Goal: Task Accomplishment & Management: Use online tool/utility

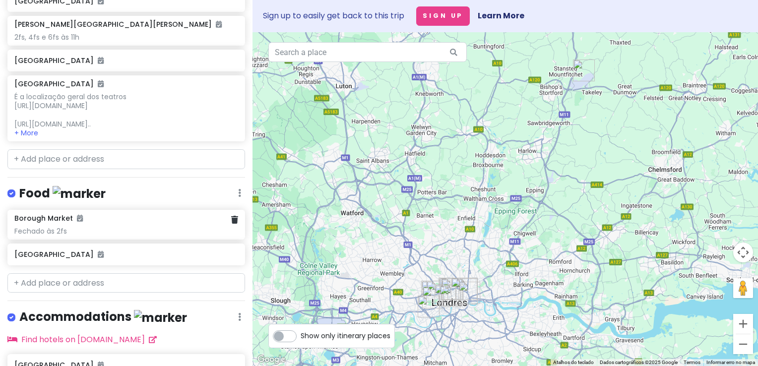
scroll to position [347, 0]
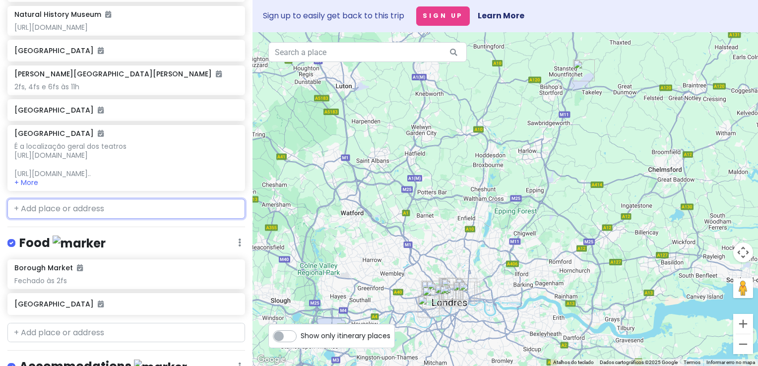
click at [111, 219] on input "text" at bounding box center [126, 209] width 238 height 20
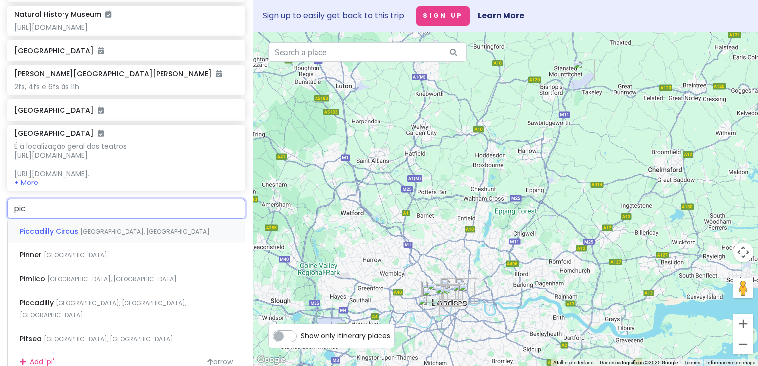
type input "picc"
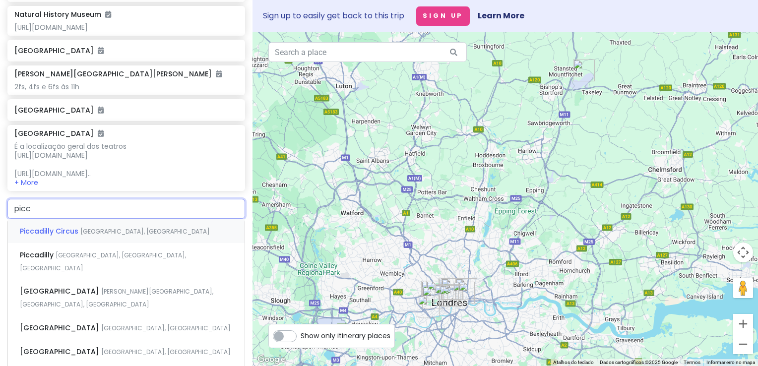
click at [111, 232] on div "[GEOGRAPHIC_DATA] [GEOGRAPHIC_DATA], [GEOGRAPHIC_DATA]" at bounding box center [126, 231] width 237 height 24
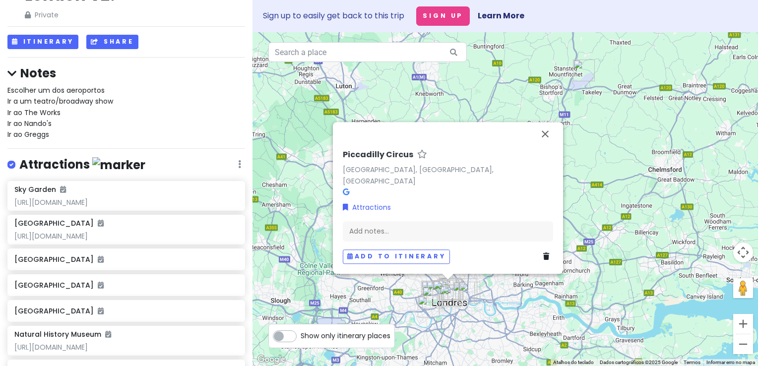
scroll to position [26, 0]
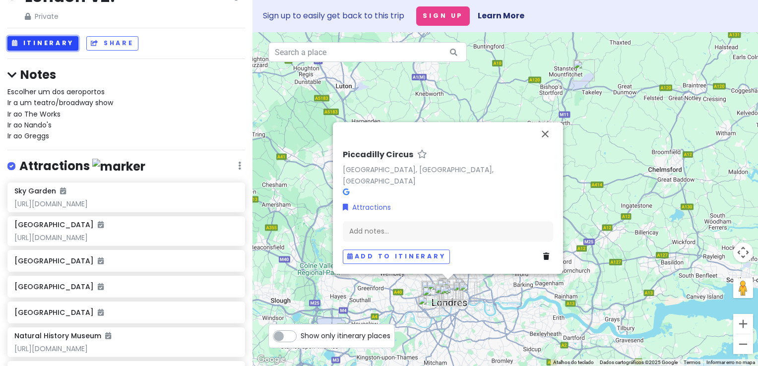
click at [67, 43] on button "Itinerary" at bounding box center [42, 43] width 71 height 14
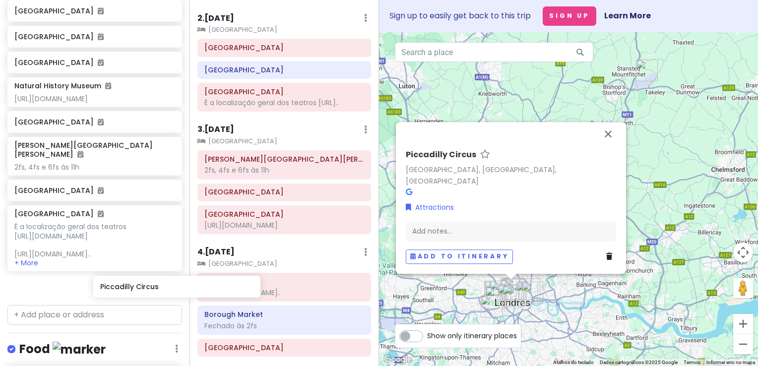
scroll to position [151, 0]
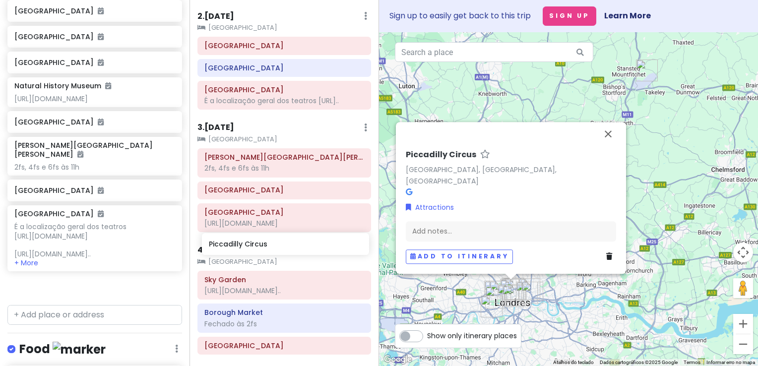
drag, startPoint x: 85, startPoint y: 304, endPoint x: 279, endPoint y: 243, distance: 203.9
click at [279, 243] on div "London V2! Private Change Dates Make a Copy Delete Trip Go Pro ⚡️ Give Feedback…" at bounding box center [379, 183] width 758 height 366
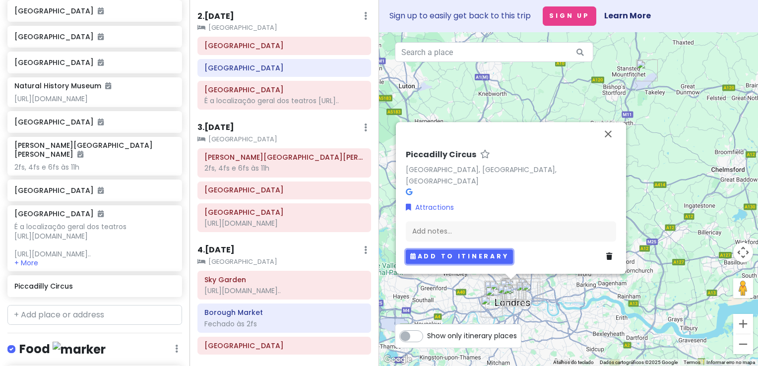
click at [456, 251] on button "Add to itinerary" at bounding box center [459, 257] width 107 height 14
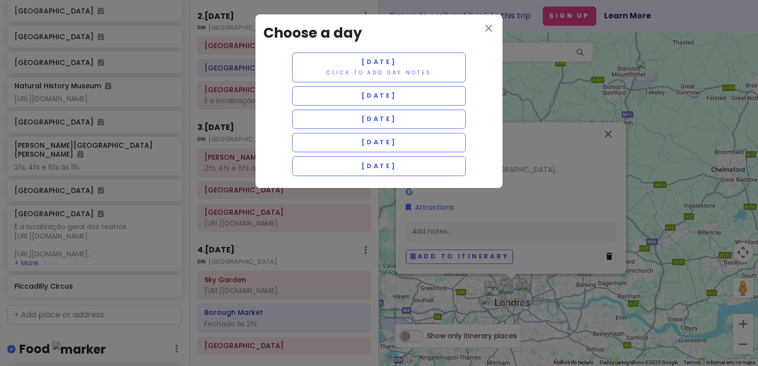
click at [387, 129] on div "[DATE] Click to add day notes [DATE] [DATE] [DATE] [DATE]" at bounding box center [378, 117] width 231 height 128
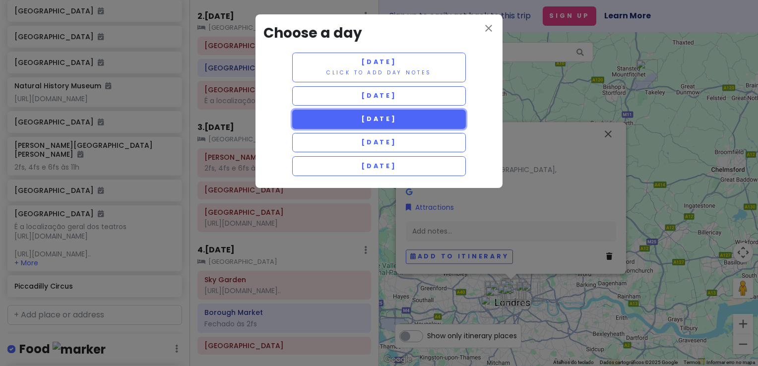
click at [389, 124] on button "[DATE]" at bounding box center [379, 119] width 174 height 19
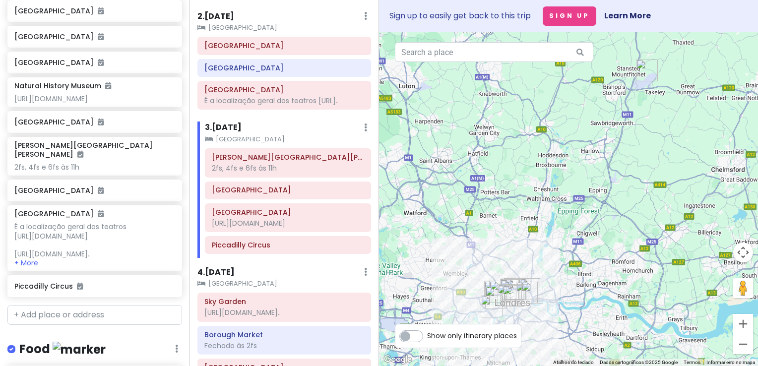
click at [235, 133] on h6 "3 . [DATE]" at bounding box center [223, 128] width 37 height 10
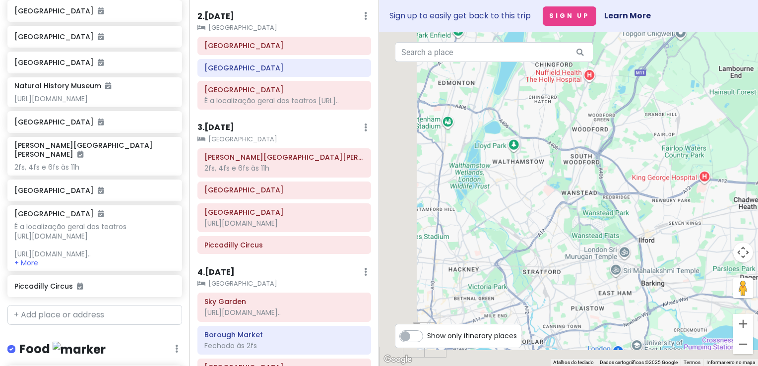
drag, startPoint x: 539, startPoint y: 249, endPoint x: 646, endPoint y: 161, distance: 138.6
click at [742, 175] on div at bounding box center [568, 199] width 379 height 334
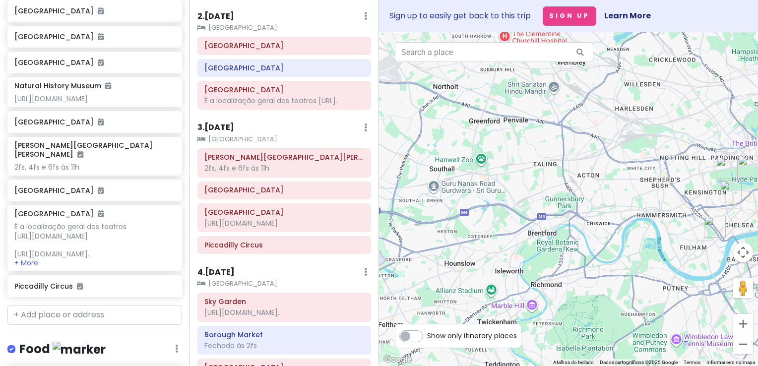
click at [230, 133] on h6 "3 . [DATE]" at bounding box center [215, 128] width 37 height 10
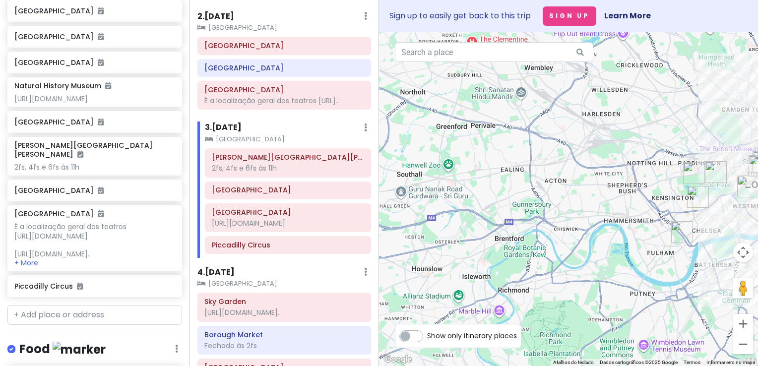
drag, startPoint x: 492, startPoint y: 217, endPoint x: 298, endPoint y: 232, distance: 194.6
click at [298, 232] on div "London V2! Private Change Dates Make a Copy Delete Trip Go Pro ⚡️ Give Feedback…" at bounding box center [379, 183] width 758 height 366
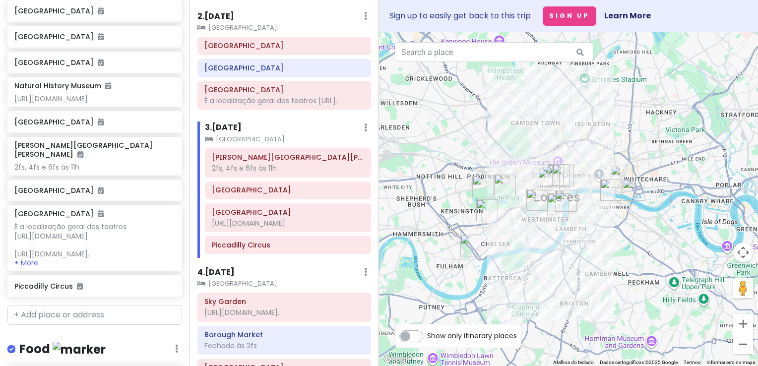
drag, startPoint x: 580, startPoint y: 141, endPoint x: 554, endPoint y: 145, distance: 26.2
click at [554, 145] on div at bounding box center [568, 199] width 379 height 334
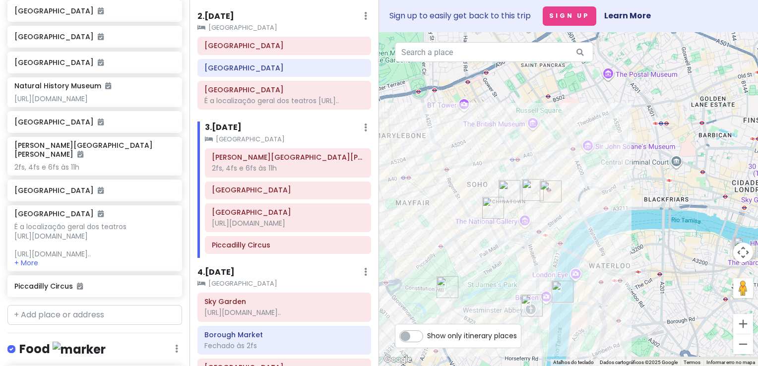
drag, startPoint x: 511, startPoint y: 192, endPoint x: 627, endPoint y: 115, distance: 139.7
click at [627, 115] on div at bounding box center [568, 199] width 379 height 334
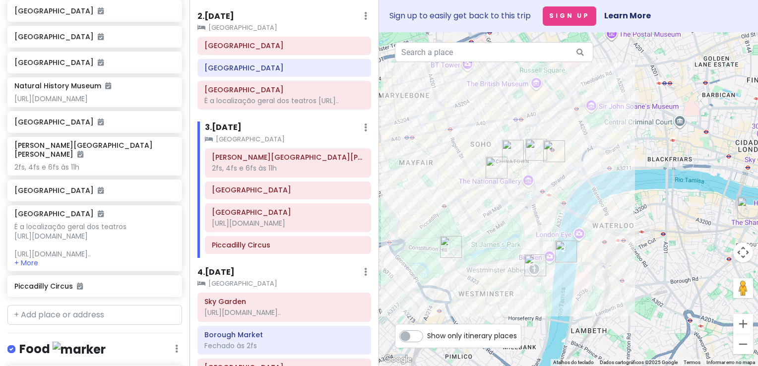
drag, startPoint x: 618, startPoint y: 208, endPoint x: 619, endPoint y: 169, distance: 39.2
click at [619, 169] on div at bounding box center [568, 199] width 379 height 334
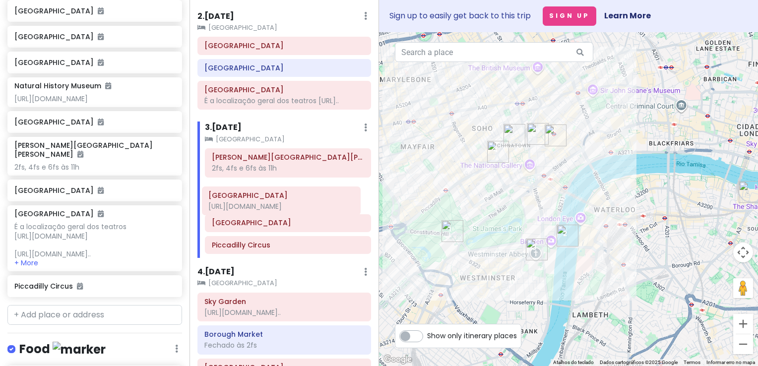
drag, startPoint x: 295, startPoint y: 226, endPoint x: 292, endPoint y: 199, distance: 26.5
click at [292, 199] on div "[PERSON_NAME][GEOGRAPHIC_DATA][PERSON_NAME], 4fs e 6fs às 11h [GEOGRAPHIC_DATA]…" at bounding box center [287, 203] width 181 height 110
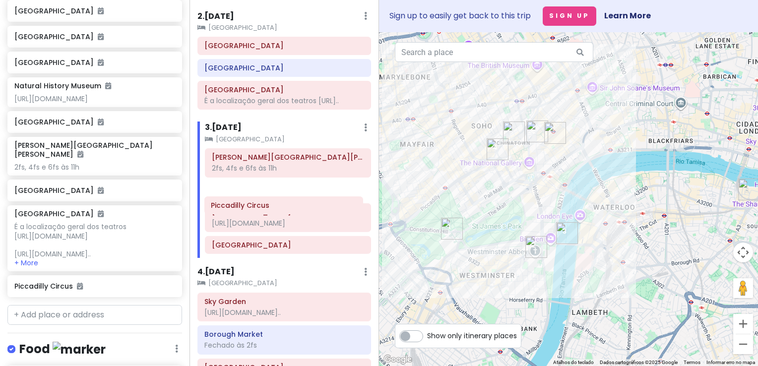
drag, startPoint x: 272, startPoint y: 249, endPoint x: 272, endPoint y: 199, distance: 49.6
click at [272, 199] on div "[PERSON_NAME][GEOGRAPHIC_DATA][PERSON_NAME], 4fs e 6fs às 11h [GEOGRAPHIC_DATA]…" at bounding box center [287, 203] width 181 height 110
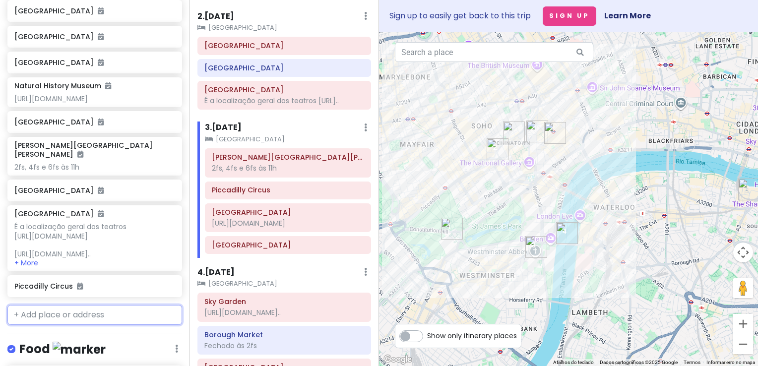
click at [101, 325] on input "text" at bounding box center [94, 315] width 175 height 20
type input "[GEOGRAPHIC_DATA][PERSON_NAME]"
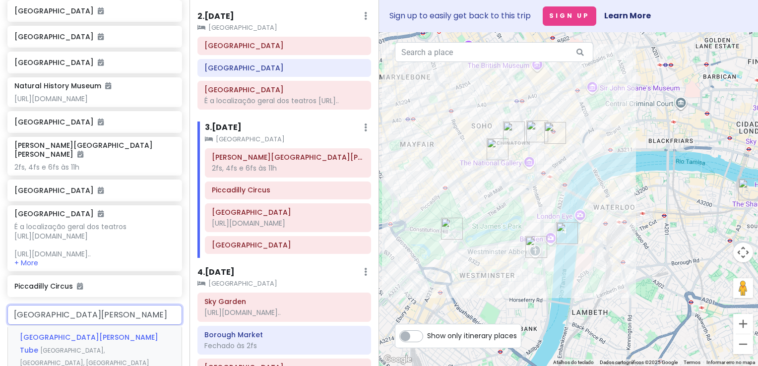
scroll to position [326, 0]
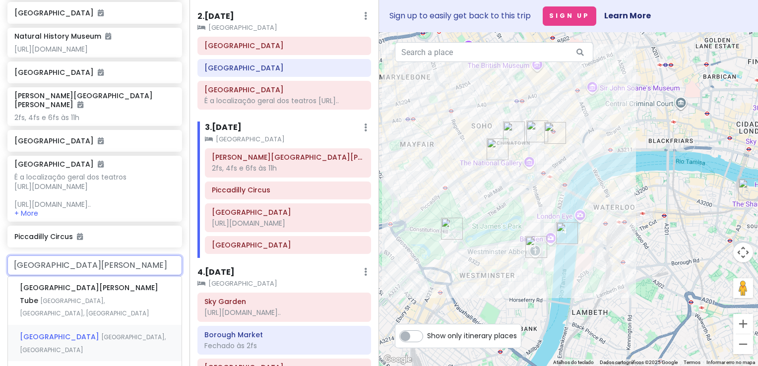
click at [108, 331] on div "[GEOGRAPHIC_DATA] [GEOGRAPHIC_DATA], [GEOGRAPHIC_DATA]" at bounding box center [95, 343] width 174 height 37
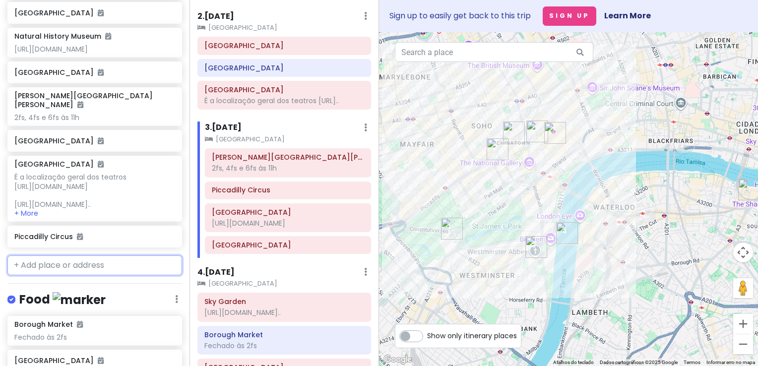
scroll to position [351, 0]
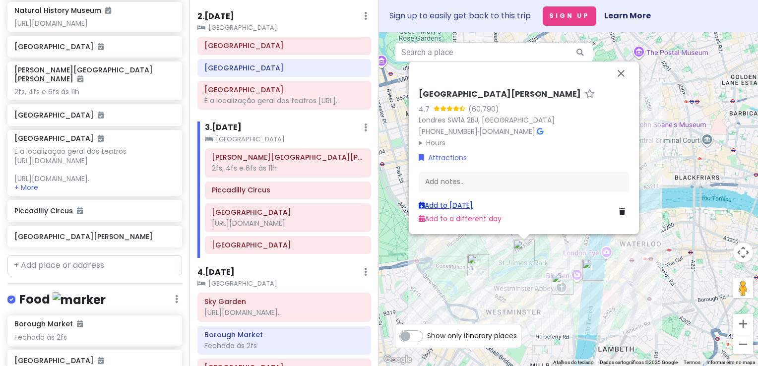
click at [473, 209] on link "Add to [DATE]" at bounding box center [446, 205] width 54 height 10
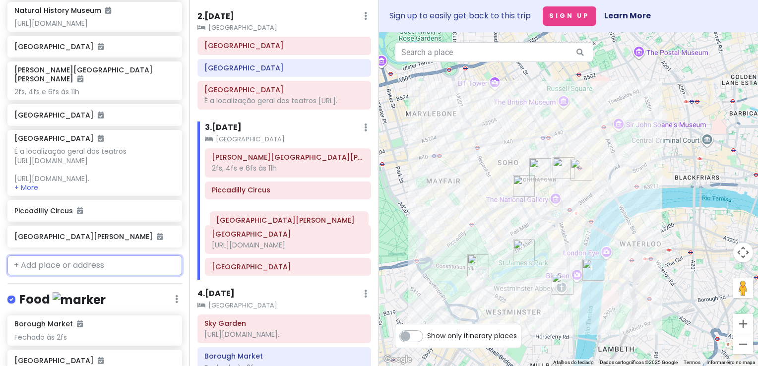
drag, startPoint x: 266, startPoint y: 269, endPoint x: 271, endPoint y: 215, distance: 54.3
click at [271, 215] on div "[PERSON_NAME][GEOGRAPHIC_DATA][PERSON_NAME], 4fs e 6fs às [GEOGRAPHIC_DATA] [UR…" at bounding box center [287, 213] width 181 height 131
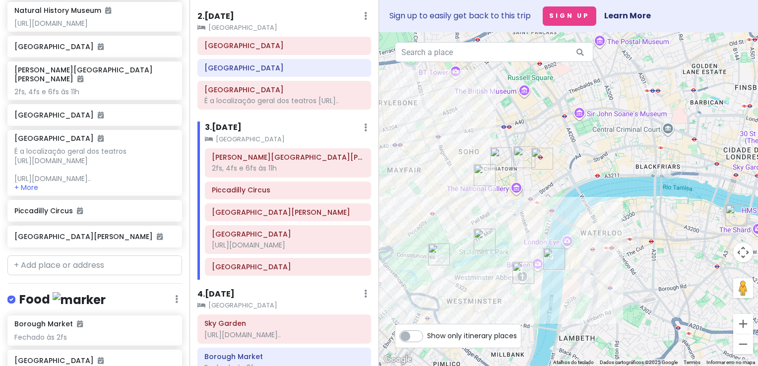
drag, startPoint x: 582, startPoint y: 239, endPoint x: 537, endPoint y: 226, distance: 46.6
click at [537, 226] on div at bounding box center [568, 199] width 379 height 334
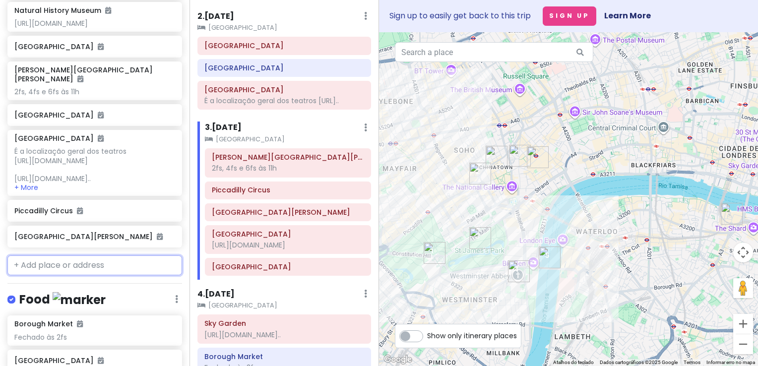
click at [119, 273] on input "text" at bounding box center [94, 266] width 175 height 20
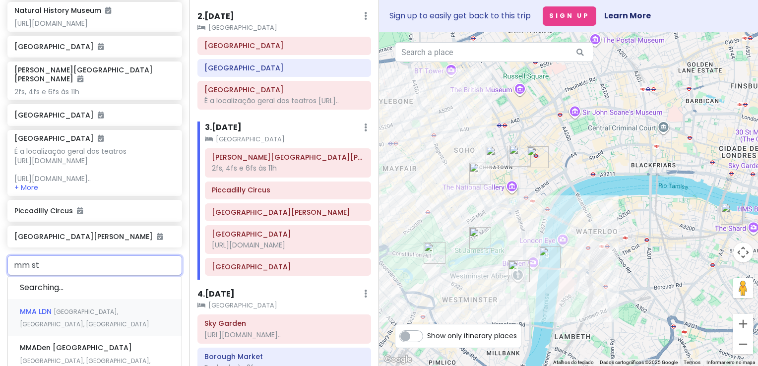
type input "mm sto"
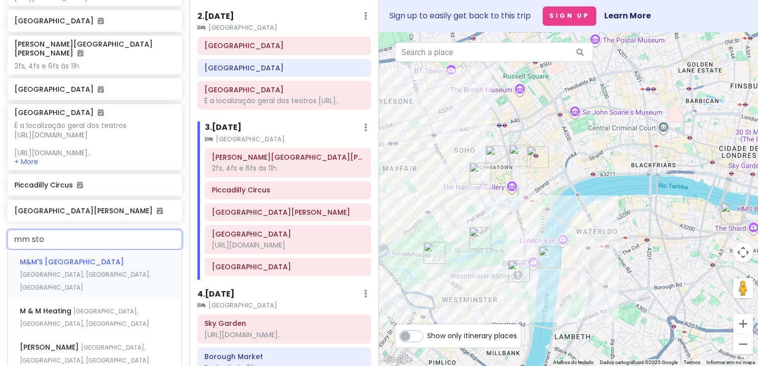
scroll to position [401, 0]
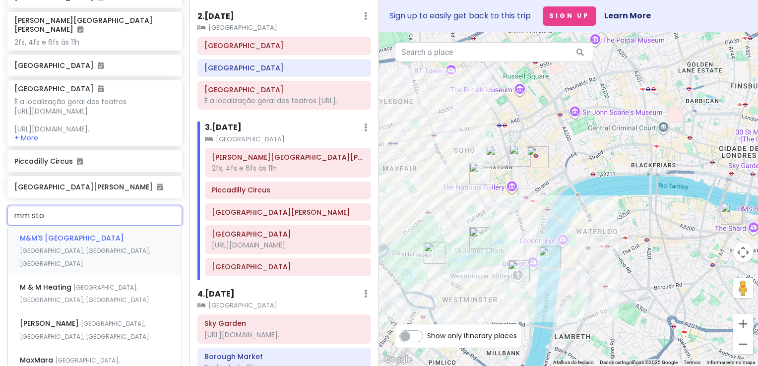
click at [114, 270] on div "M&M'S [GEOGRAPHIC_DATA], [GEOGRAPHIC_DATA], [GEOGRAPHIC_DATA]" at bounding box center [95, 250] width 174 height 49
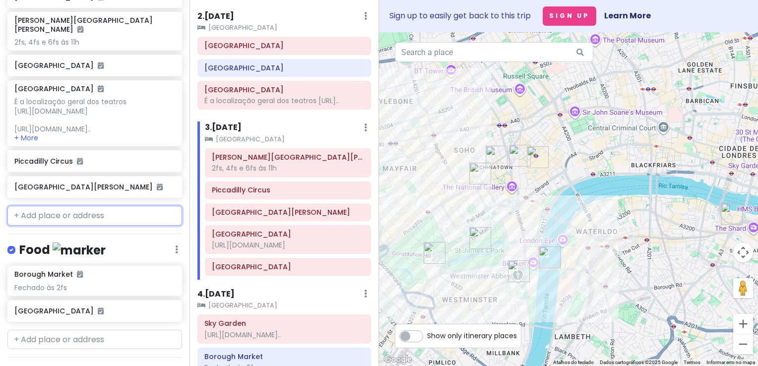
scroll to position [427, 0]
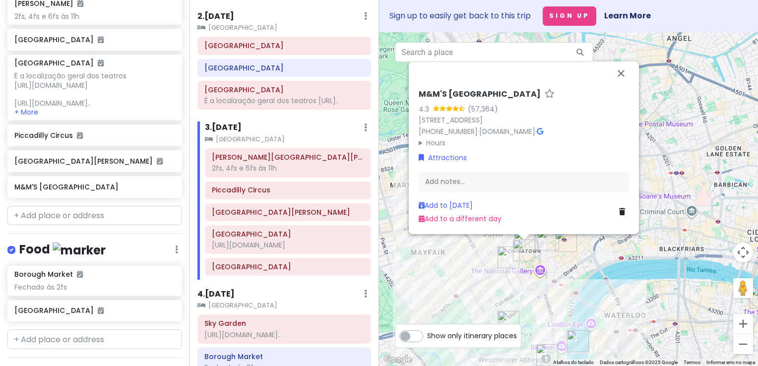
click at [536, 249] on div "M&M'S London 4.3 (57,364) [STREET_ADDRESS] [PHONE_NUMBER] · [DOMAIN_NAME] · Hou…" at bounding box center [568, 199] width 379 height 334
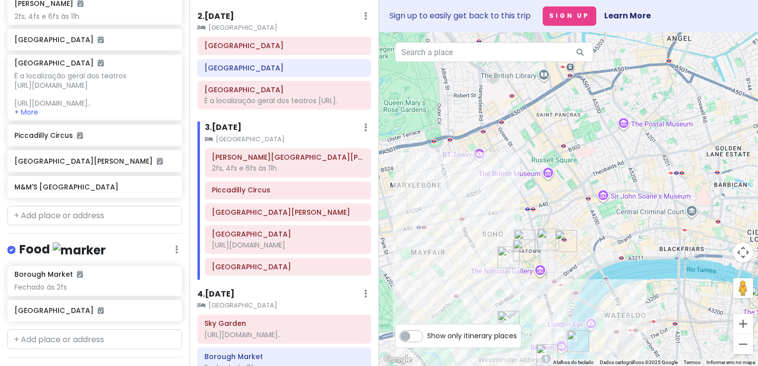
click at [525, 237] on img "Chinatown" at bounding box center [525, 241] width 22 height 22
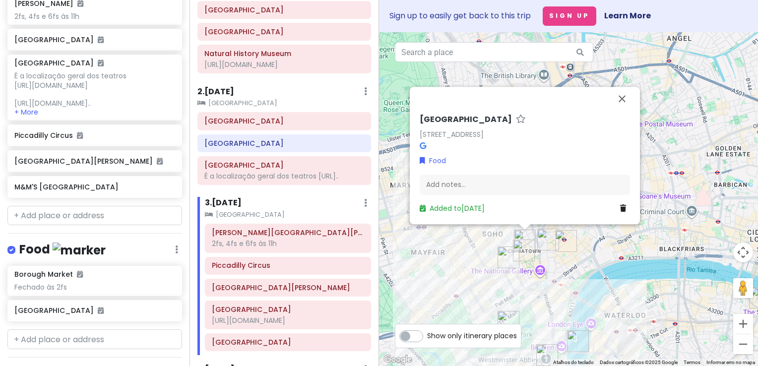
scroll to position [52, 0]
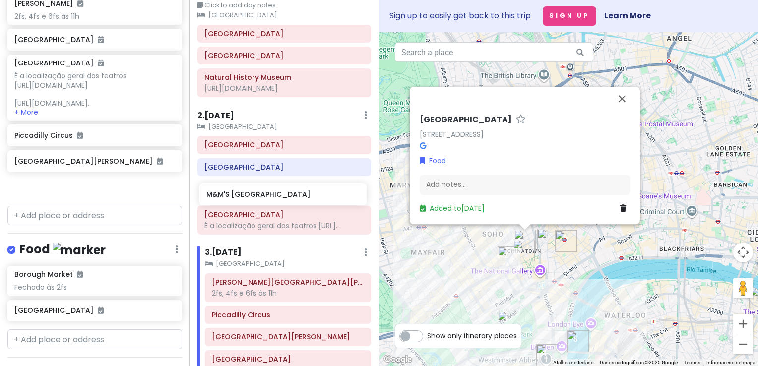
drag, startPoint x: 96, startPoint y: 207, endPoint x: 288, endPoint y: 197, distance: 192.3
click at [288, 197] on div "London V2! Private Change Dates Make a Copy Delete Trip Go Pro ⚡️ Give Feedback…" at bounding box center [379, 183] width 758 height 366
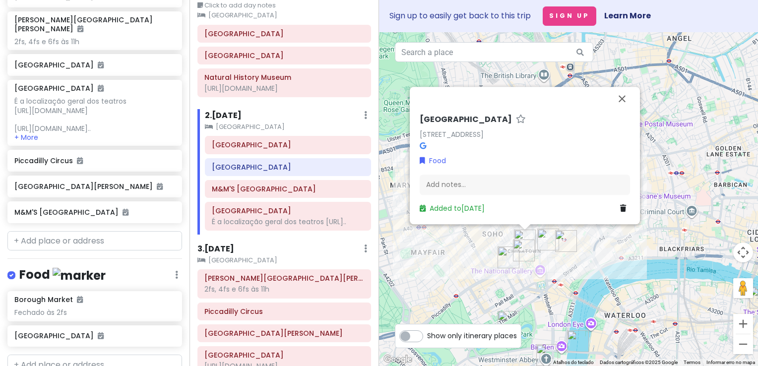
scroll to position [401, 0]
click at [242, 118] on h6 "2 . [DATE]" at bounding box center [223, 116] width 37 height 10
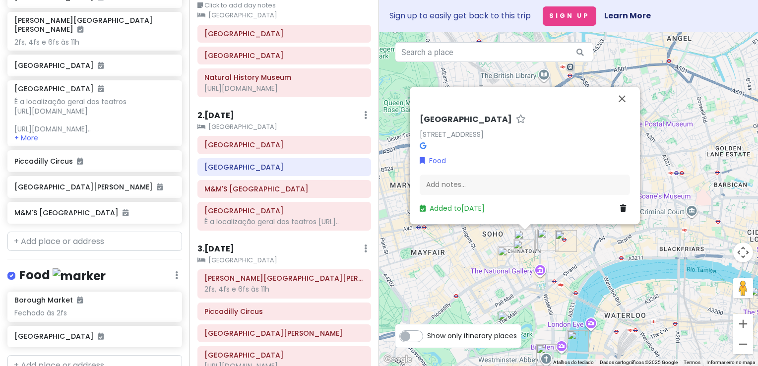
click at [231, 115] on h6 "2 . [DATE]" at bounding box center [215, 116] width 37 height 10
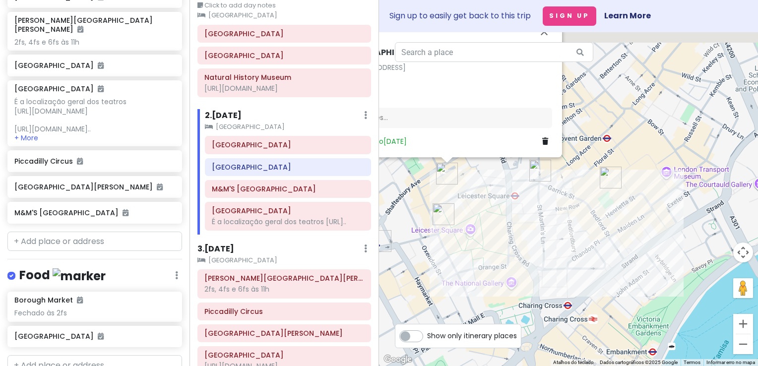
drag, startPoint x: 568, startPoint y: 173, endPoint x: 586, endPoint y: 310, distance: 138.6
click at [586, 310] on div "[GEOGRAPHIC_DATA] [GEOGRAPHIC_DATA], [GEOGRAPHIC_DATA] Food Add notes... Added …" at bounding box center [568, 199] width 379 height 334
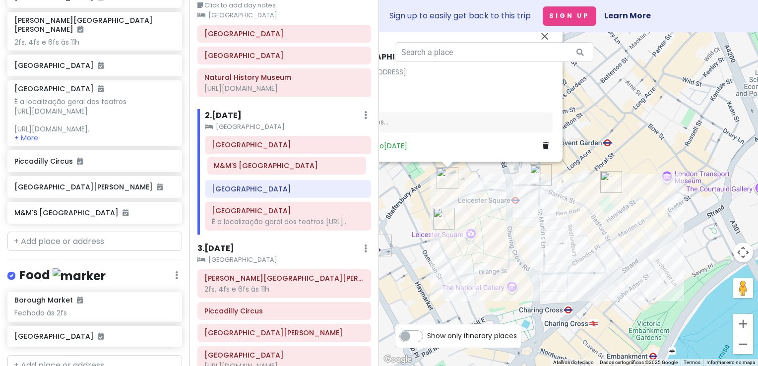
drag, startPoint x: 259, startPoint y: 188, endPoint x: 261, endPoint y: 166, distance: 22.5
click at [261, 166] on div "[GEOGRAPHIC_DATA] [GEOGRAPHIC_DATA] M&M'S [GEOGRAPHIC_DATA] É a localização ger…" at bounding box center [287, 185] width 181 height 98
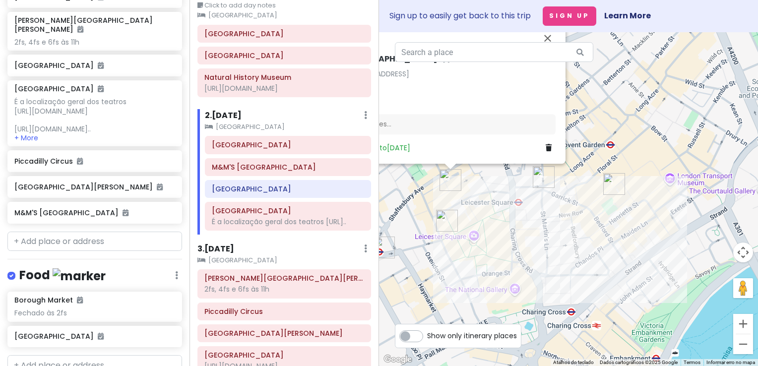
click at [609, 265] on div "[GEOGRAPHIC_DATA] [GEOGRAPHIC_DATA], [GEOGRAPHIC_DATA] Food Add notes... Added …" at bounding box center [568, 199] width 379 height 334
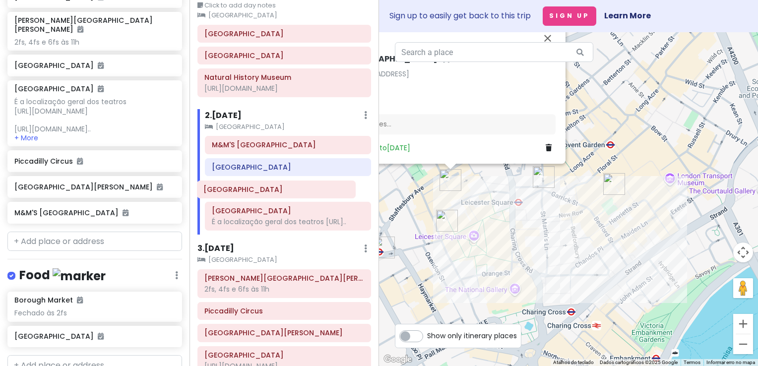
drag, startPoint x: 266, startPoint y: 148, endPoint x: 258, endPoint y: 193, distance: 45.8
click at [258, 193] on div "[GEOGRAPHIC_DATA] M&M'S [GEOGRAPHIC_DATA] [GEOGRAPHIC_DATA] [GEOGRAPHIC_DATA] É…" at bounding box center [287, 185] width 181 height 98
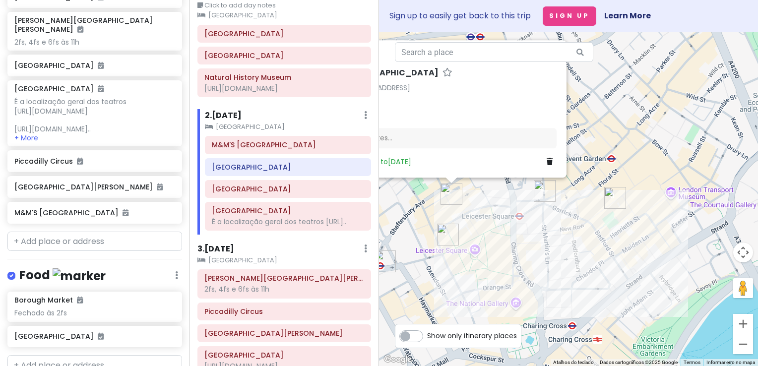
drag, startPoint x: 576, startPoint y: 231, endPoint x: 578, endPoint y: 246, distance: 15.0
click at [578, 246] on div "[GEOGRAPHIC_DATA] [GEOGRAPHIC_DATA], [GEOGRAPHIC_DATA] Food Add notes... Added …" at bounding box center [568, 199] width 379 height 334
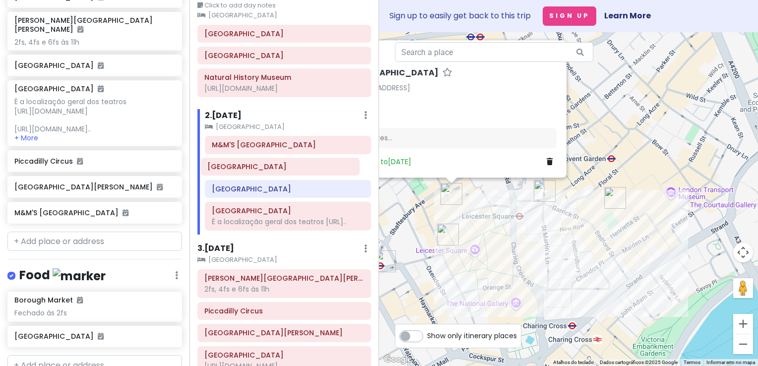
drag, startPoint x: 257, startPoint y: 192, endPoint x: 253, endPoint y: 170, distance: 21.7
click at [253, 170] on div "M&M'S [GEOGRAPHIC_DATA] [GEOGRAPHIC_DATA] [GEOGRAPHIC_DATA] [GEOGRAPHIC_DATA] É…" at bounding box center [287, 185] width 181 height 98
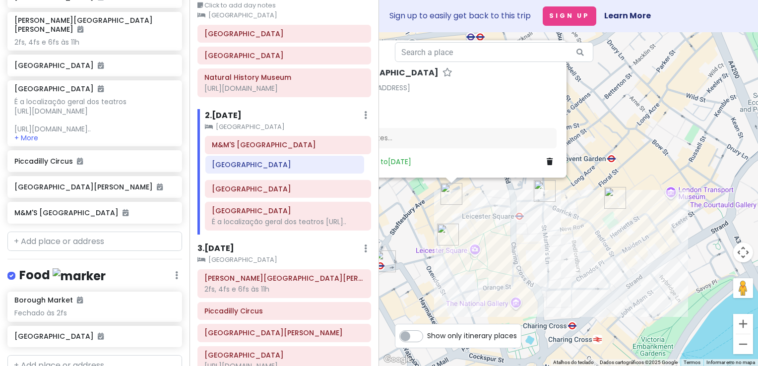
drag, startPoint x: 247, startPoint y: 188, endPoint x: 247, endPoint y: 164, distance: 23.3
click at [247, 164] on div "M&M'S [GEOGRAPHIC_DATA] [GEOGRAPHIC_DATA] [GEOGRAPHIC_DATA] É a localização ger…" at bounding box center [287, 185] width 181 height 98
drag, startPoint x: 555, startPoint y: 246, endPoint x: 563, endPoint y: 253, distance: 10.2
click at [563, 253] on div "[GEOGRAPHIC_DATA] [GEOGRAPHIC_DATA], [GEOGRAPHIC_DATA] Food Add notes... Added …" at bounding box center [568, 199] width 379 height 334
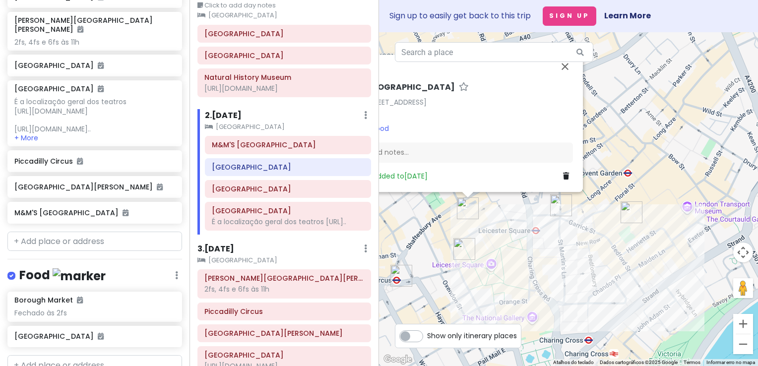
click at [552, 258] on div "[GEOGRAPHIC_DATA] [GEOGRAPHIC_DATA], [GEOGRAPHIC_DATA] Food Add notes... Added …" at bounding box center [568, 199] width 379 height 334
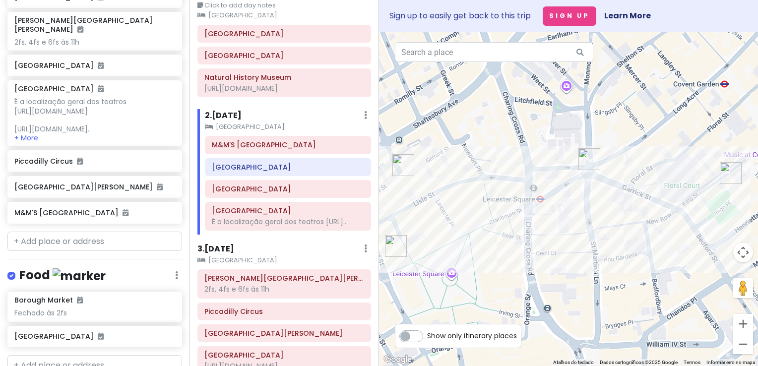
click at [576, 238] on div at bounding box center [568, 199] width 379 height 334
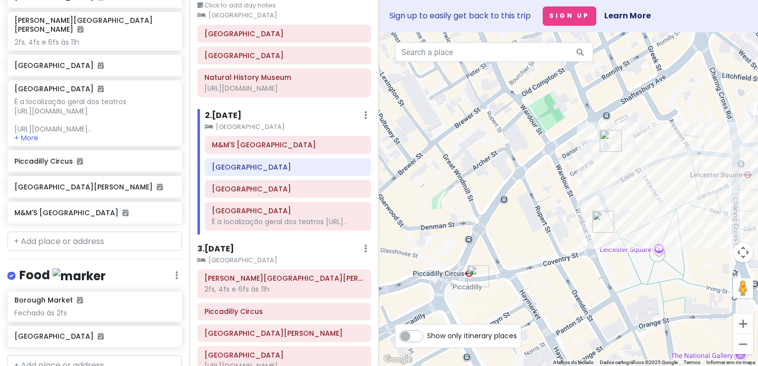
drag, startPoint x: 630, startPoint y: 263, endPoint x: 536, endPoint y: 294, distance: 98.2
click at [536, 294] on div at bounding box center [568, 199] width 379 height 334
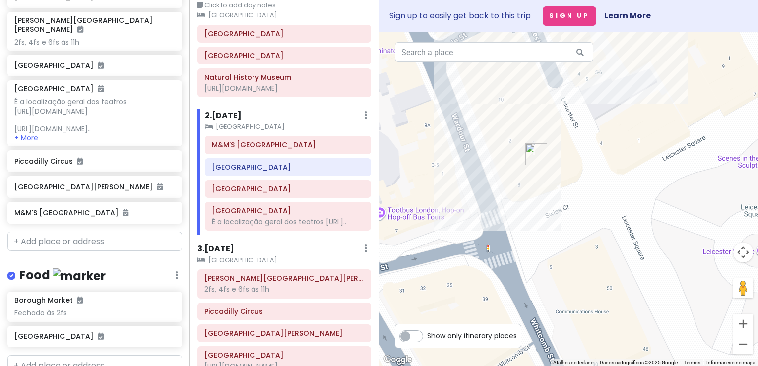
drag, startPoint x: 526, startPoint y: 239, endPoint x: 774, endPoint y: 163, distance: 259.0
click at [758, 163] on html "London V2! Private Change Dates Make a Copy Delete Trip Go Pro ⚡️ Give Feedback…" at bounding box center [379, 183] width 758 height 366
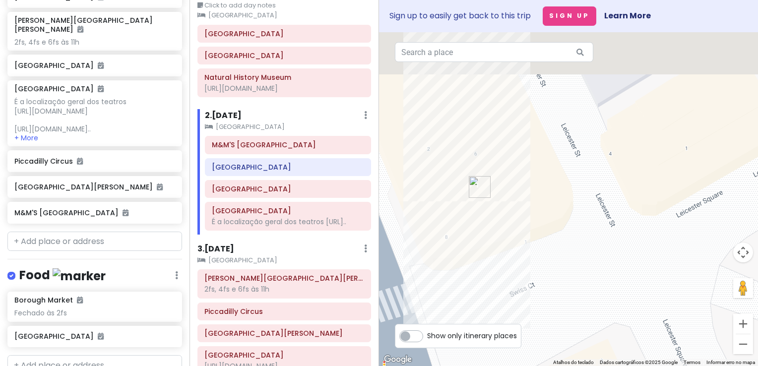
drag, startPoint x: 567, startPoint y: 147, endPoint x: 580, endPoint y: 215, distance: 69.2
click at [580, 215] on div at bounding box center [568, 199] width 379 height 334
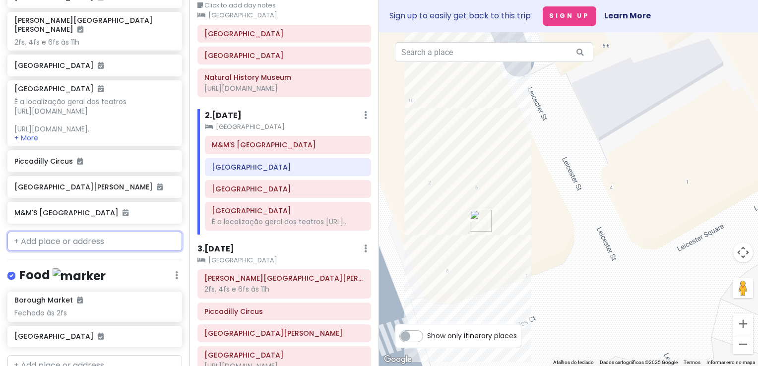
click at [86, 252] on input "text" at bounding box center [94, 242] width 175 height 20
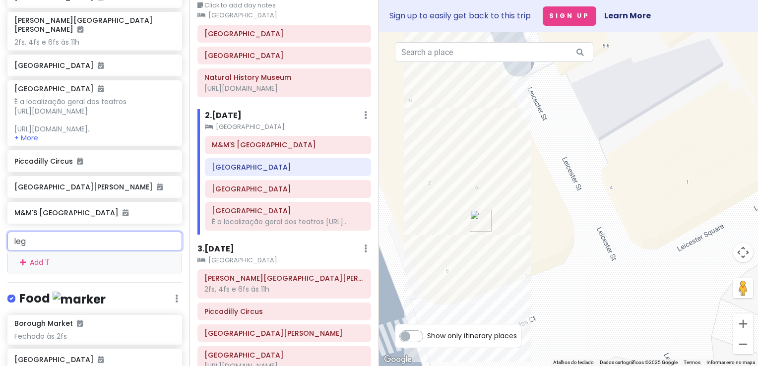
type input "lego"
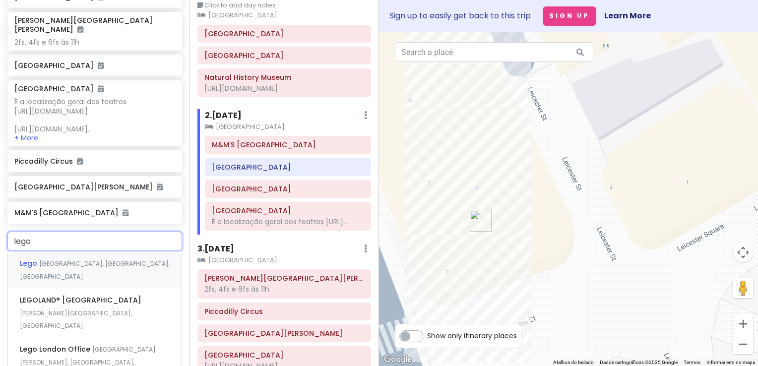
click at [89, 280] on span "[GEOGRAPHIC_DATA], [GEOGRAPHIC_DATA], [GEOGRAPHIC_DATA]" at bounding box center [95, 270] width 150 height 21
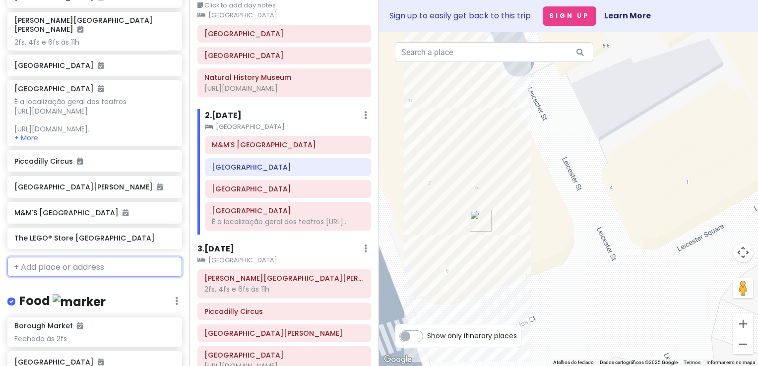
scroll to position [427, 0]
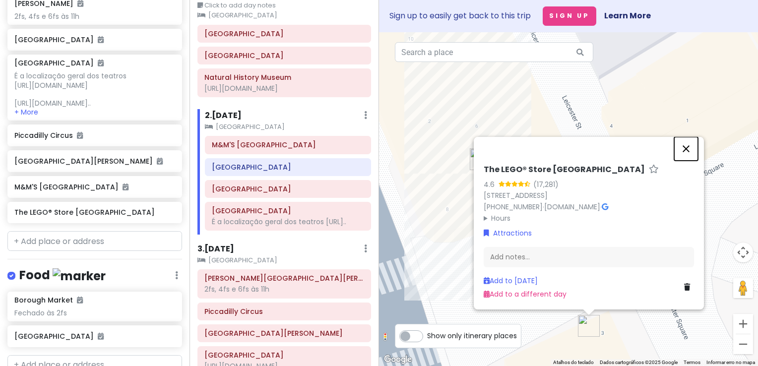
click at [693, 151] on button "Fechar" at bounding box center [686, 149] width 24 height 24
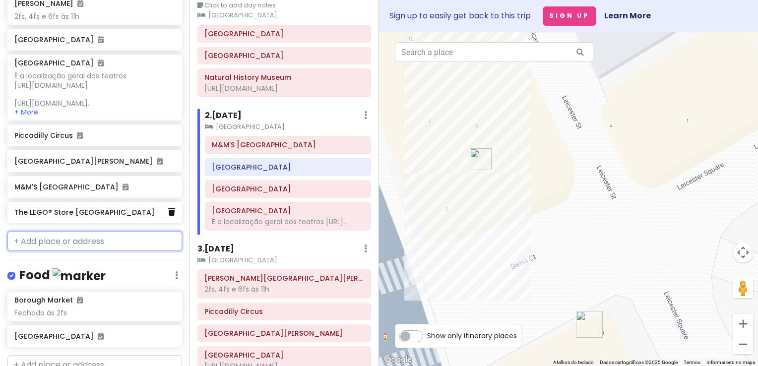
click at [168, 219] on link at bounding box center [171, 212] width 7 height 13
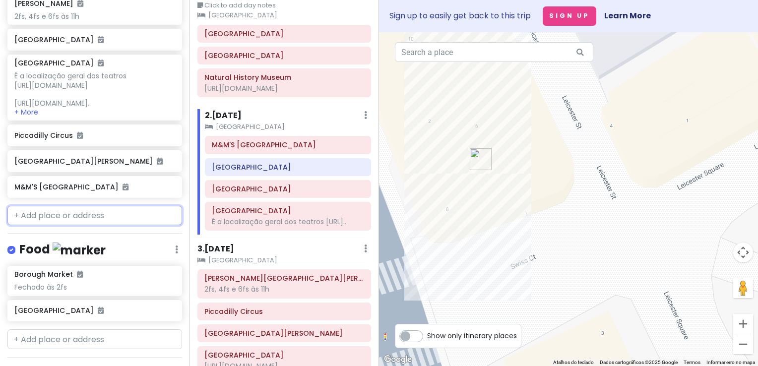
scroll to position [401, 0]
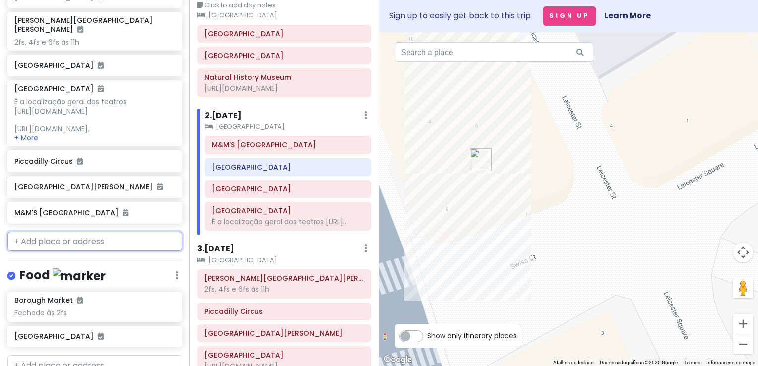
click at [74, 252] on input "text" at bounding box center [94, 242] width 175 height 20
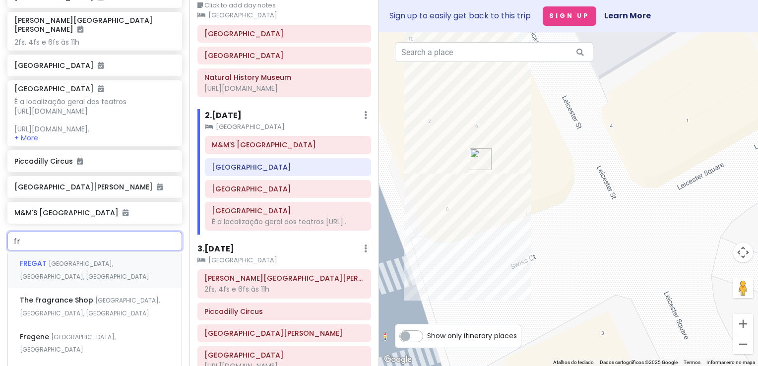
type input "f"
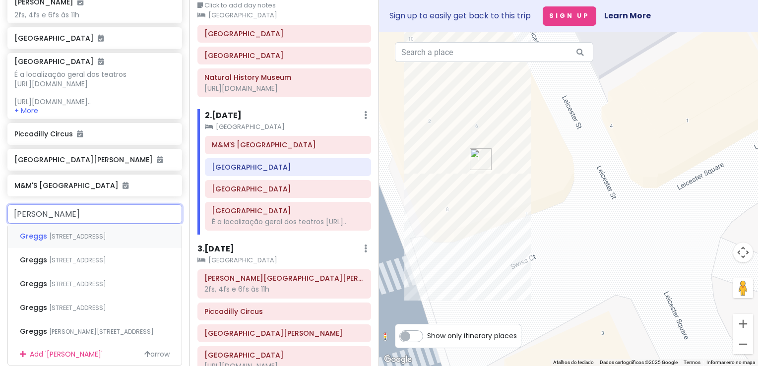
scroll to position [451, 0]
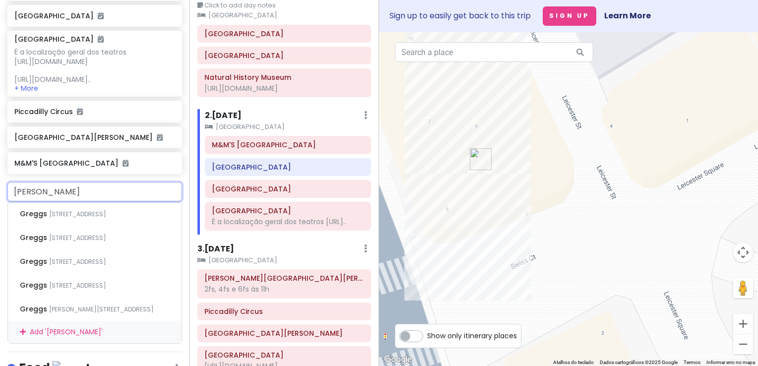
drag, startPoint x: 73, startPoint y: 209, endPoint x: -2, endPoint y: 208, distance: 75.4
click at [0, 208] on html "London V2! Private Change Dates Make a Copy Delete Trip Go Pro ⚡️ Give Feedback…" at bounding box center [379, 183] width 758 height 366
click at [108, 168] on h6 "M&M'S [GEOGRAPHIC_DATA]" at bounding box center [90, 163] width 153 height 9
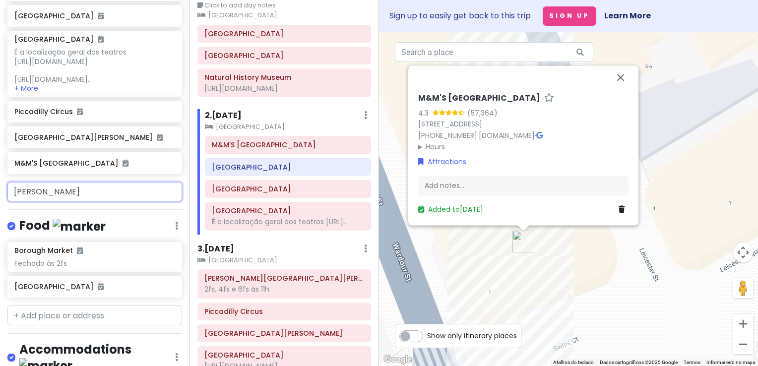
click at [73, 202] on input "[PERSON_NAME]" at bounding box center [94, 192] width 175 height 20
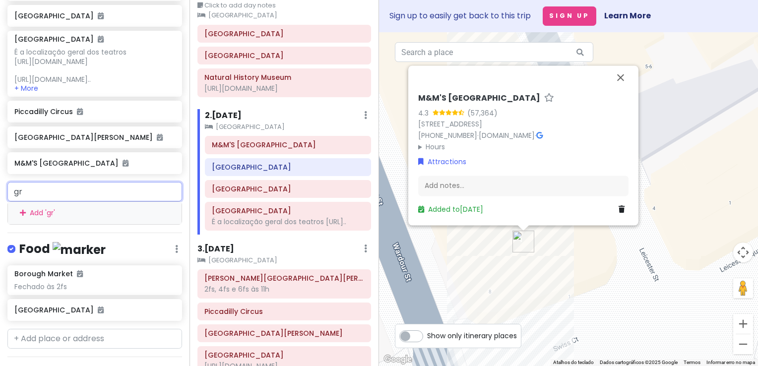
type input "g"
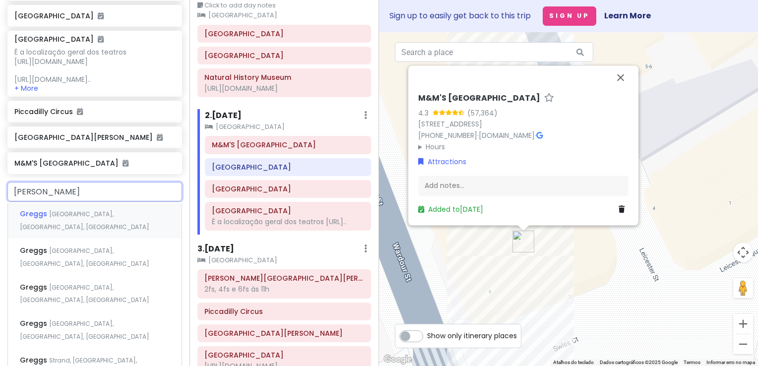
type input "[PERSON_NAME]"
click at [84, 236] on div "[PERSON_NAME] [GEOGRAPHIC_DATA], [GEOGRAPHIC_DATA], [GEOGRAPHIC_DATA]" at bounding box center [95, 220] width 174 height 37
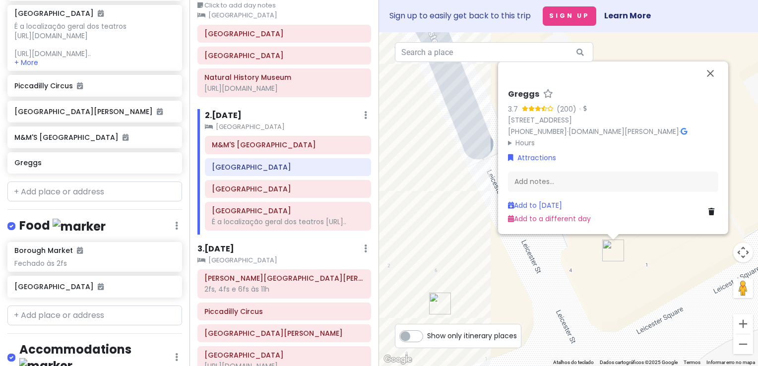
scroll to position [427, 0]
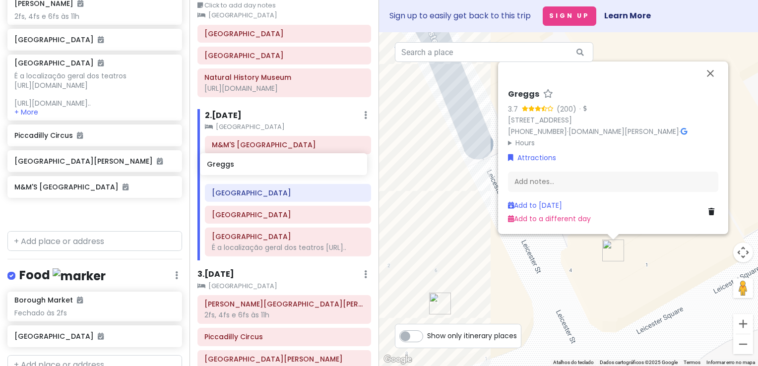
drag, startPoint x: 95, startPoint y: 231, endPoint x: 288, endPoint y: 166, distance: 203.4
click at [288, 166] on div "London V2! Private Change Dates Make a Copy Delete Trip Go Pro ⚡️ Give Feedback…" at bounding box center [379, 183] width 758 height 366
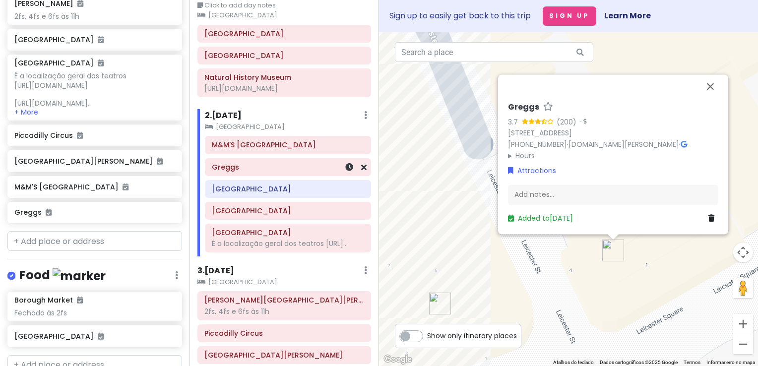
scroll to position [401, 0]
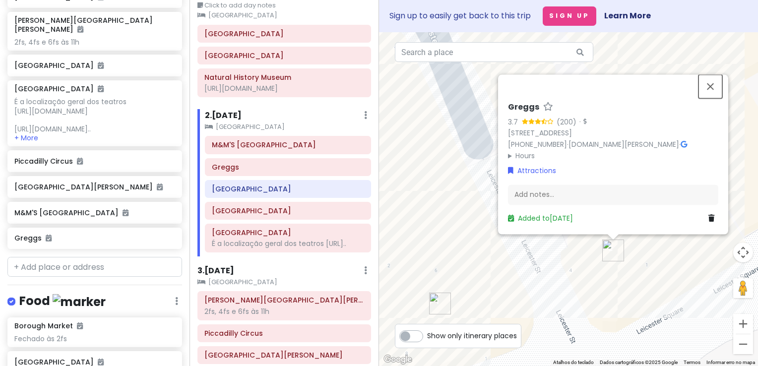
click at [714, 84] on button "Fechar" at bounding box center [711, 86] width 24 height 24
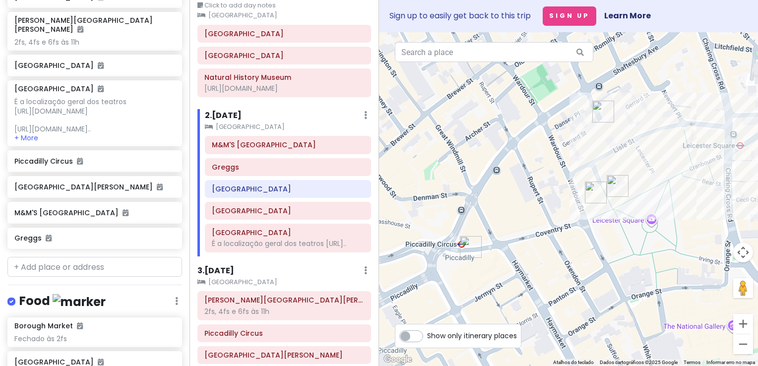
drag, startPoint x: 675, startPoint y: 132, endPoint x: 641, endPoint y: 154, distance: 40.6
click at [641, 154] on div at bounding box center [568, 199] width 379 height 334
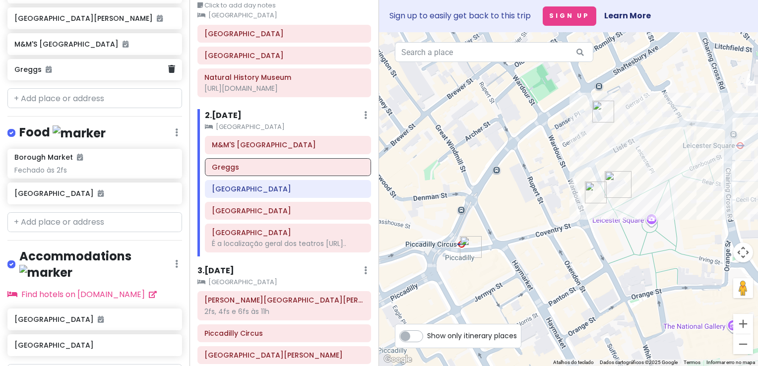
scroll to position [569, 0]
drag, startPoint x: 68, startPoint y: 84, endPoint x: 68, endPoint y: 231, distance: 146.4
click at [68, 231] on div "London V2! Private Change Dates Make a Copy Delete Trip Go Pro ⚡️ Give Feedback…" at bounding box center [95, 183] width 190 height 366
click at [76, 233] on input "text" at bounding box center [94, 223] width 175 height 20
type input "f"
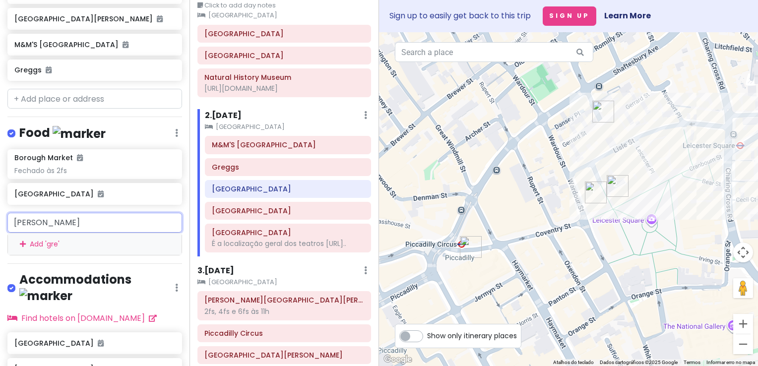
type input "[PERSON_NAME]"
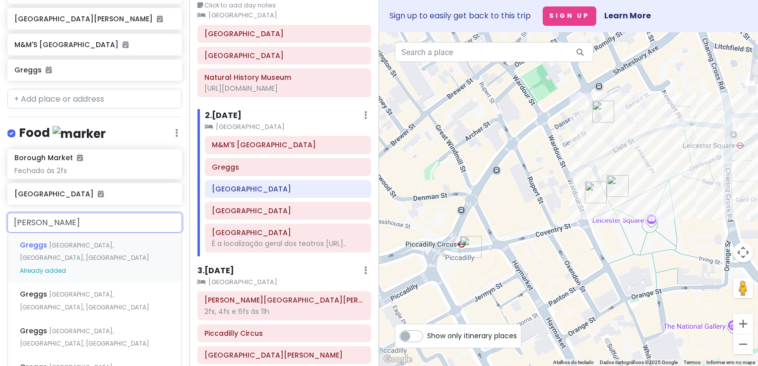
click at [85, 261] on span "[GEOGRAPHIC_DATA], [GEOGRAPHIC_DATA], [GEOGRAPHIC_DATA]" at bounding box center [85, 251] width 130 height 21
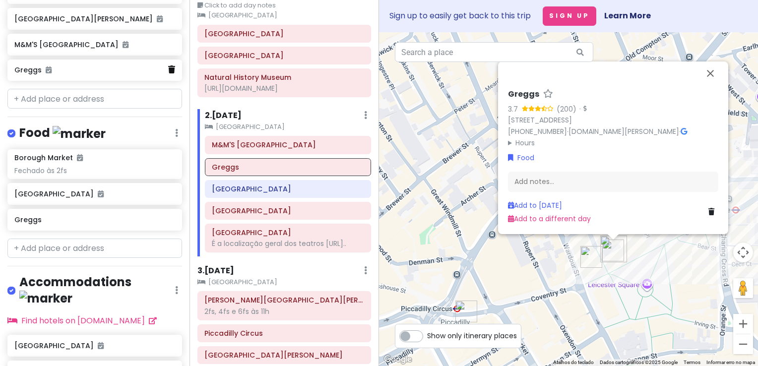
click at [168, 73] on icon at bounding box center [171, 69] width 7 height 8
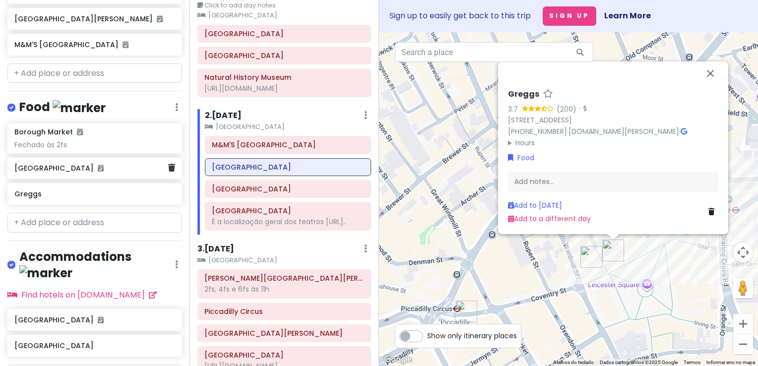
scroll to position [543, 0]
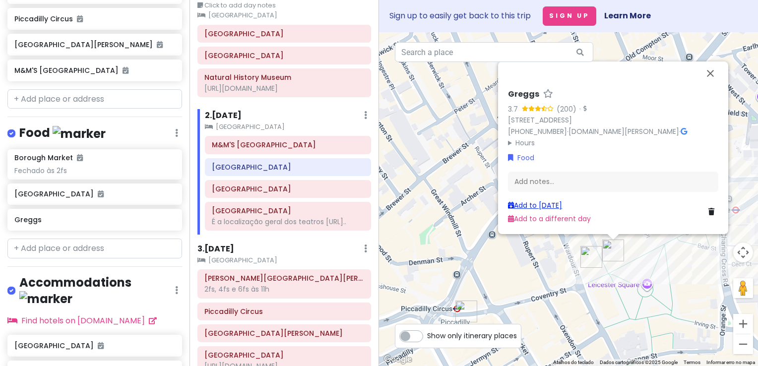
click at [549, 207] on link "Add to [DATE]" at bounding box center [535, 205] width 54 height 10
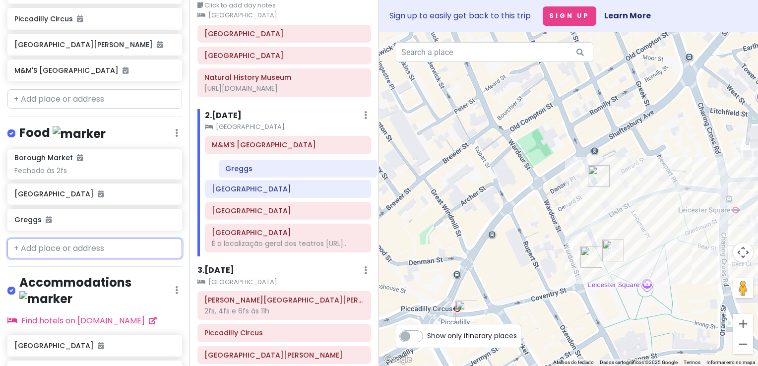
drag, startPoint x: 232, startPoint y: 257, endPoint x: 244, endPoint y: 170, distance: 87.2
click at [244, 170] on div "M&M'S [GEOGRAPHIC_DATA] [GEOGRAPHIC_DATA] [GEOGRAPHIC_DATA] [GEOGRAPHIC_DATA] É…" at bounding box center [287, 196] width 181 height 121
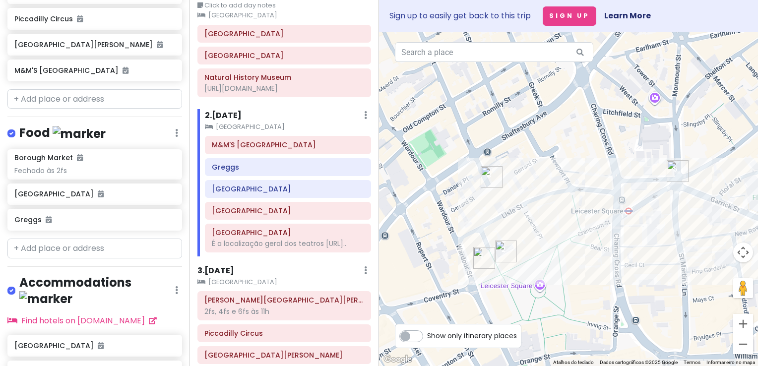
drag, startPoint x: 503, startPoint y: 210, endPoint x: 385, endPoint y: 211, distance: 118.1
click at [385, 211] on div at bounding box center [568, 199] width 379 height 334
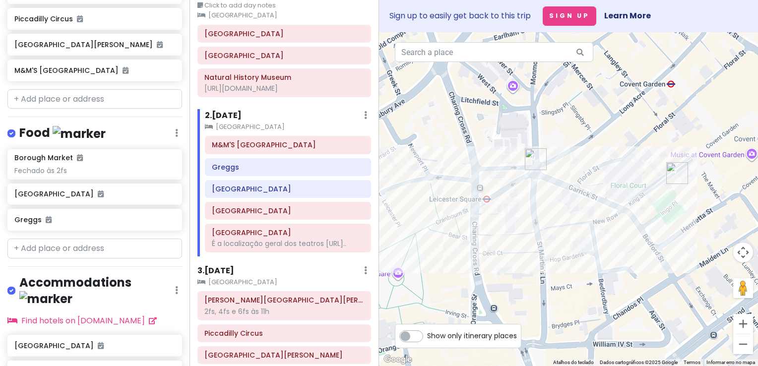
drag, startPoint x: 600, startPoint y: 230, endPoint x: 481, endPoint y: 218, distance: 119.6
click at [478, 219] on div at bounding box center [568, 199] width 379 height 334
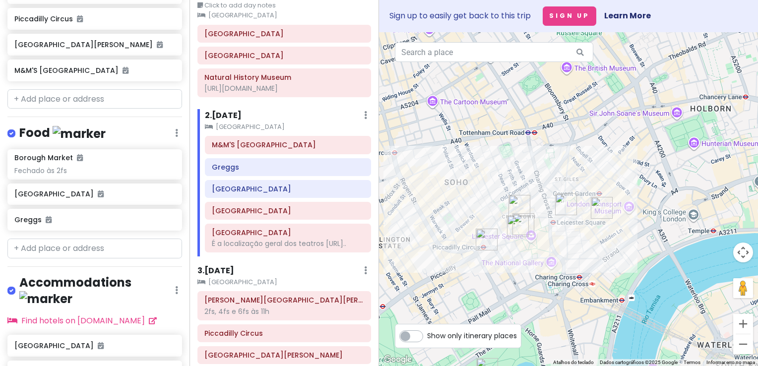
click at [483, 239] on img "Piccadilly Circus" at bounding box center [487, 240] width 22 height 22
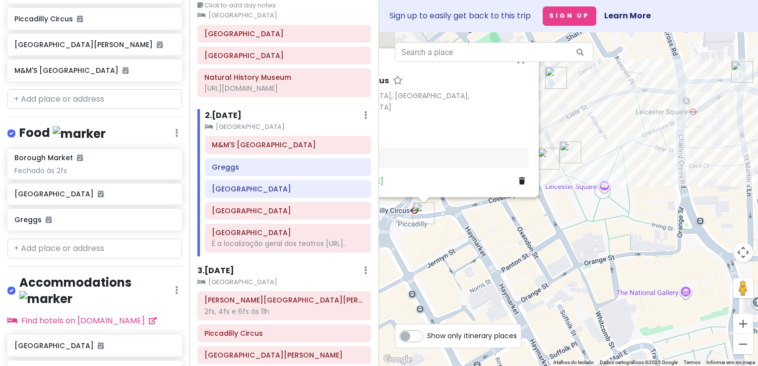
drag, startPoint x: 570, startPoint y: 219, endPoint x: 711, endPoint y: 206, distance: 141.5
click at [711, 206] on div "[GEOGRAPHIC_DATA], [GEOGRAPHIC_DATA], [GEOGRAPHIC_DATA] Attractions Add notes..…" at bounding box center [568, 199] width 379 height 334
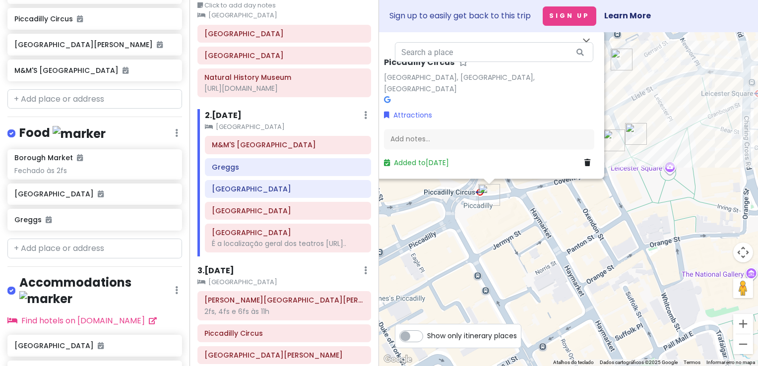
click at [583, 222] on div "[GEOGRAPHIC_DATA], [GEOGRAPHIC_DATA], [GEOGRAPHIC_DATA] Attractions Add notes..…" at bounding box center [568, 199] width 379 height 334
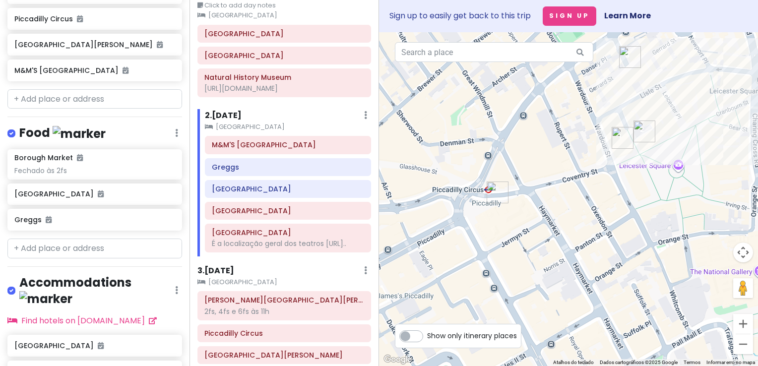
drag, startPoint x: 552, startPoint y: 226, endPoint x: 562, endPoint y: 210, distance: 18.5
click at [562, 210] on div at bounding box center [568, 199] width 379 height 334
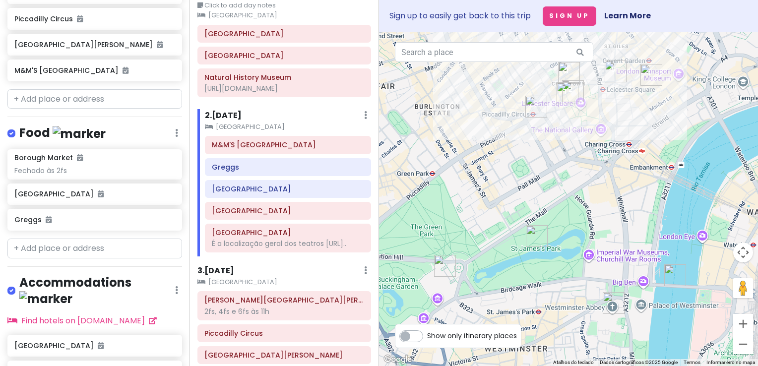
drag, startPoint x: 574, startPoint y: 239, endPoint x: 561, endPoint y: 150, distance: 89.8
click at [561, 150] on div at bounding box center [568, 199] width 379 height 334
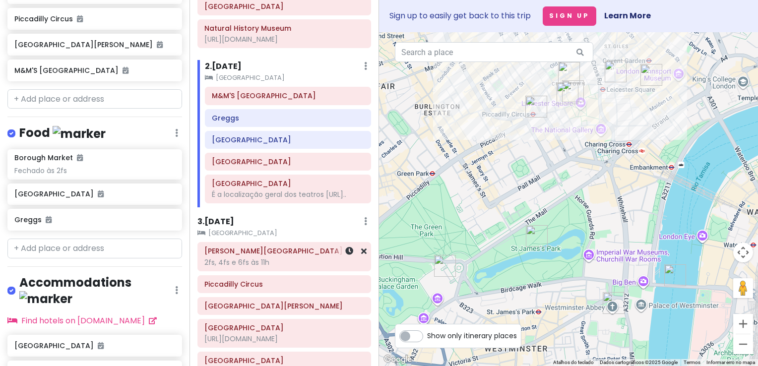
scroll to position [101, 0]
click at [231, 227] on h6 "3 . [DATE]" at bounding box center [215, 221] width 37 height 10
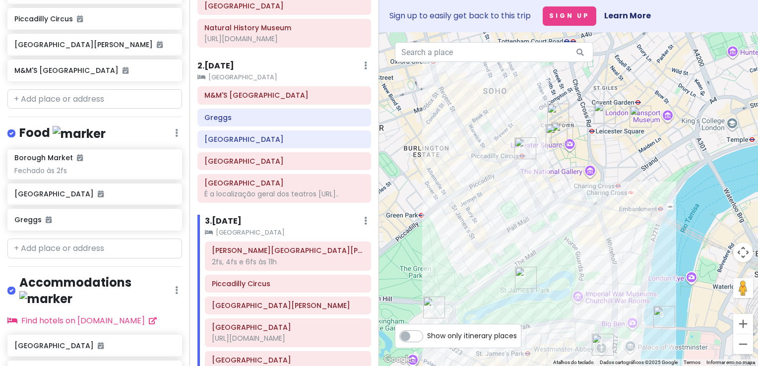
drag, startPoint x: 571, startPoint y: 173, endPoint x: 565, endPoint y: 195, distance: 23.1
click at [565, 195] on div at bounding box center [568, 199] width 379 height 334
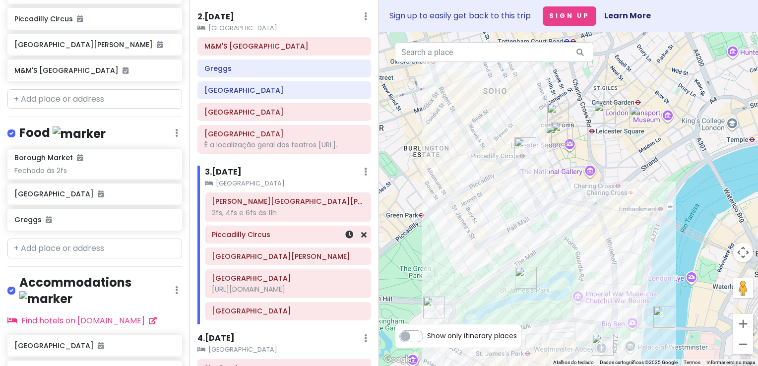
scroll to position [151, 0]
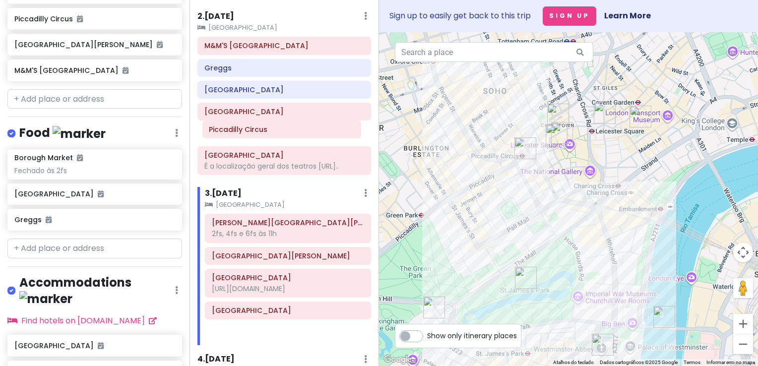
drag, startPoint x: 268, startPoint y: 247, endPoint x: 265, endPoint y: 135, distance: 112.2
click at [265, 135] on div "Itinerary × 1 . [DATE] Edit Day Notes Clear Lodging Delete Day Click to add day…" at bounding box center [285, 183] width 190 height 366
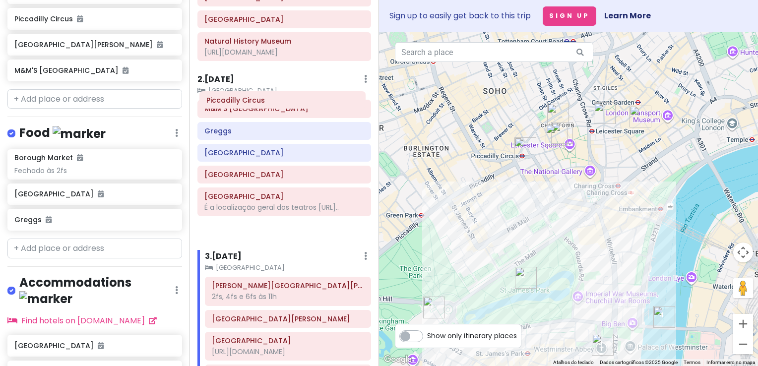
scroll to position [87, 0]
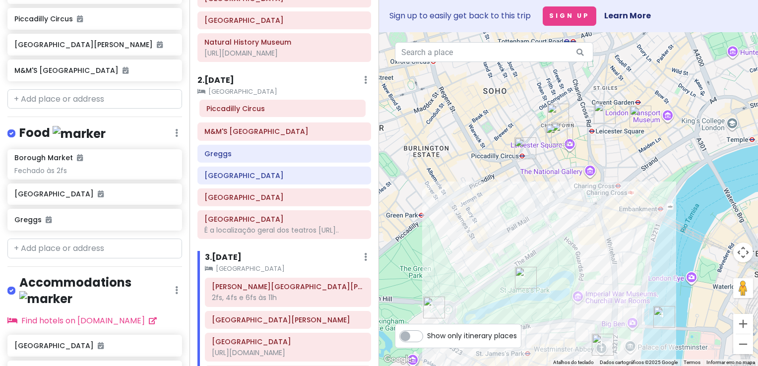
drag, startPoint x: 260, startPoint y: 132, endPoint x: 262, endPoint y: 108, distance: 23.9
click at [262, 108] on div "M&M'S London [PERSON_NAME] [GEOGRAPHIC_DATA] [GEOGRAPHIC_DATA] [GEOGRAPHIC_DATA…" at bounding box center [284, 172] width 189 height 142
drag, startPoint x: 218, startPoint y: 80, endPoint x: 238, endPoint y: 85, distance: 20.5
click at [218, 80] on h6 "2 . [DATE]" at bounding box center [215, 80] width 37 height 10
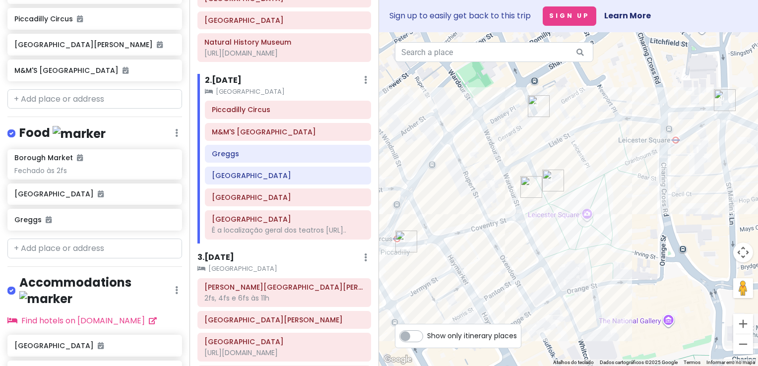
drag, startPoint x: 628, startPoint y: 156, endPoint x: 530, endPoint y: 293, distance: 168.3
click at [530, 293] on div at bounding box center [568, 199] width 379 height 334
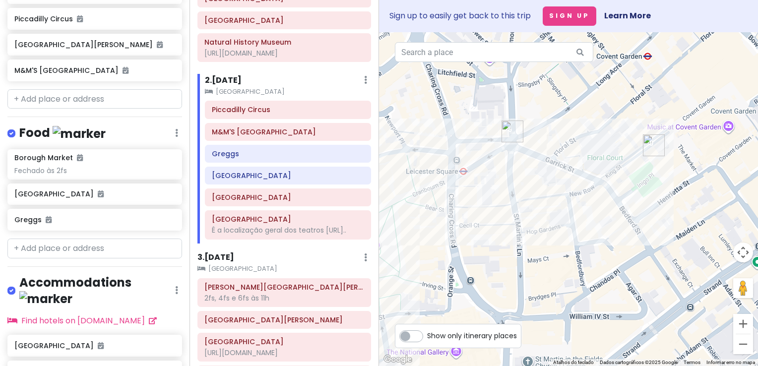
drag, startPoint x: 657, startPoint y: 197, endPoint x: 524, endPoint y: 201, distance: 133.1
click at [524, 202] on div at bounding box center [568, 199] width 379 height 334
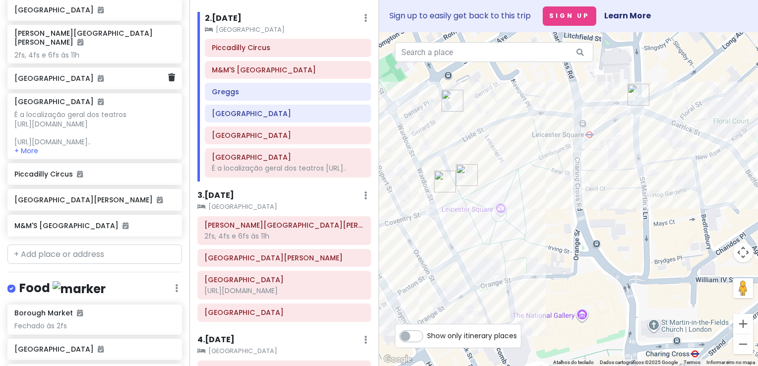
scroll to position [394, 0]
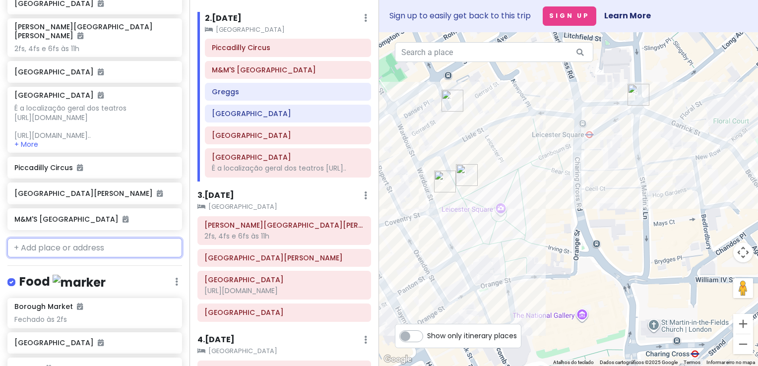
click at [74, 258] on input "text" at bounding box center [94, 248] width 175 height 20
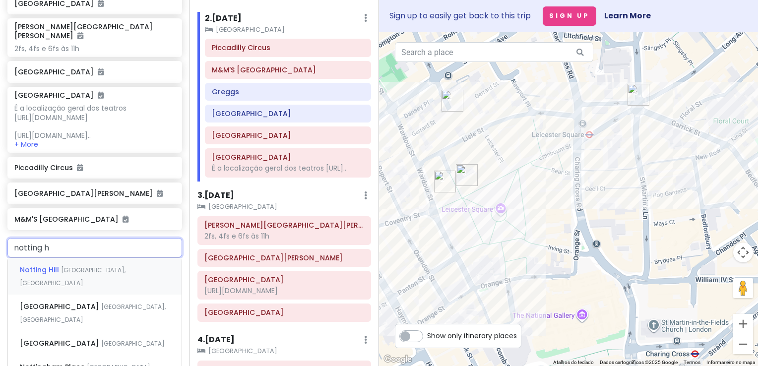
type input "notting hi"
click at [74, 285] on span "[GEOGRAPHIC_DATA], [GEOGRAPHIC_DATA]" at bounding box center [73, 276] width 106 height 21
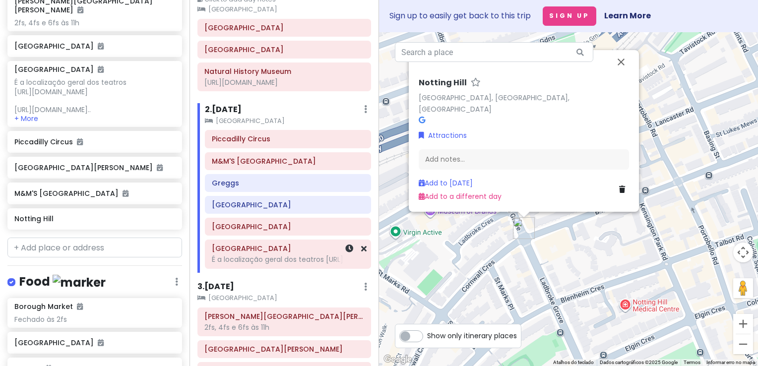
scroll to position [0, 0]
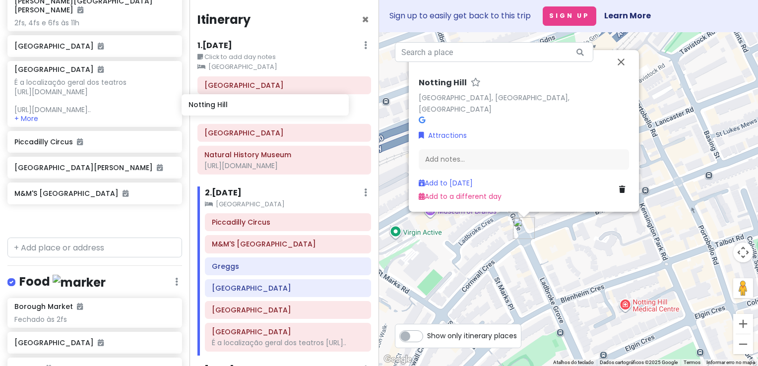
drag, startPoint x: 105, startPoint y: 238, endPoint x: 279, endPoint y: 107, distance: 217.9
click at [279, 107] on div "London V2! Private Change Dates Make a Copy Delete Trip Go Pro ⚡️ Give Feedback…" at bounding box center [379, 183] width 758 height 366
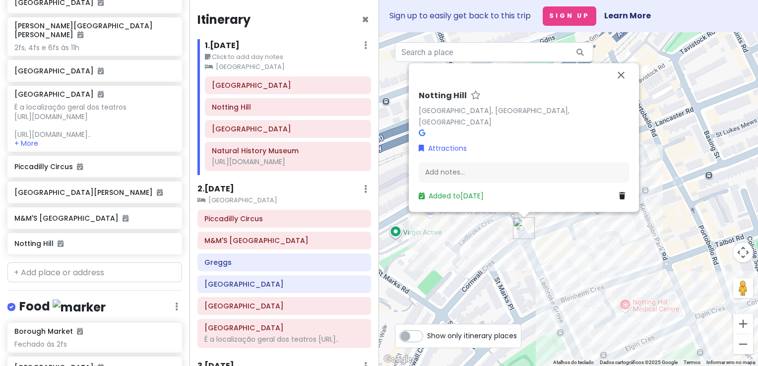
scroll to position [394, 0]
click at [240, 45] on h6 "1 . [DATE]" at bounding box center [222, 46] width 35 height 10
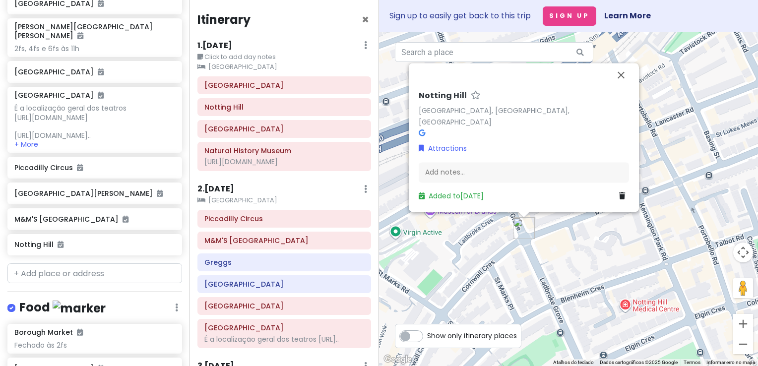
click at [232, 45] on h6 "1 . [DATE]" at bounding box center [214, 46] width 35 height 10
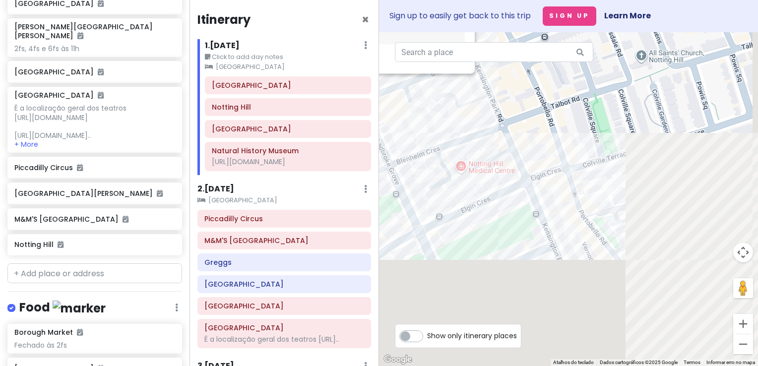
drag, startPoint x: 571, startPoint y: 289, endPoint x: 405, endPoint y: 150, distance: 215.6
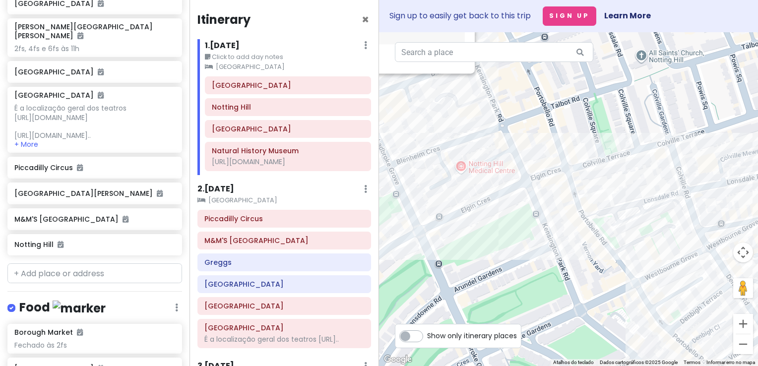
click at [405, 150] on div "Notting Hill [GEOGRAPHIC_DATA], [GEOGRAPHIC_DATA], [GEOGRAPHIC_DATA] Attraction…" at bounding box center [568, 199] width 379 height 334
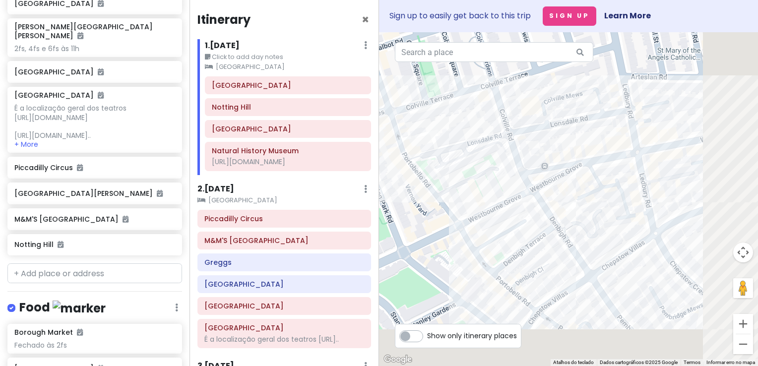
drag, startPoint x: 593, startPoint y: 233, endPoint x: 383, endPoint y: 170, distance: 220.2
click at [383, 170] on div "Notting Hill [GEOGRAPHIC_DATA], [GEOGRAPHIC_DATA], [GEOGRAPHIC_DATA] Attraction…" at bounding box center [568, 199] width 379 height 334
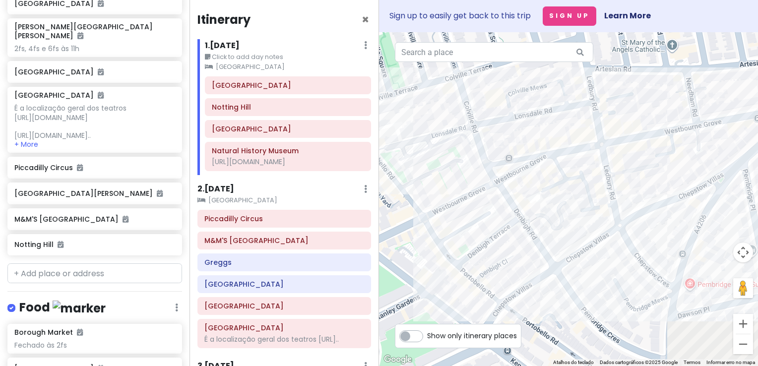
drag, startPoint x: 615, startPoint y: 238, endPoint x: 357, endPoint y: 97, distance: 294.0
click at [357, 97] on div "London V2! Private Change Dates Make a Copy Delete Trip Go Pro ⚡️ Give Feedback…" at bounding box center [379, 183] width 758 height 366
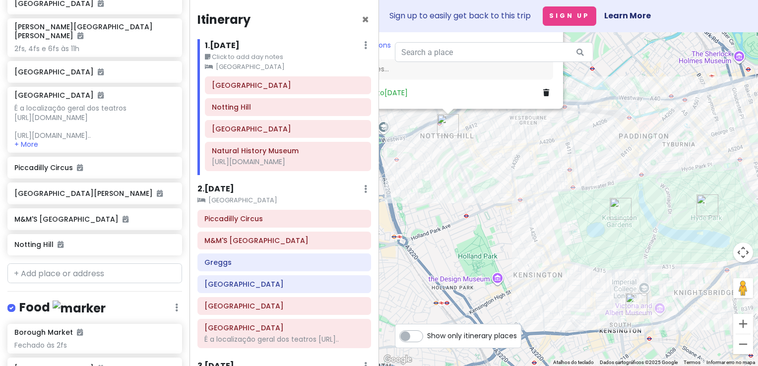
drag, startPoint x: 554, startPoint y: 251, endPoint x: 521, endPoint y: 219, distance: 46.3
click at [526, 220] on div "Notting Hill [GEOGRAPHIC_DATA], [GEOGRAPHIC_DATA], [GEOGRAPHIC_DATA] Attraction…" at bounding box center [568, 199] width 379 height 334
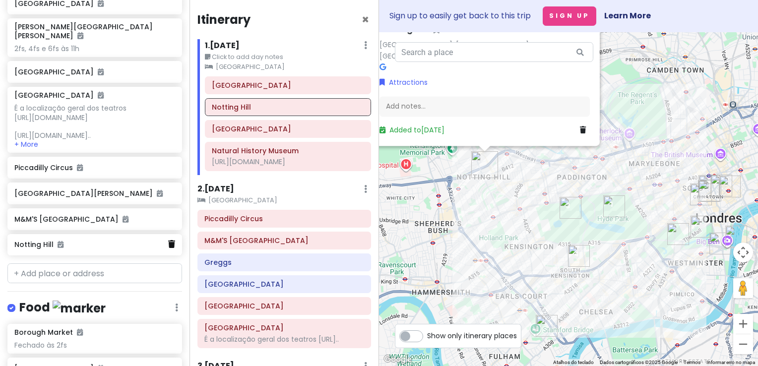
click at [168, 251] on link at bounding box center [171, 244] width 7 height 13
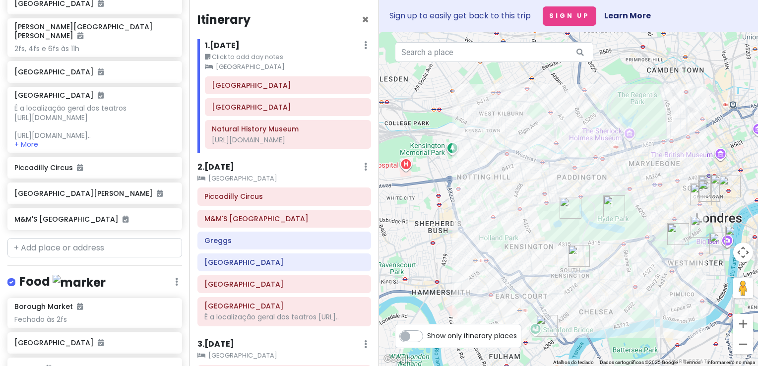
scroll to position [369, 0]
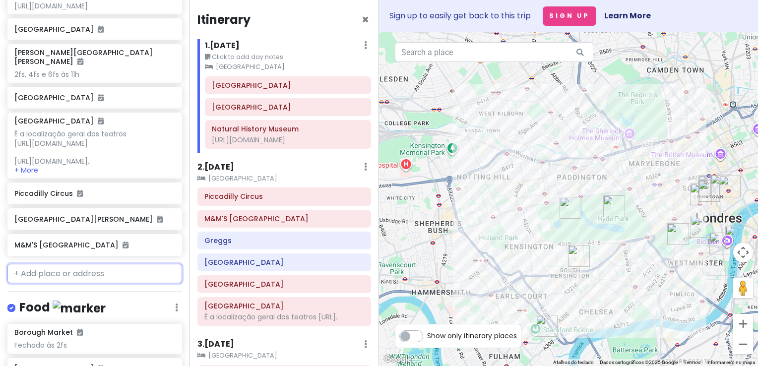
click at [68, 284] on input "text" at bounding box center [94, 274] width 175 height 20
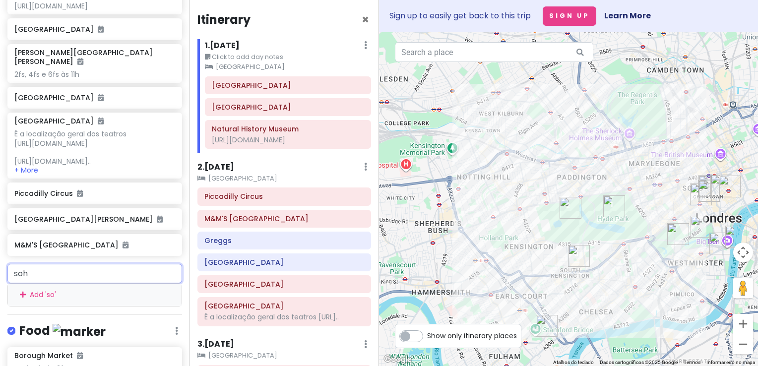
type input "soho"
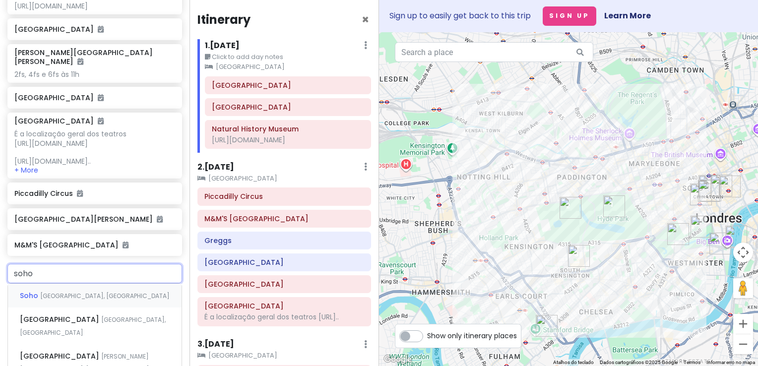
click at [74, 300] on span "[GEOGRAPHIC_DATA], [GEOGRAPHIC_DATA]" at bounding box center [105, 296] width 130 height 8
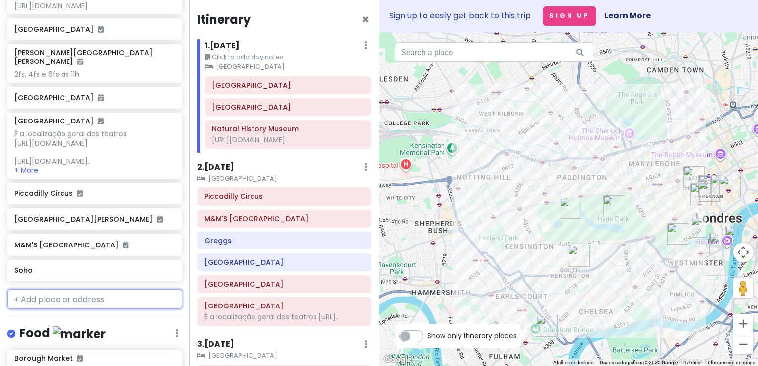
scroll to position [394, 0]
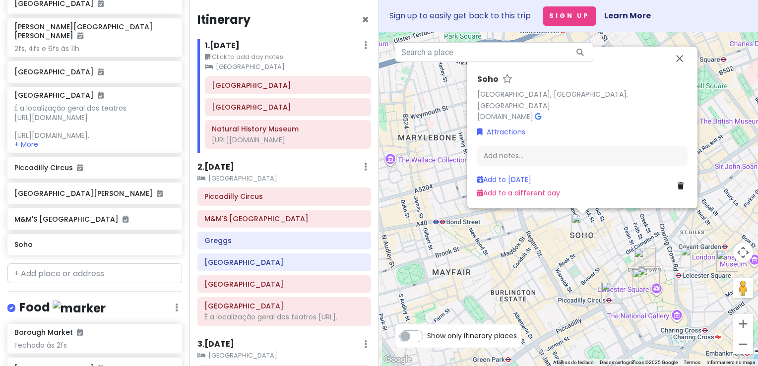
drag, startPoint x: 589, startPoint y: 278, endPoint x: 503, endPoint y: 211, distance: 109.7
click at [503, 211] on div "Soho Soho, [GEOGRAPHIC_DATA], [GEOGRAPHIC_DATA] [DOMAIN_NAME] · Attractions Add…" at bounding box center [568, 199] width 379 height 334
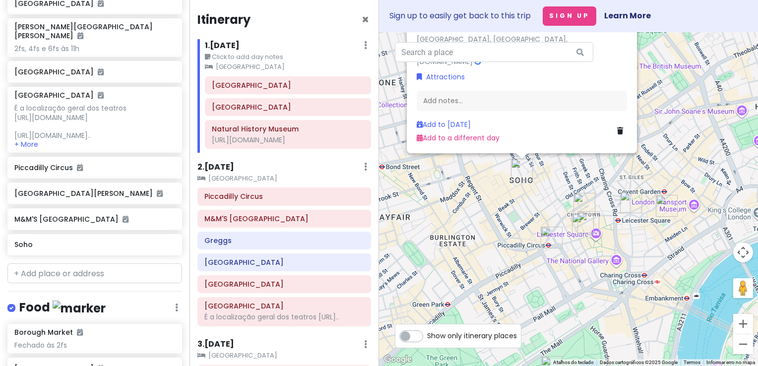
click at [582, 202] on img "Chinatown" at bounding box center [585, 204] width 22 height 22
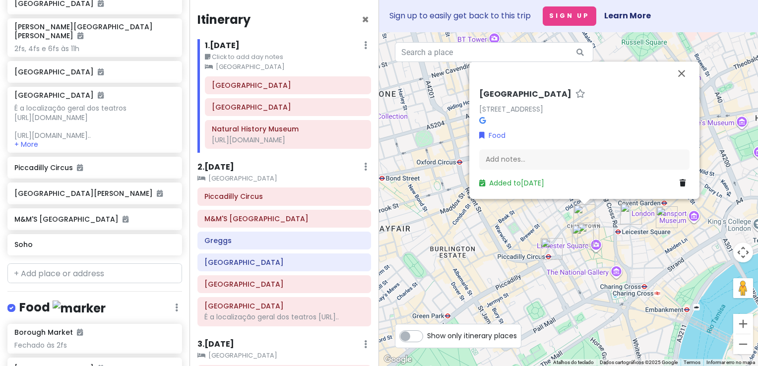
click at [501, 213] on div "[GEOGRAPHIC_DATA] [GEOGRAPHIC_DATA], [GEOGRAPHIC_DATA] Food Add notes... Added …" at bounding box center [568, 199] width 379 height 334
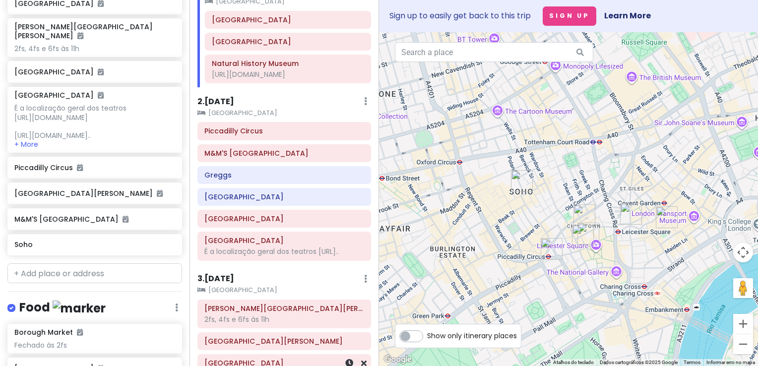
scroll to position [27, 0]
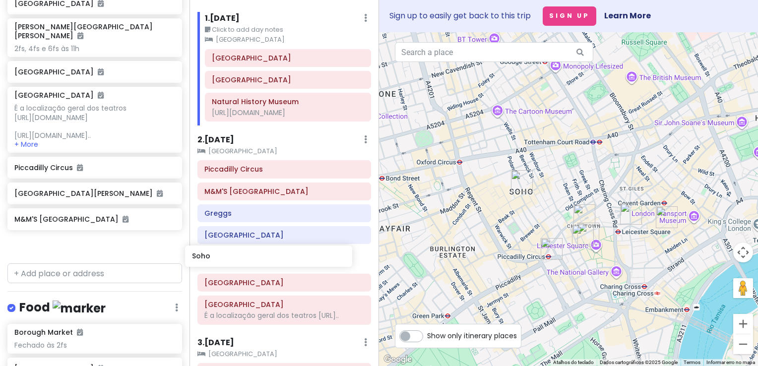
drag, startPoint x: 97, startPoint y: 261, endPoint x: 275, endPoint y: 256, distance: 177.7
click at [275, 256] on div "London V2! Private Change Dates Make a Copy Delete Trip Go Pro ⚡️ Give Feedback…" at bounding box center [379, 183] width 758 height 366
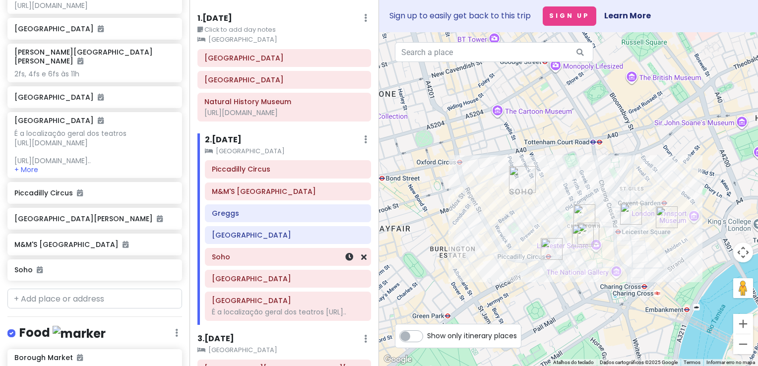
scroll to position [369, 0]
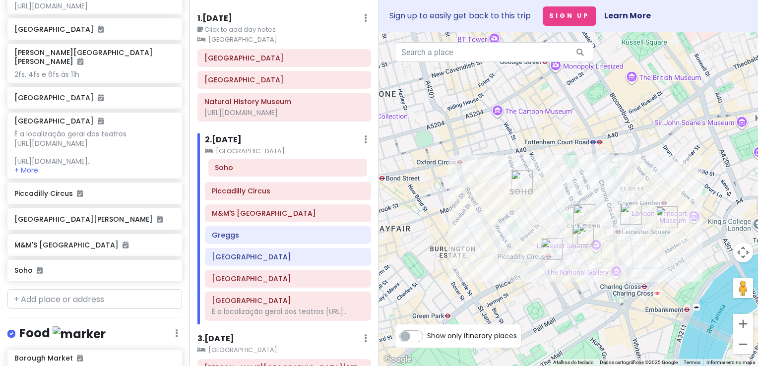
drag, startPoint x: 253, startPoint y: 262, endPoint x: 257, endPoint y: 174, distance: 87.9
click at [257, 174] on div "Piccadilly Circus M&M'S [GEOGRAPHIC_DATA] [PERSON_NAME] [GEOGRAPHIC_DATA] [GEOG…" at bounding box center [287, 242] width 181 height 164
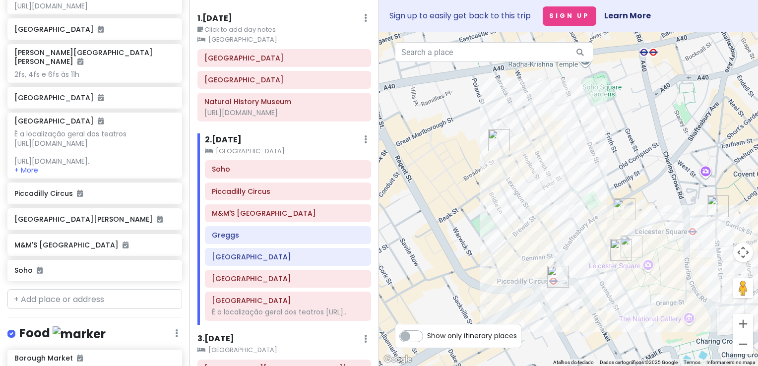
drag, startPoint x: 528, startPoint y: 229, endPoint x: 449, endPoint y: 226, distance: 79.0
click at [449, 226] on div at bounding box center [568, 199] width 379 height 334
click at [361, 171] on icon at bounding box center [363, 169] width 5 height 8
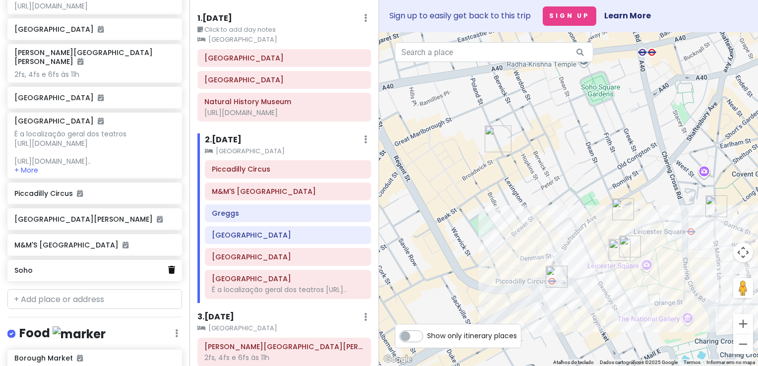
click at [168, 274] on icon at bounding box center [171, 270] width 7 height 8
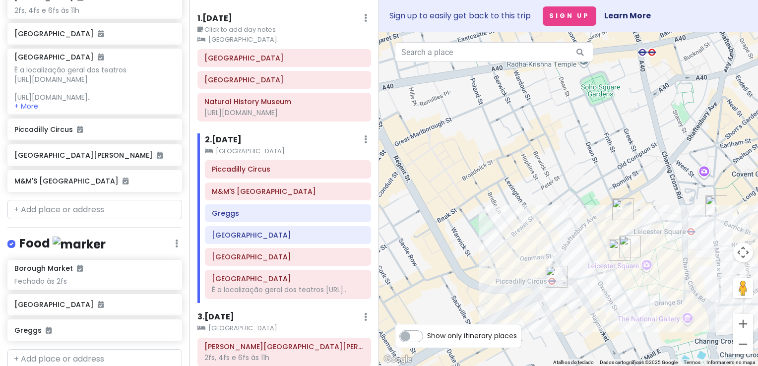
scroll to position [492, 0]
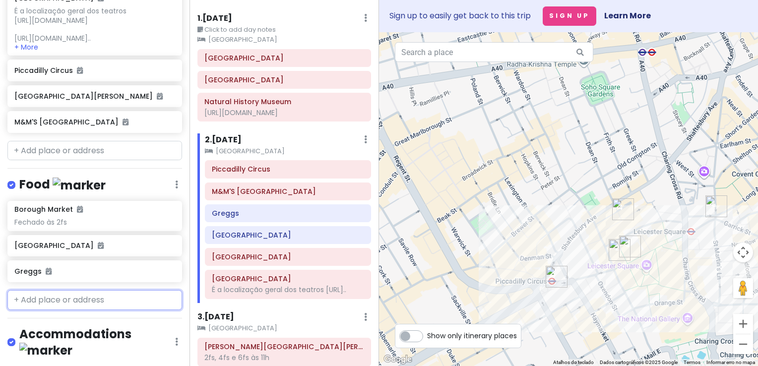
click at [80, 310] on input "text" at bounding box center [94, 300] width 175 height 20
paste input "old spitalfields market"
type input "old spitalfields market"
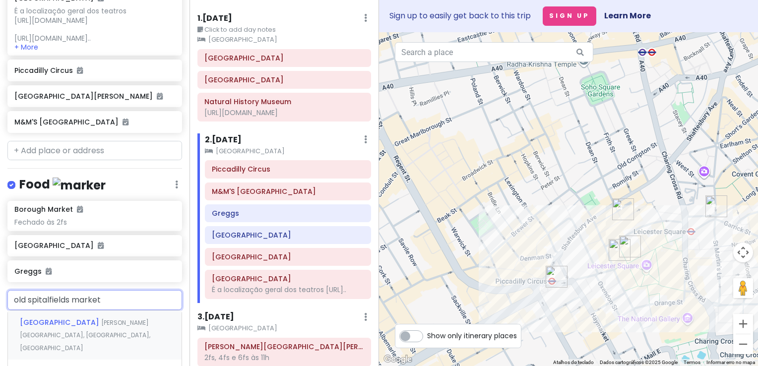
click at [95, 327] on span "[GEOGRAPHIC_DATA]" at bounding box center [60, 323] width 81 height 10
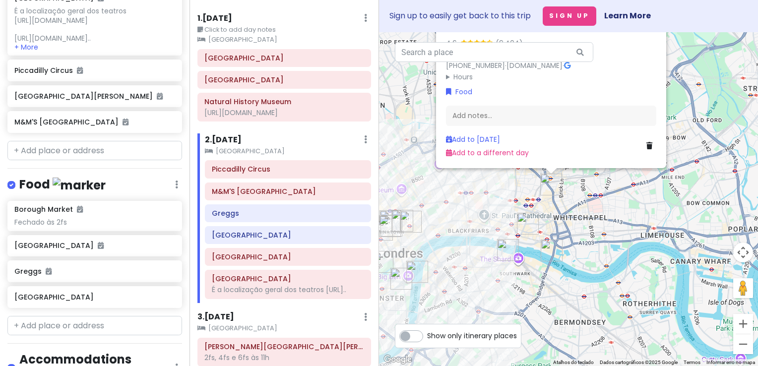
drag, startPoint x: 554, startPoint y: 305, endPoint x: 588, endPoint y: 219, distance: 92.2
click at [588, 219] on div "[GEOGRAPHIC_DATA] 4.6 (9,404) [STREET_ADDRESS][PERSON_NAME] [PHONE_NUMBER] · [D…" at bounding box center [568, 199] width 379 height 334
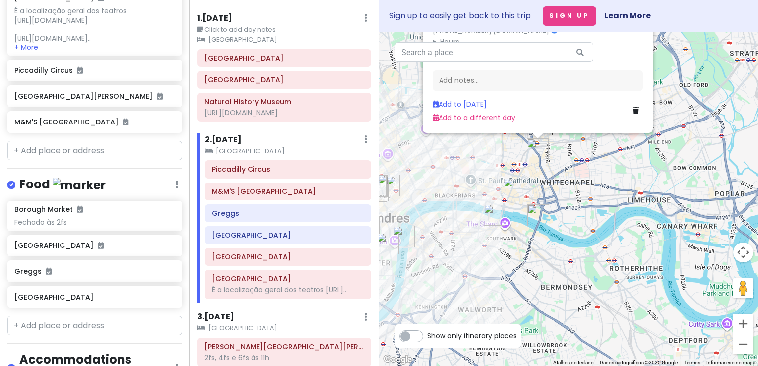
drag, startPoint x: 544, startPoint y: 193, endPoint x: 579, endPoint y: 176, distance: 38.9
click at [579, 176] on div "[GEOGRAPHIC_DATA] 4.6 (9,404) [STREET_ADDRESS][PERSON_NAME] [PHONE_NUMBER] · [D…" at bounding box center [568, 199] width 379 height 334
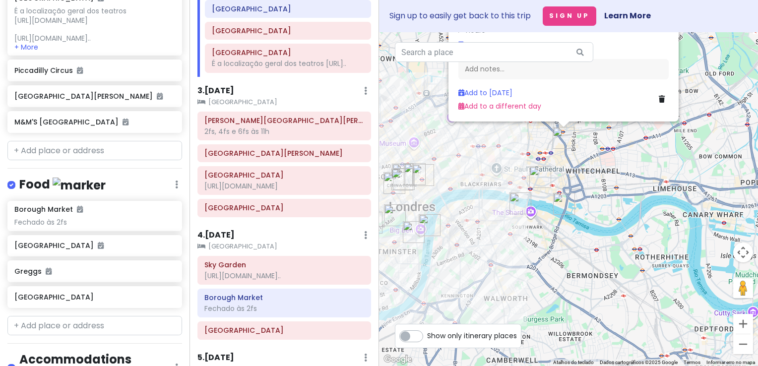
scroll to position [325, 0]
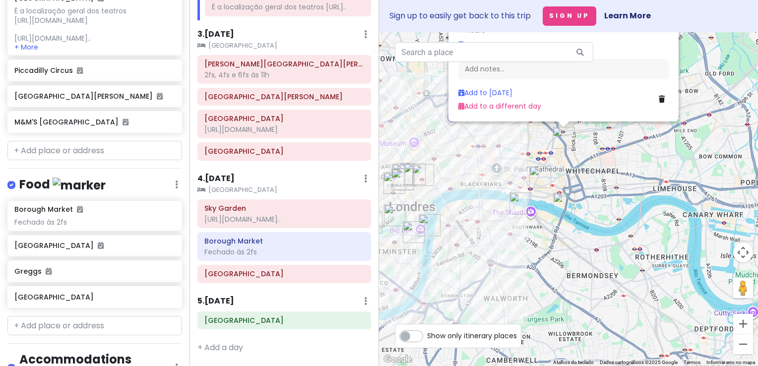
click at [224, 301] on h6 "5 . [DATE]" at bounding box center [215, 301] width 37 height 10
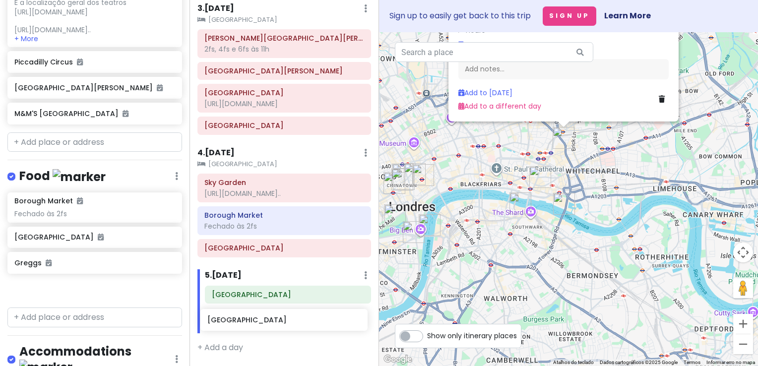
scroll to position [358, 0]
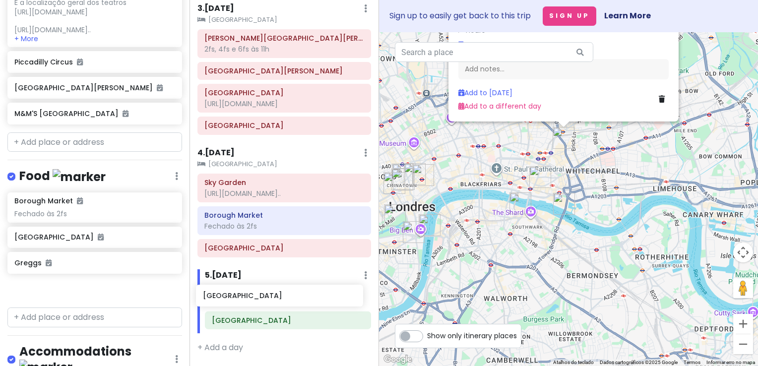
drag, startPoint x: 63, startPoint y: 312, endPoint x: 252, endPoint y: 294, distance: 189.4
click at [252, 294] on div "London V2! Private Change Dates Make a Copy Delete Trip Go Pro ⚡️ Give Feedback…" at bounding box center [379, 183] width 758 height 366
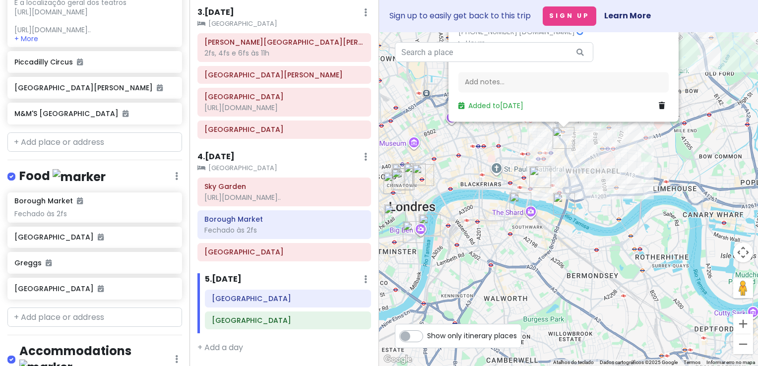
click at [237, 281] on h6 "5 . [DATE]" at bounding box center [223, 279] width 37 height 10
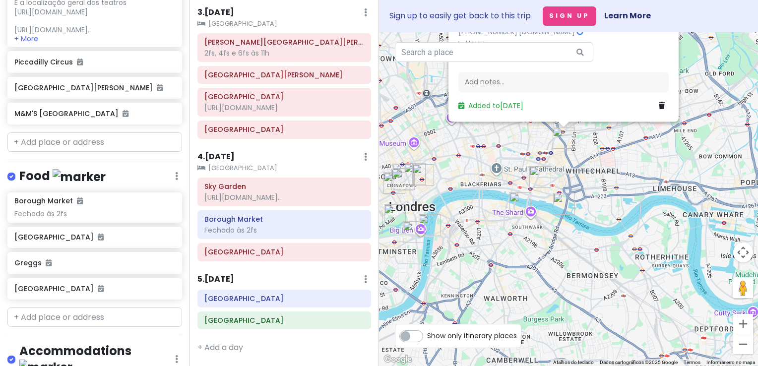
click at [226, 274] on div "5 . [DATE] Add Day Notes Delete Day" at bounding box center [284, 281] width 174 height 17
click at [211, 277] on h6 "5 . [DATE]" at bounding box center [215, 279] width 37 height 10
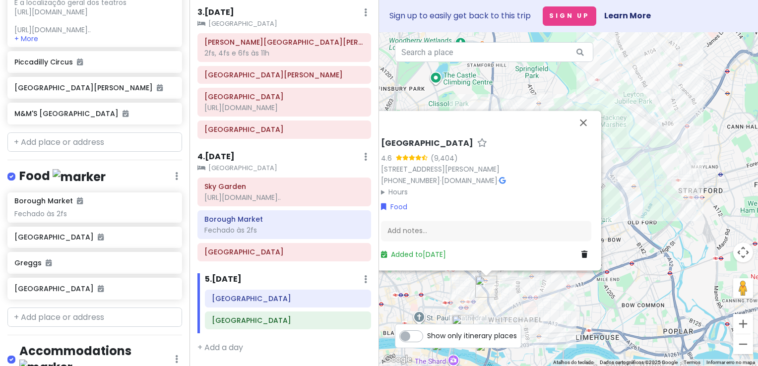
drag, startPoint x: 647, startPoint y: 174, endPoint x: 573, endPoint y: 313, distance: 157.4
click at [573, 313] on div "[GEOGRAPHIC_DATA] 4.6 (9,404) [STREET_ADDRESS][PERSON_NAME] [PHONE_NUMBER] · [D…" at bounding box center [568, 199] width 379 height 334
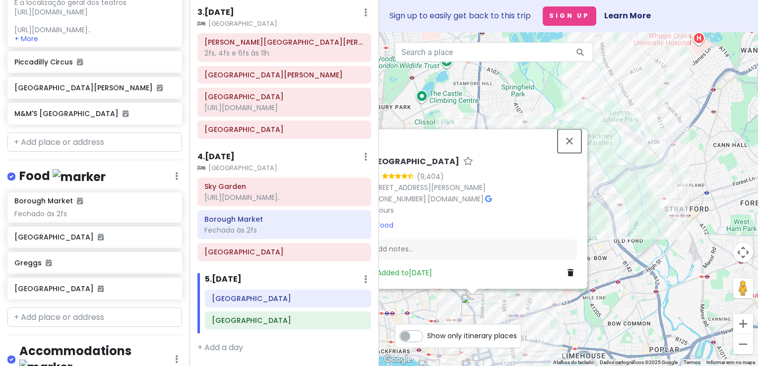
click at [570, 141] on button "Fechar" at bounding box center [570, 141] width 24 height 24
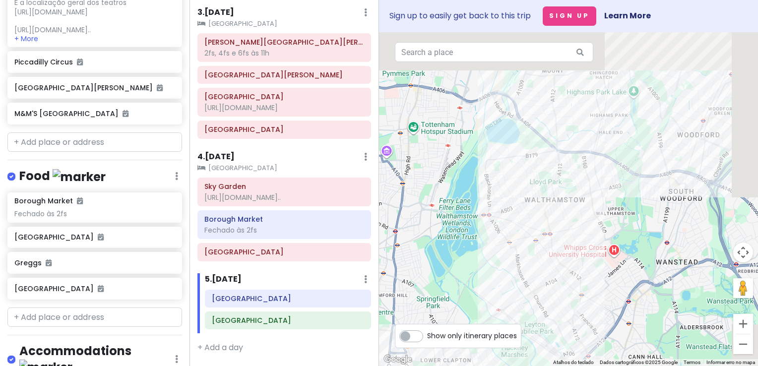
drag, startPoint x: 681, startPoint y: 95, endPoint x: 549, endPoint y: 346, distance: 283.7
click at [549, 346] on div at bounding box center [568, 199] width 379 height 334
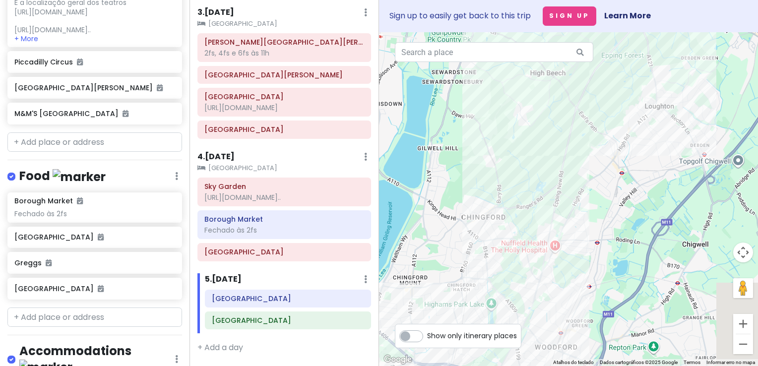
drag, startPoint x: 691, startPoint y: 117, endPoint x: 632, endPoint y: 197, distance: 99.5
click at [619, 281] on div at bounding box center [568, 199] width 379 height 334
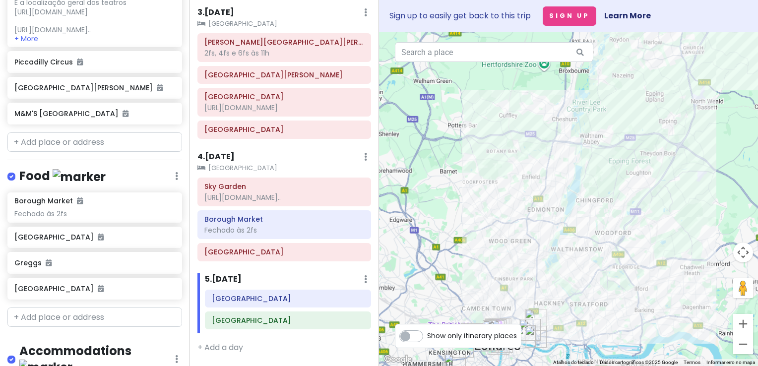
drag, startPoint x: 538, startPoint y: 219, endPoint x: 551, endPoint y: 163, distance: 57.5
click at [551, 187] on div at bounding box center [568, 199] width 379 height 334
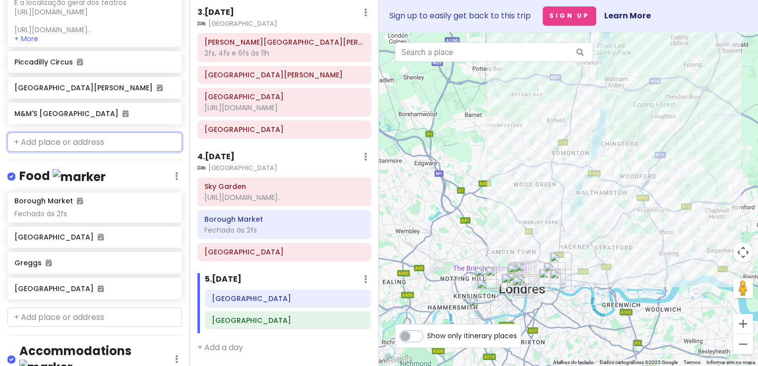
click at [83, 152] on input "text" at bounding box center [94, 142] width 175 height 20
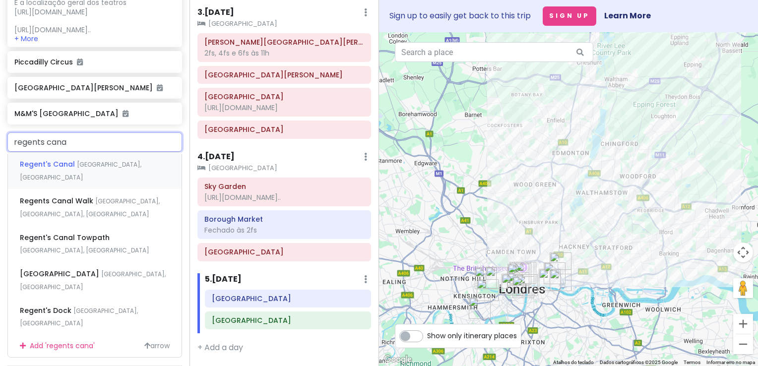
type input "regents canal"
click at [86, 179] on span "[GEOGRAPHIC_DATA], [GEOGRAPHIC_DATA]" at bounding box center [81, 170] width 122 height 21
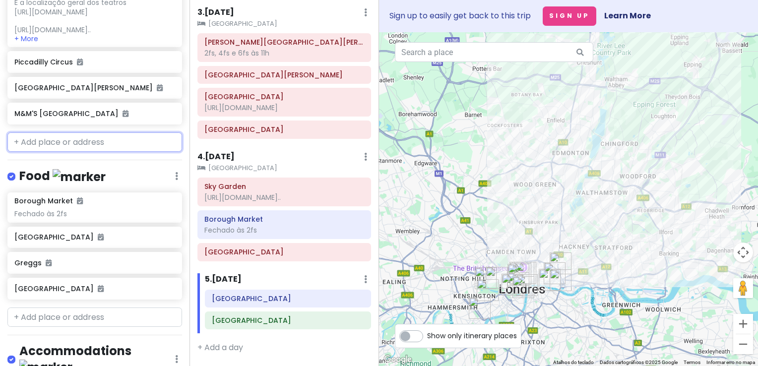
scroll to position [526, 0]
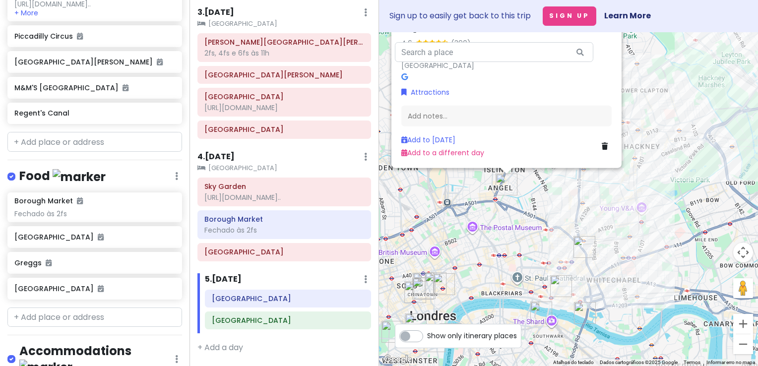
drag, startPoint x: 586, startPoint y: 282, endPoint x: 629, endPoint y: 165, distance: 125.3
click at [629, 165] on div "Regent's Canal 4.6 (390) [GEOGRAPHIC_DATA], [GEOGRAPHIC_DATA], [GEOGRAPHIC_DATA…" at bounding box center [568, 199] width 379 height 334
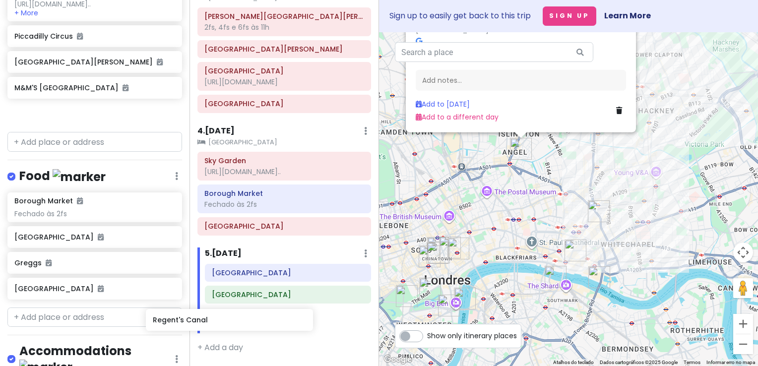
scroll to position [380, 0]
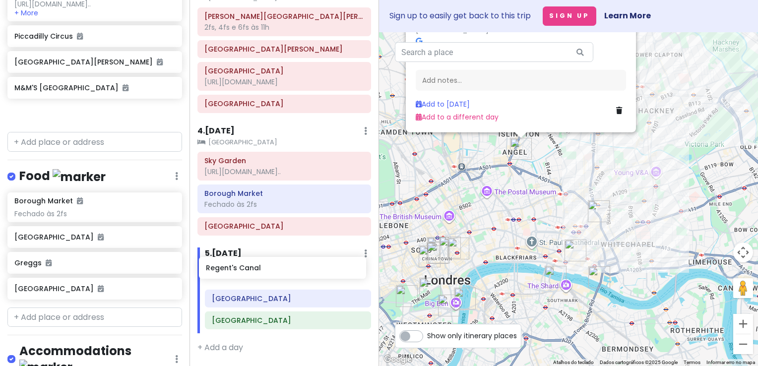
drag, startPoint x: 96, startPoint y: 133, endPoint x: 288, endPoint y: 271, distance: 236.0
click at [288, 271] on div "London V2! Private Change Dates Make a Copy Delete Trip Go Pro ⚡️ Give Feedback…" at bounding box center [379, 183] width 758 height 366
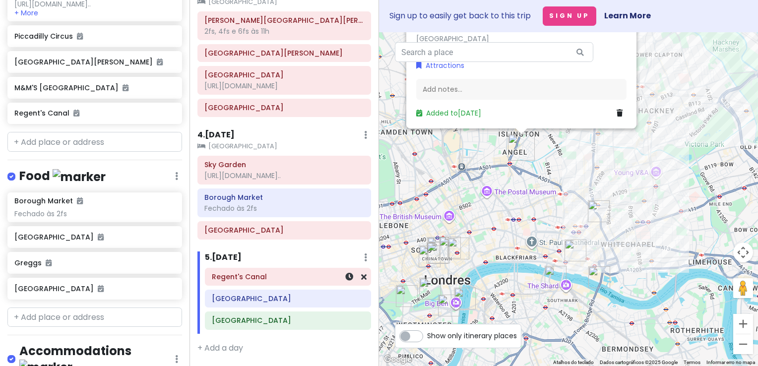
scroll to position [500, 0]
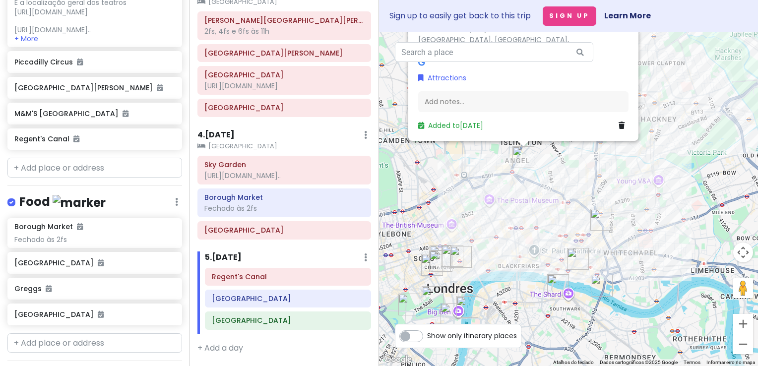
drag, startPoint x: 524, startPoint y: 202, endPoint x: 527, endPoint y: 212, distance: 9.9
click at [527, 212] on div "Regent's Canal 4.6 (390) [GEOGRAPHIC_DATA], [GEOGRAPHIC_DATA], [GEOGRAPHIC_DATA…" at bounding box center [568, 199] width 379 height 334
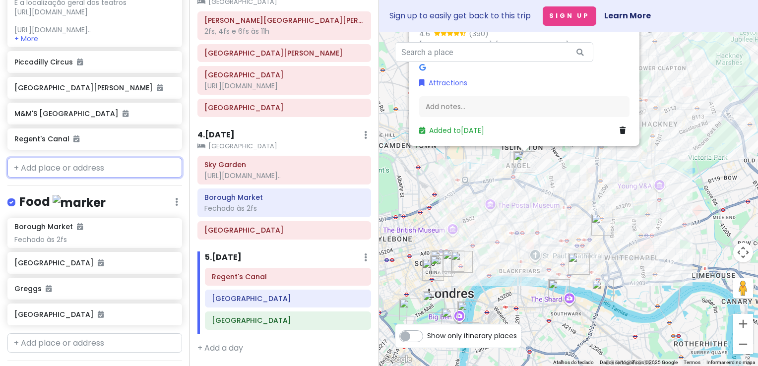
click at [81, 178] on input "text" at bounding box center [94, 168] width 175 height 20
paste input "selfridges"
type input "selfridges"
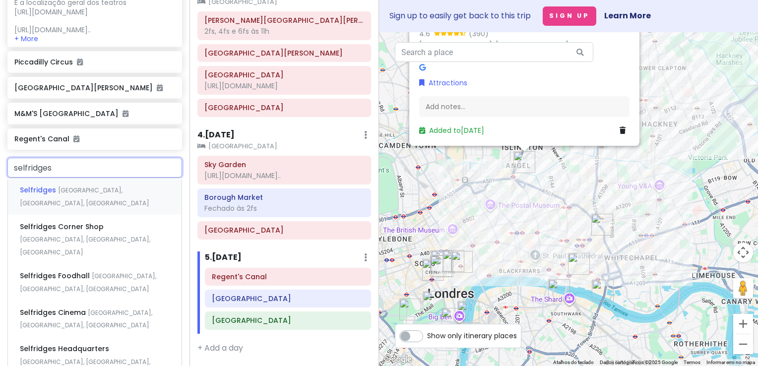
click at [109, 207] on span "[GEOGRAPHIC_DATA], [GEOGRAPHIC_DATA], [GEOGRAPHIC_DATA]" at bounding box center [85, 196] width 130 height 21
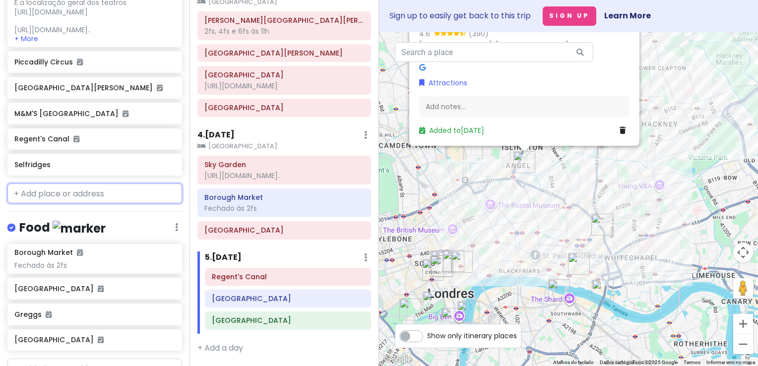
scroll to position [526, 0]
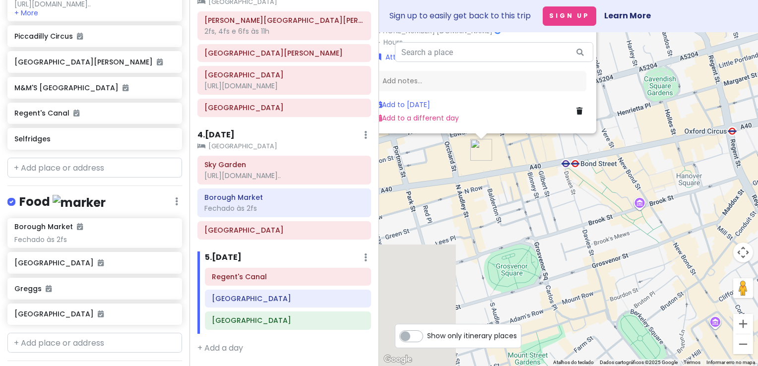
drag, startPoint x: 518, startPoint y: 282, endPoint x: 603, endPoint y: 146, distance: 161.0
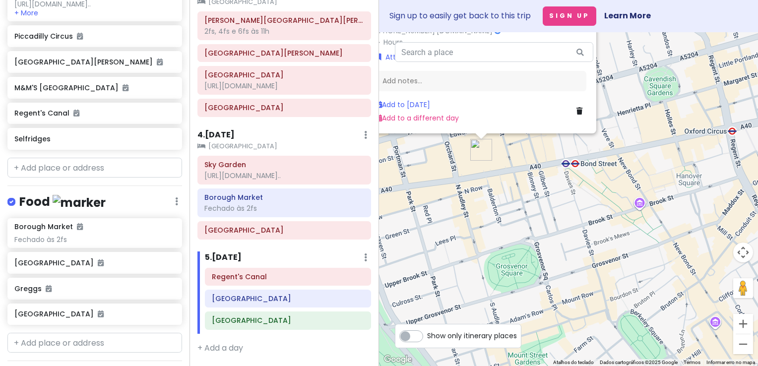
click at [603, 146] on div "Selfridges 4.5 (44,174) [STREET_ADDRESS] [PHONE_NUMBER] · [DOMAIN_NAME] · Hours…" at bounding box center [568, 199] width 379 height 334
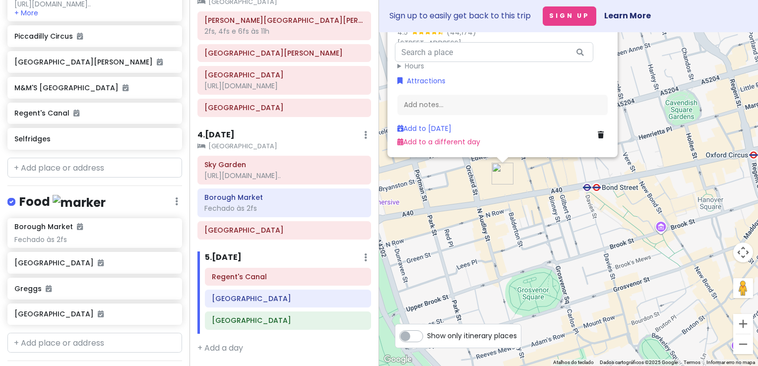
drag, startPoint x: 548, startPoint y: 175, endPoint x: 568, endPoint y: 204, distance: 35.4
click at [568, 204] on div "Selfridges 4.5 (44,174) [STREET_ADDRESS] [PHONE_NUMBER] · [DOMAIN_NAME] · Hours…" at bounding box center [568, 199] width 379 height 334
click at [168, 142] on icon at bounding box center [171, 138] width 7 height 8
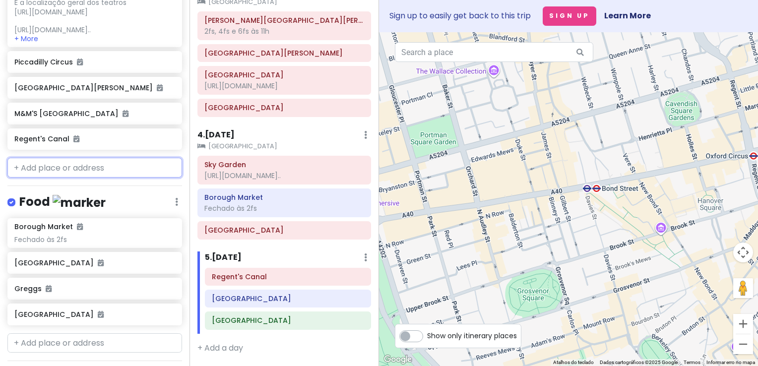
click at [70, 178] on input "text" at bounding box center [94, 168] width 175 height 20
paste input "selfridges"
type input "selfridges"
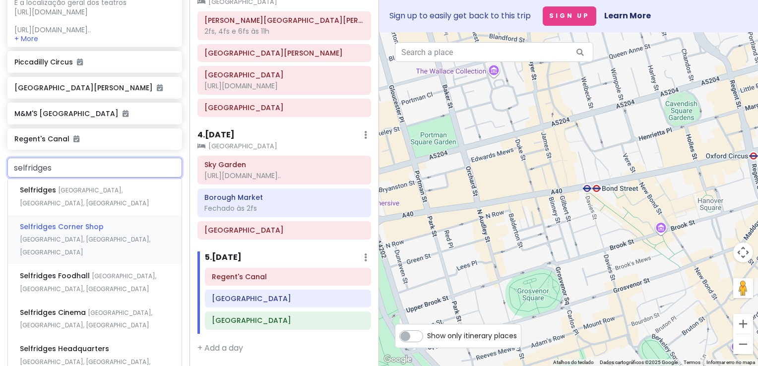
click at [90, 226] on span "Selfridges Corner Shop" at bounding box center [62, 227] width 84 height 10
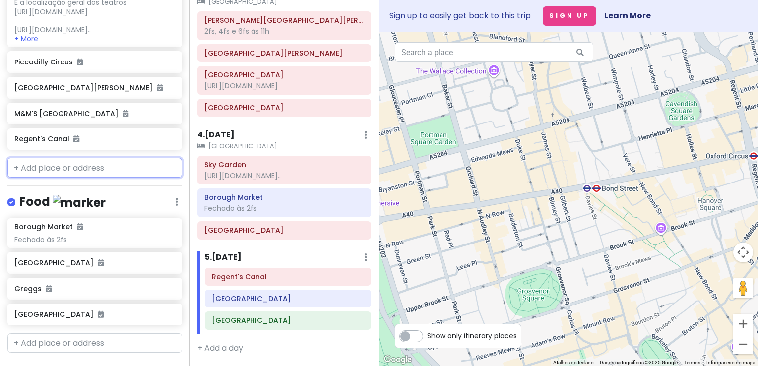
scroll to position [526, 0]
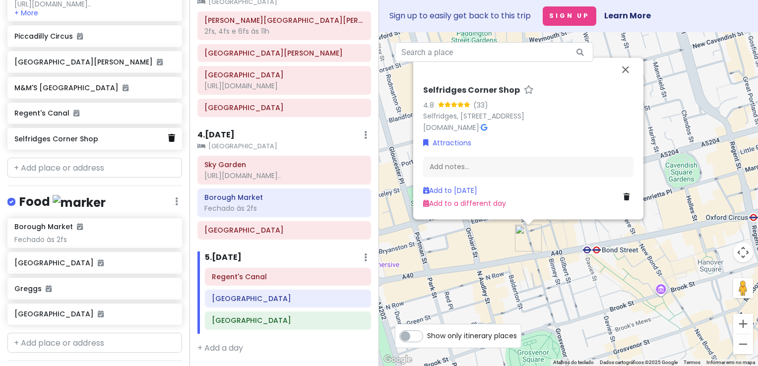
click at [168, 142] on icon at bounding box center [171, 138] width 7 height 8
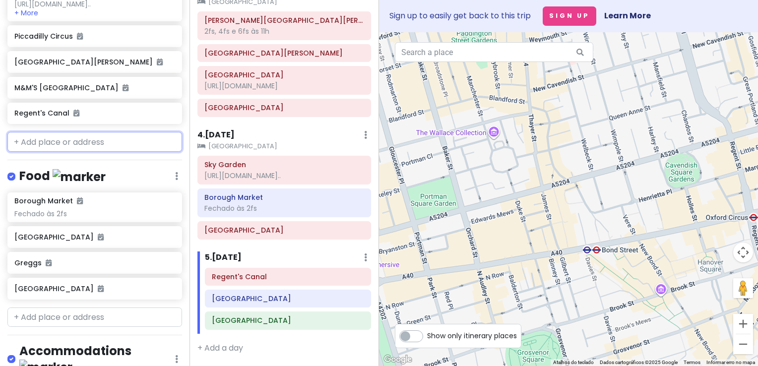
scroll to position [500, 0]
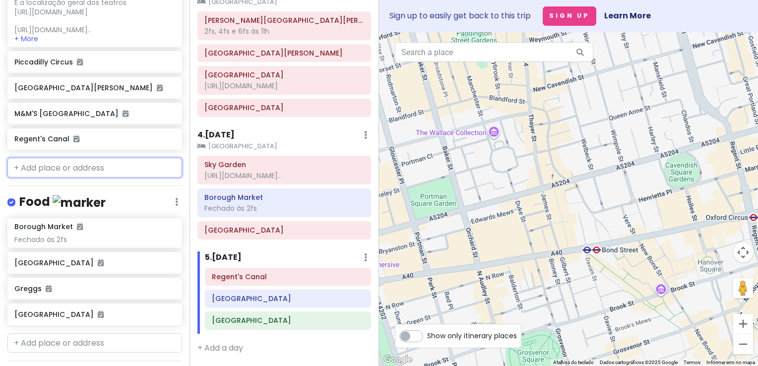
click at [85, 178] on input "text" at bounding box center [94, 168] width 175 height 20
paste input "selfridges"
type input "selfridges"
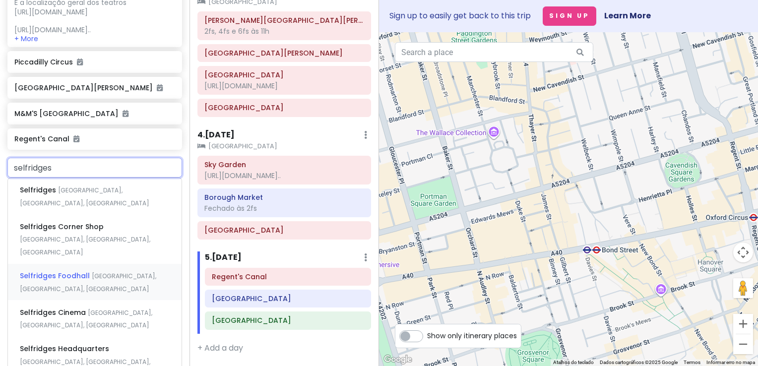
click at [88, 264] on div "Selfridges [GEOGRAPHIC_DATA], [GEOGRAPHIC_DATA], [GEOGRAPHIC_DATA]" at bounding box center [95, 282] width 174 height 37
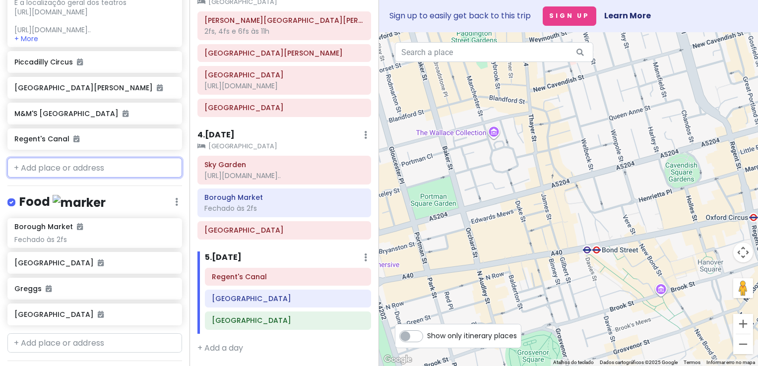
scroll to position [526, 0]
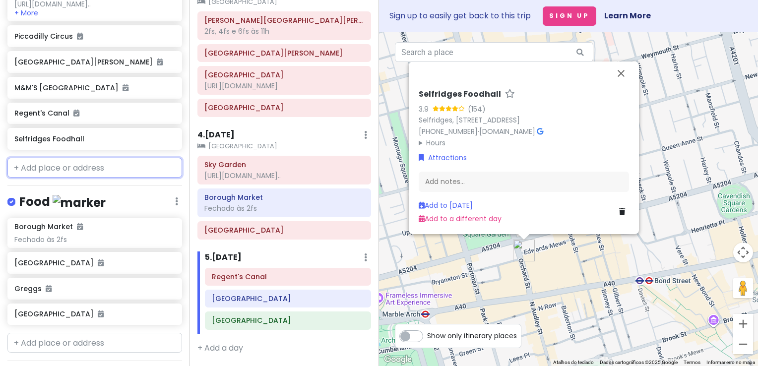
click at [105, 178] on input "text" at bounding box center [94, 168] width 175 height 20
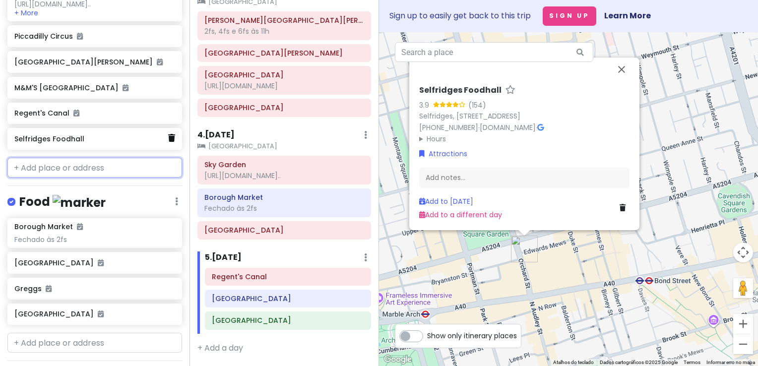
click at [168, 142] on icon at bounding box center [171, 138] width 7 height 8
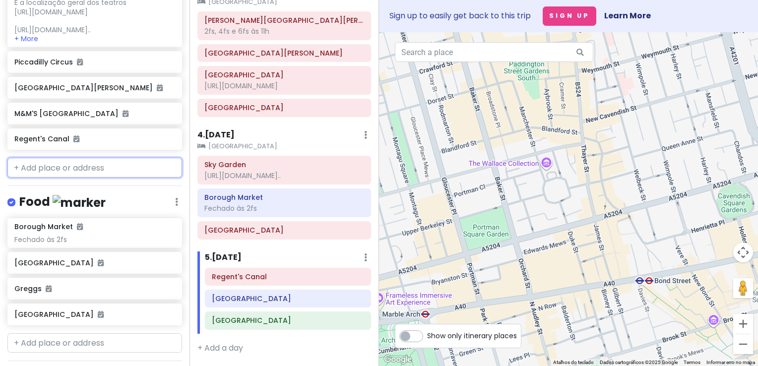
click at [82, 178] on input "text" at bounding box center [94, 168] width 175 height 20
paste input "selfridges"
type input "selfridges"
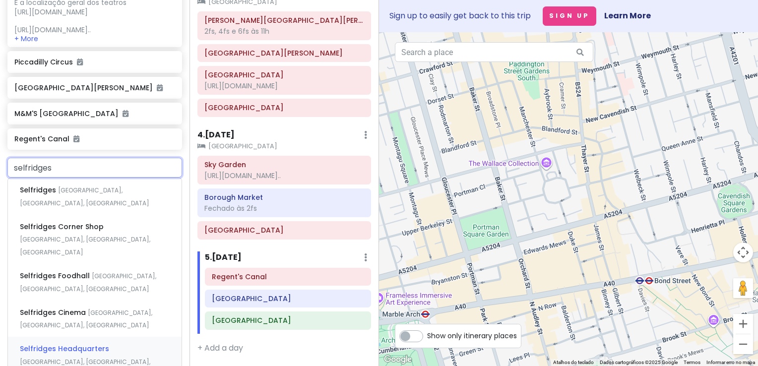
click at [99, 344] on span "Selfridges Headquarters" at bounding box center [64, 349] width 89 height 10
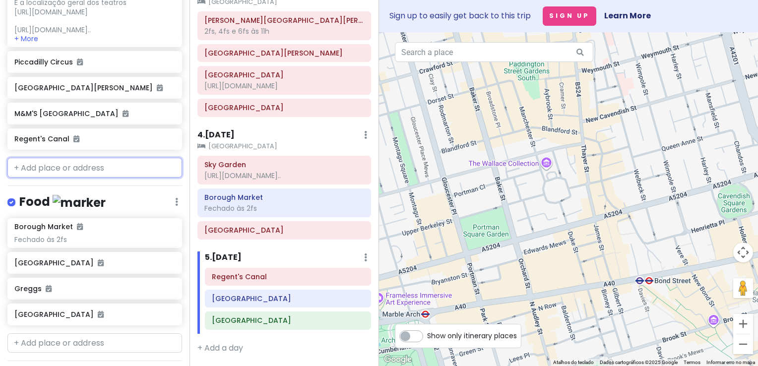
scroll to position [526, 0]
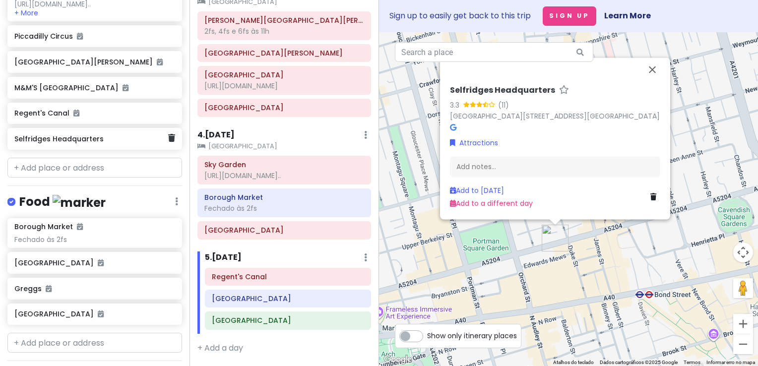
click at [171, 150] on div "Selfridges Headquarters" at bounding box center [94, 139] width 175 height 22
click at [168, 142] on icon at bounding box center [171, 138] width 7 height 8
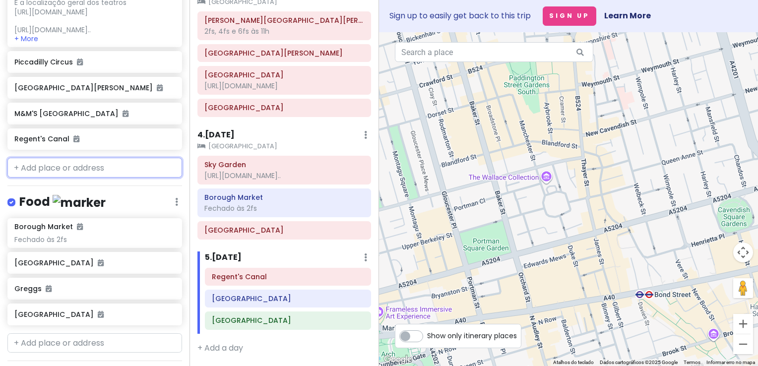
click at [87, 178] on input "text" at bounding box center [94, 168] width 175 height 20
paste input "selfridges"
type input "selfridges"
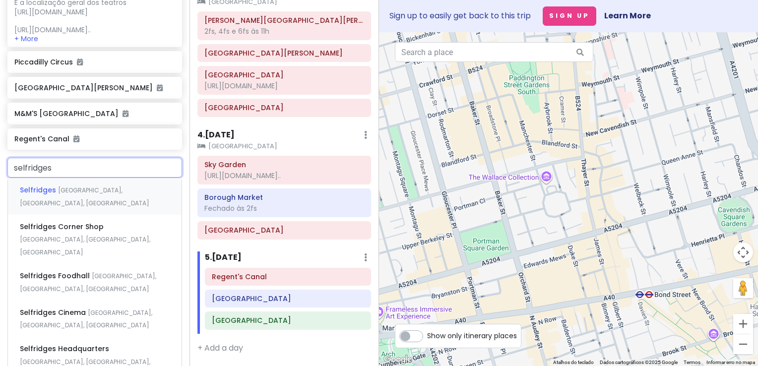
click at [83, 207] on span "[GEOGRAPHIC_DATA], [GEOGRAPHIC_DATA], [GEOGRAPHIC_DATA]" at bounding box center [85, 196] width 130 height 21
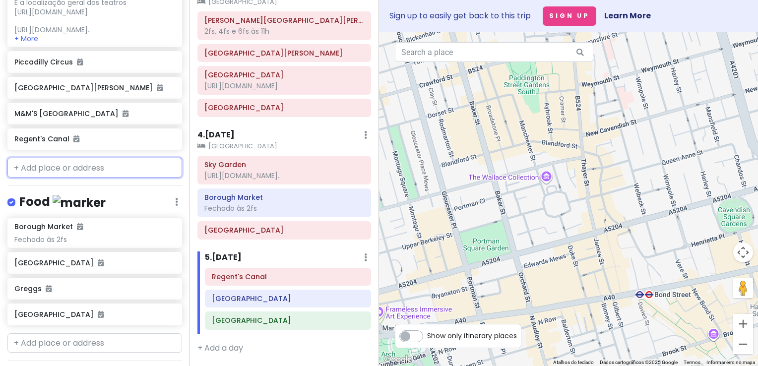
scroll to position [526, 0]
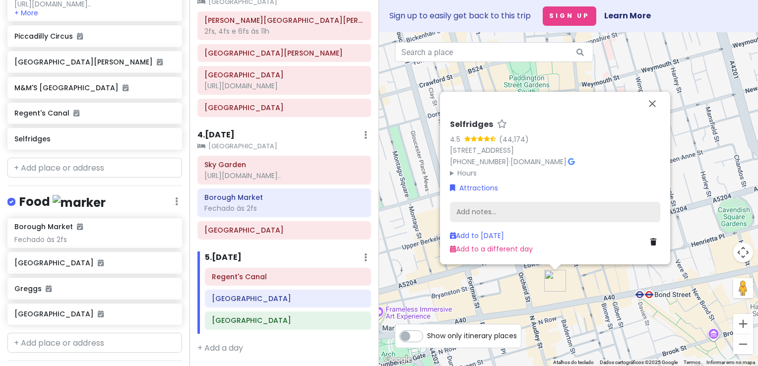
click at [498, 211] on div "Add notes..." at bounding box center [555, 211] width 210 height 21
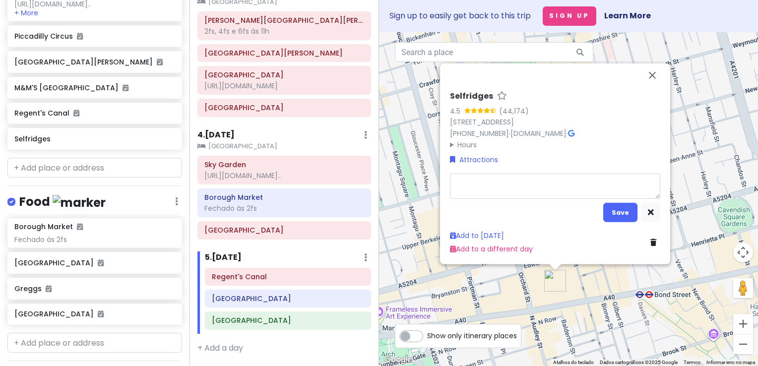
type textarea "x"
type textarea "j"
type textarea "x"
type textarea "je"
type textarea "x"
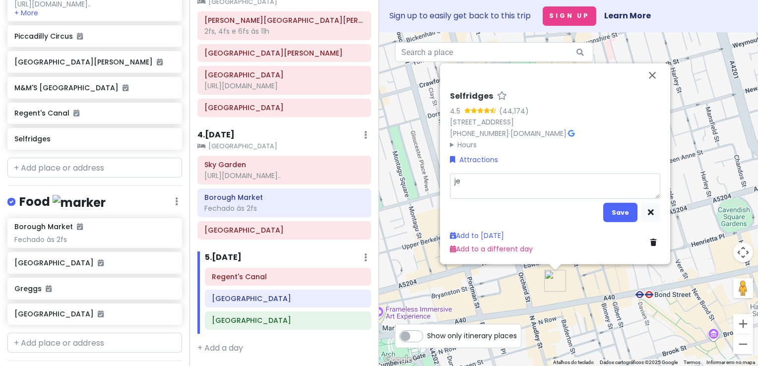
type textarea "jel"
type textarea "x"
type textarea "jell"
type textarea "x"
type textarea "jelly"
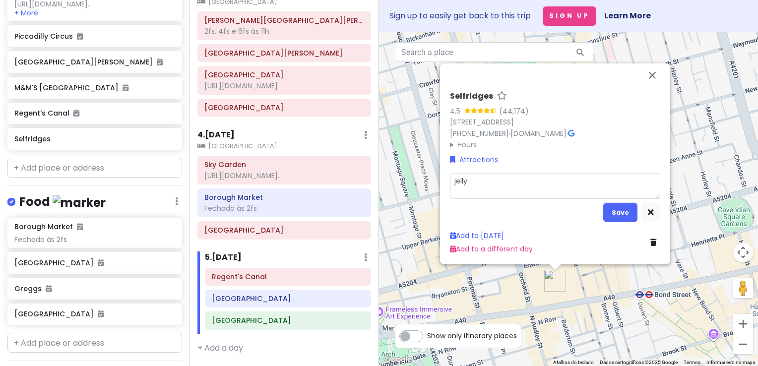
type textarea "x"
type textarea "jellyc"
type textarea "x"
type textarea "jellyca"
type textarea "x"
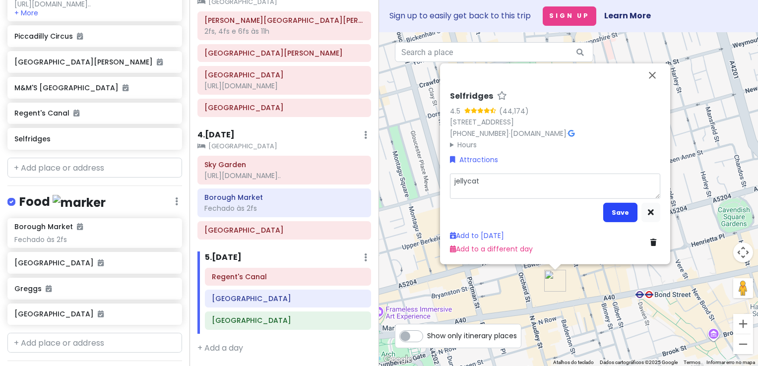
type textarea "jellycat"
click at [615, 206] on button "Save" at bounding box center [620, 212] width 34 height 19
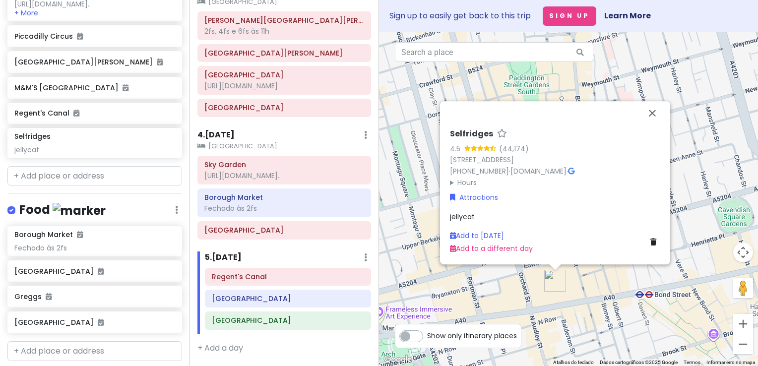
scroll to position [534, 0]
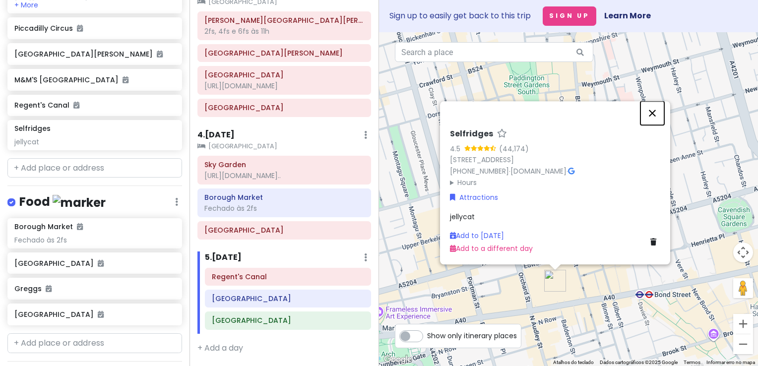
click at [655, 116] on button "Fechar" at bounding box center [653, 113] width 24 height 24
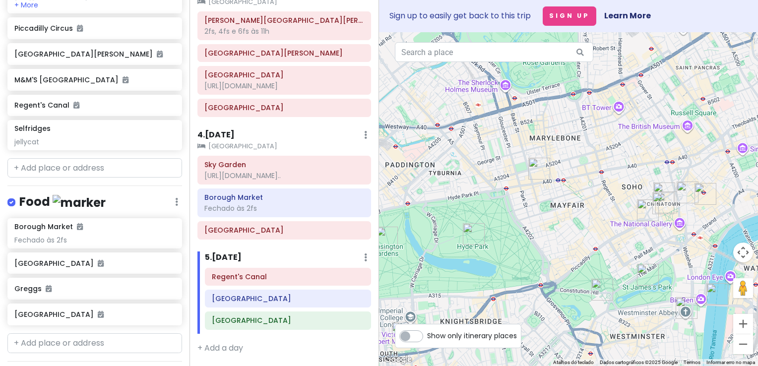
drag, startPoint x: 641, startPoint y: 203, endPoint x: 570, endPoint y: 194, distance: 72.0
click at [583, 200] on div at bounding box center [568, 199] width 379 height 334
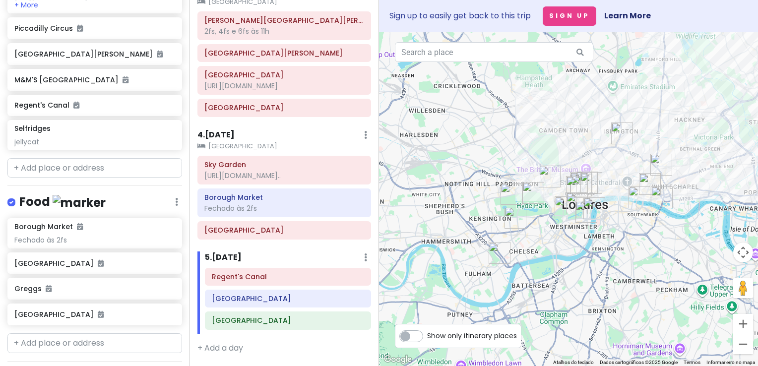
click at [528, 191] on img "Hyde Park" at bounding box center [534, 193] width 22 height 22
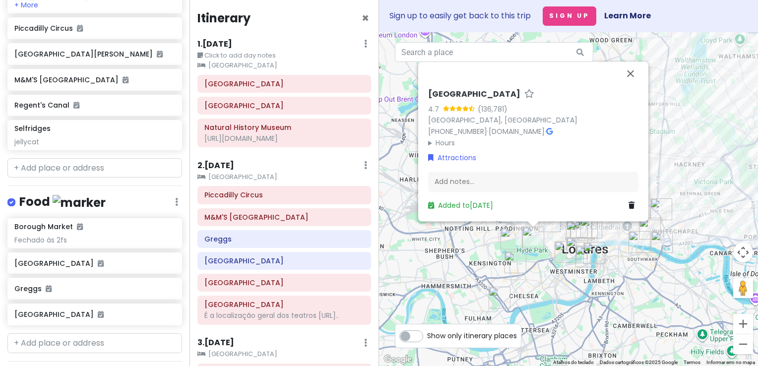
scroll to position [0, 0]
drag, startPoint x: 555, startPoint y: 283, endPoint x: 516, endPoint y: 287, distance: 39.4
click at [516, 287] on div "[GEOGRAPHIC_DATA] 4.7 (136,781) [GEOGRAPHIC_DATA], [GEOGRAPHIC_DATA] [PHONE_NUM…" at bounding box center [568, 199] width 379 height 334
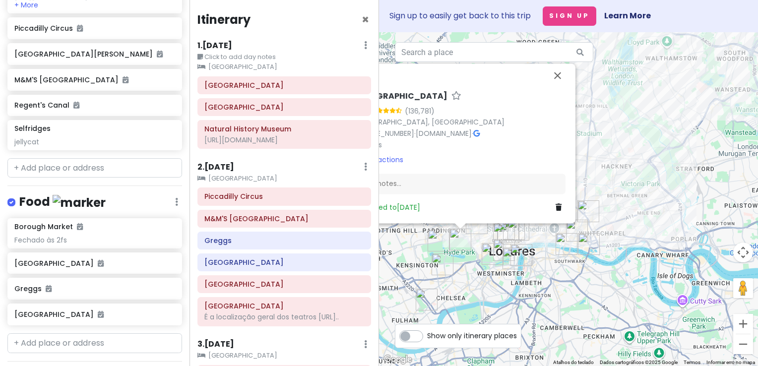
click at [503, 230] on img "Piccadilly Circus" at bounding box center [504, 234] width 22 height 22
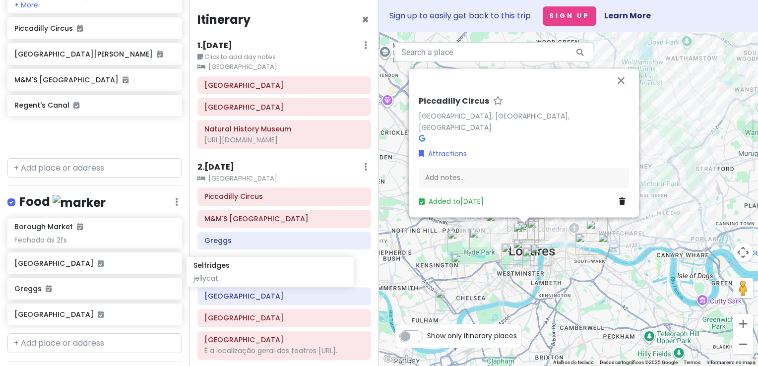
drag, startPoint x: 82, startPoint y: 156, endPoint x: 262, endPoint y: 276, distance: 215.7
click at [262, 276] on div "London V2! Private Change Dates Make a Copy Delete Trip Go Pro ⚡️ Give Feedback…" at bounding box center [379, 183] width 758 height 366
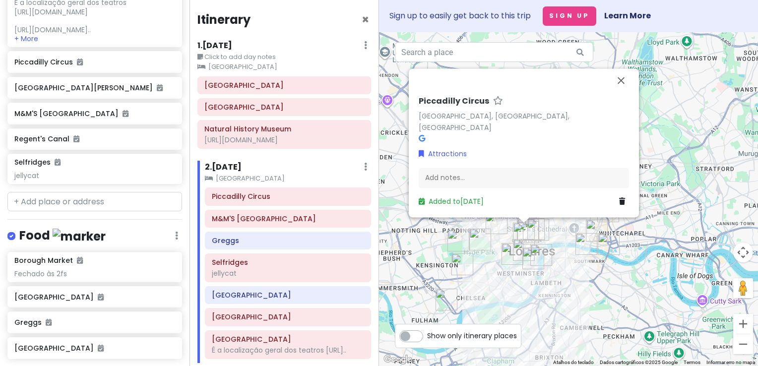
scroll to position [500, 0]
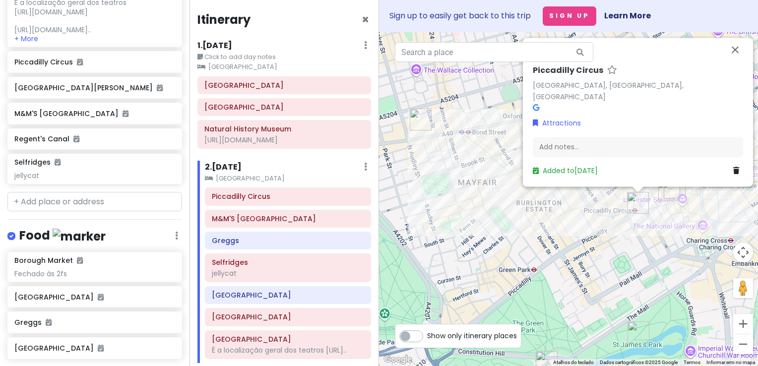
drag, startPoint x: 601, startPoint y: 155, endPoint x: 585, endPoint y: 246, distance: 91.9
click at [585, 246] on div "[GEOGRAPHIC_DATA], [GEOGRAPHIC_DATA], [GEOGRAPHIC_DATA] Attractions Add notes..…" at bounding box center [568, 199] width 379 height 334
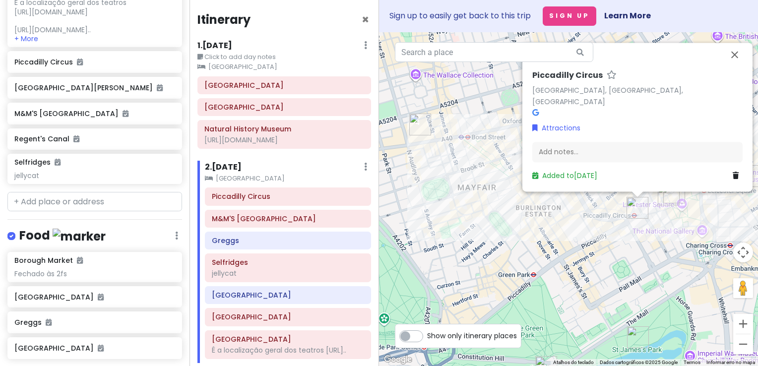
click at [546, 218] on div "[GEOGRAPHIC_DATA], [GEOGRAPHIC_DATA], [GEOGRAPHIC_DATA] Attractions Add notes..…" at bounding box center [568, 199] width 379 height 334
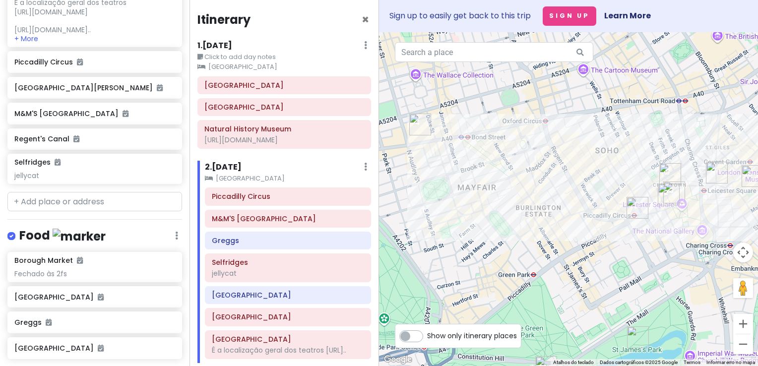
scroll to position [50, 0]
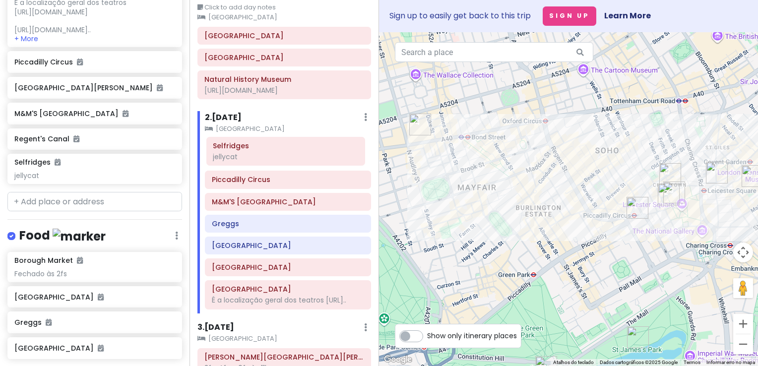
drag, startPoint x: 279, startPoint y: 223, endPoint x: 280, endPoint y: 152, distance: 71.5
click at [280, 152] on div "Piccadilly Circus M&M'S London [PERSON_NAME] Selfridges jellycat [GEOGRAPHIC_DA…" at bounding box center [287, 225] width 181 height 175
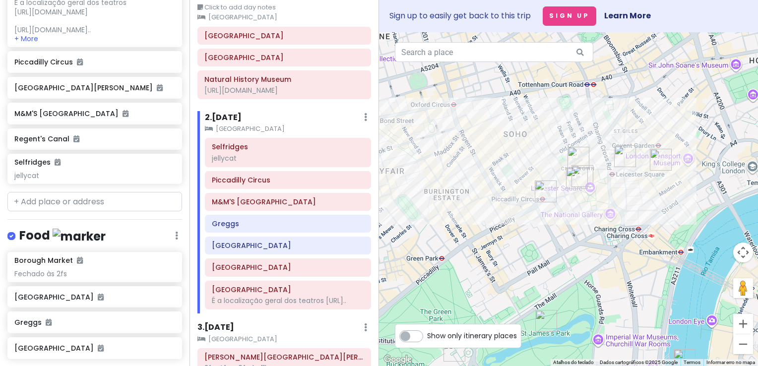
drag, startPoint x: 617, startPoint y: 240, endPoint x: 524, endPoint y: 225, distance: 94.1
click at [524, 225] on div at bounding box center [568, 199] width 379 height 334
click at [266, 154] on div "jellycat" at bounding box center [288, 158] width 152 height 9
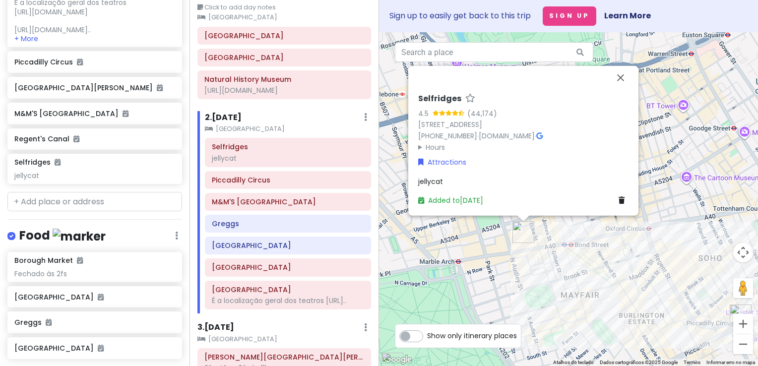
click at [444, 178] on div "jellycat" at bounding box center [523, 181] width 210 height 11
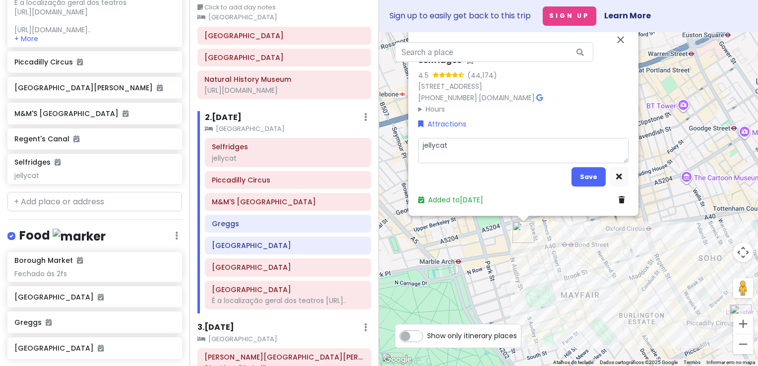
click at [480, 148] on textarea "jellycat" at bounding box center [523, 150] width 210 height 26
type textarea "x"
type textarea "jellycat,"
type textarea "x"
type textarea "jellycat, f"
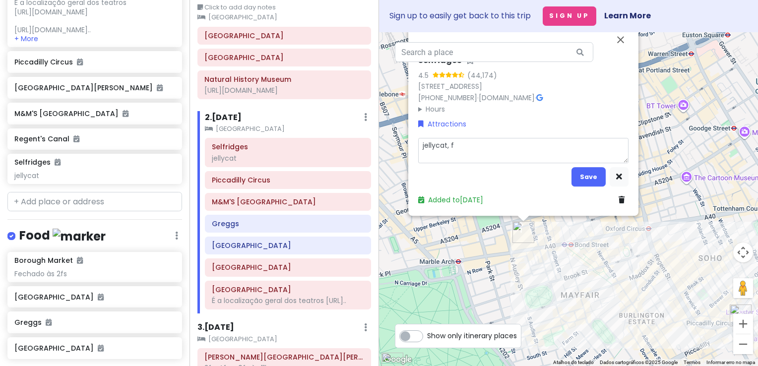
type textarea "x"
type textarea "jellycat, fe"
type textarea "x"
type textarea "jellycat, fech"
type textarea "x"
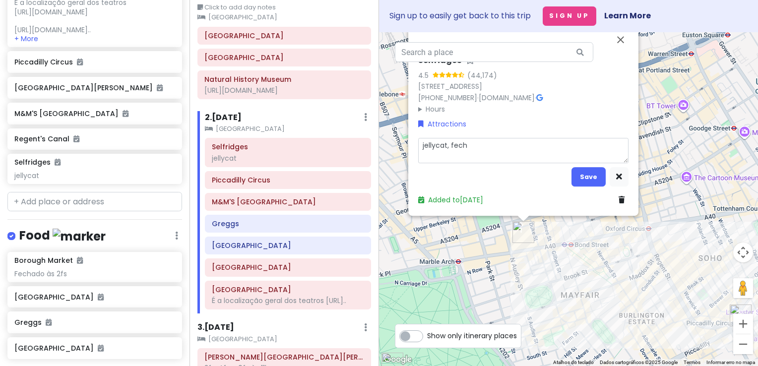
type textarea "jellycat, fecha"
type textarea "x"
type textarea "jellycat, fecha"
type textarea "x"
type textarea "jellycat, fecha à"
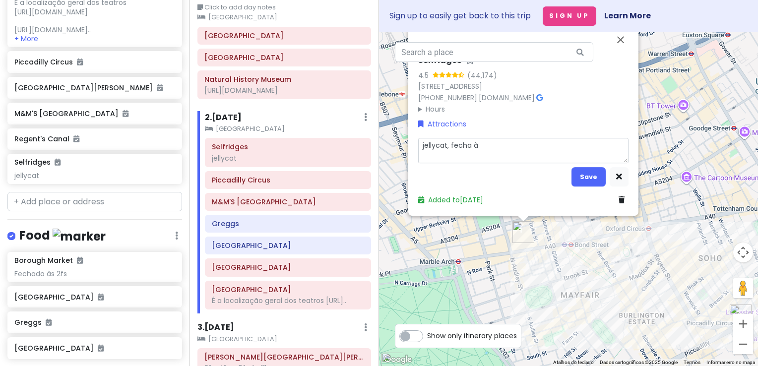
type textarea "x"
type textarea "jellycat, fecha às"
type textarea "x"
type textarea "jellycat, fecha às"
type textarea "x"
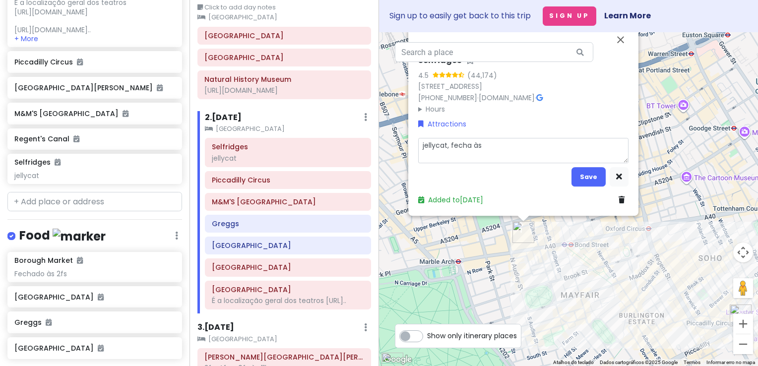
type textarea "jellycat, fecha às 2"
type textarea "x"
type textarea "jellycat, fecha às 22"
type textarea "x"
type textarea "jellycat, fecha às 22h"
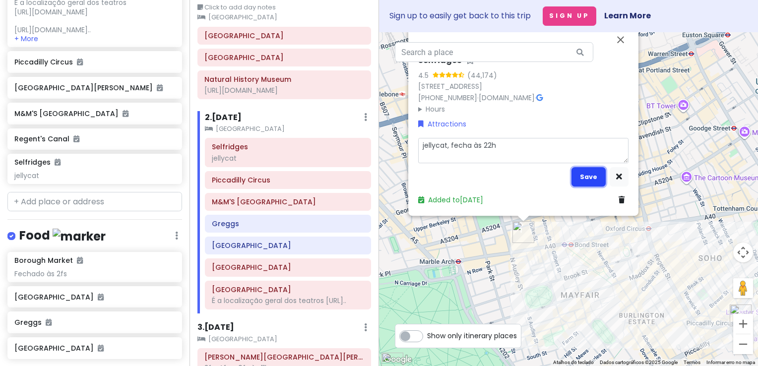
click at [588, 174] on button "Save" at bounding box center [589, 176] width 34 height 19
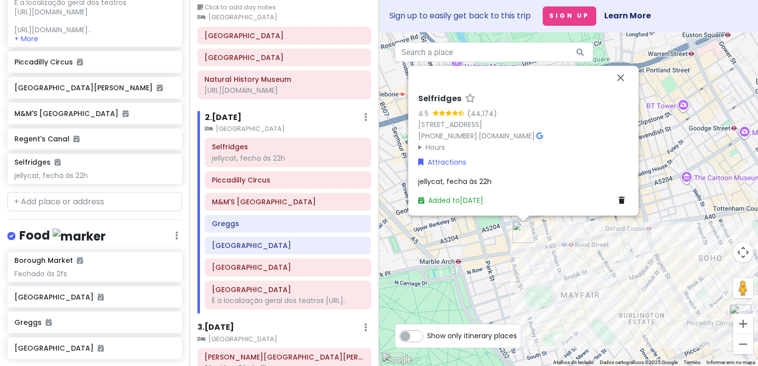
click at [498, 180] on div "jellycat, fecha às 22h" at bounding box center [523, 181] width 210 height 11
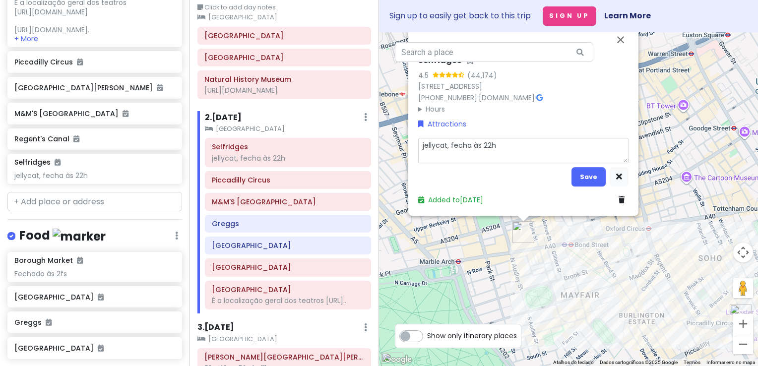
drag, startPoint x: 451, startPoint y: 146, endPoint x: 481, endPoint y: 145, distance: 29.8
click at [481, 145] on textarea "jellycat, fecha às 22h" at bounding box center [523, 150] width 210 height 26
type textarea "x"
type textarea "jellycat, 1 22h"
type textarea "x"
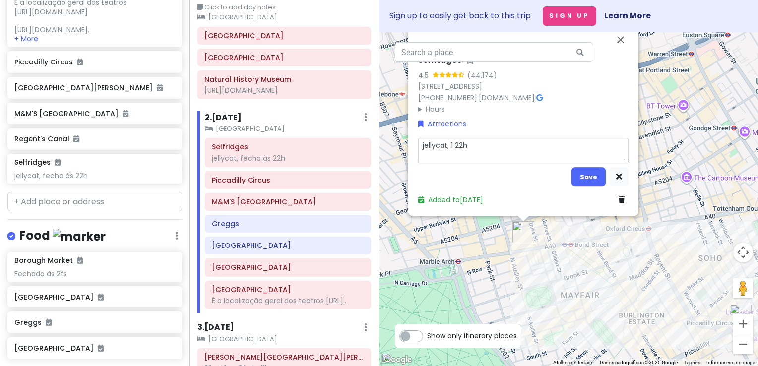
type textarea "jellycat, 10 22h"
type textarea "x"
type textarea "jellycat, 10h 22h"
type textarea "x"
type textarea "jellycat, 10h22h"
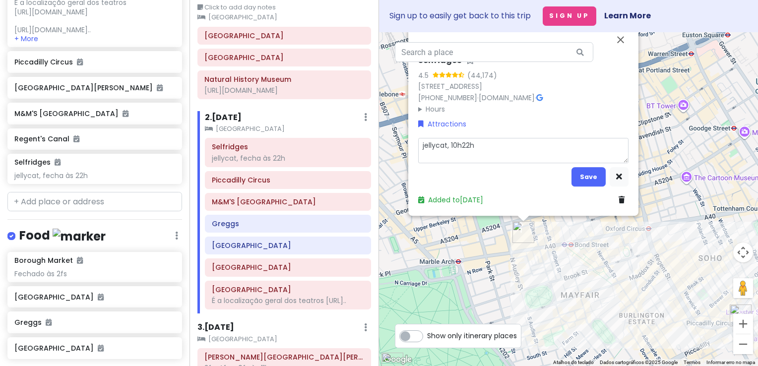
type textarea "x"
type textarea "jellycat, 10h-22h"
click at [601, 184] on button "Save" at bounding box center [589, 176] width 34 height 19
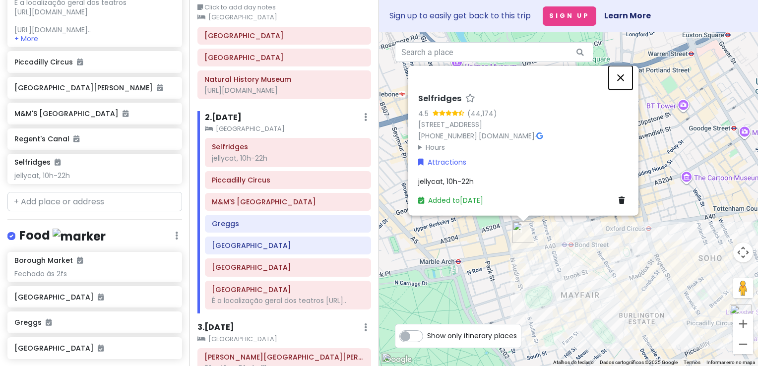
click at [617, 71] on button "Fechar" at bounding box center [621, 77] width 24 height 24
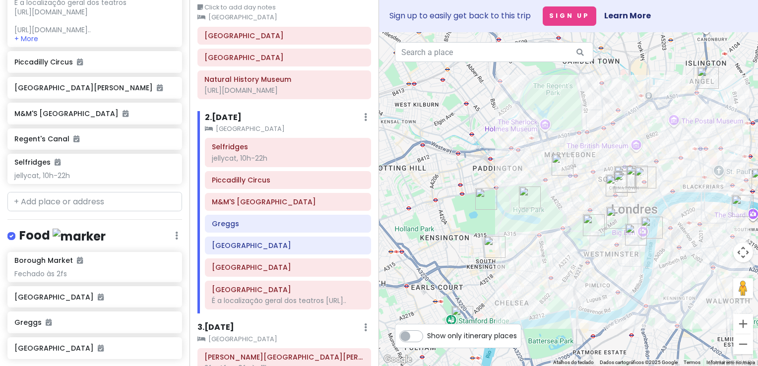
drag, startPoint x: 601, startPoint y: 148, endPoint x: 566, endPoint y: 152, distance: 36.0
click at [566, 152] on div at bounding box center [568, 199] width 379 height 334
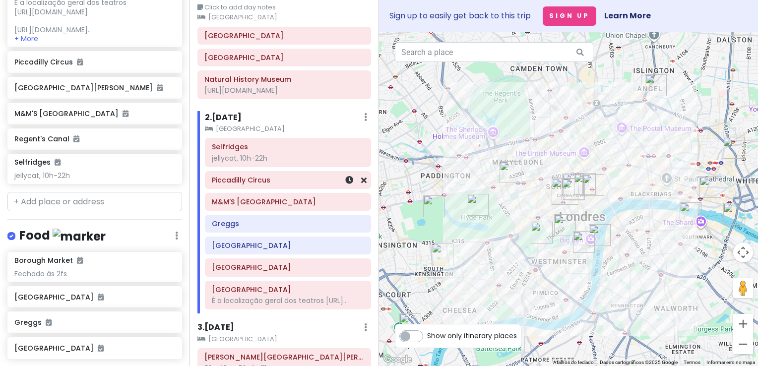
scroll to position [0, 0]
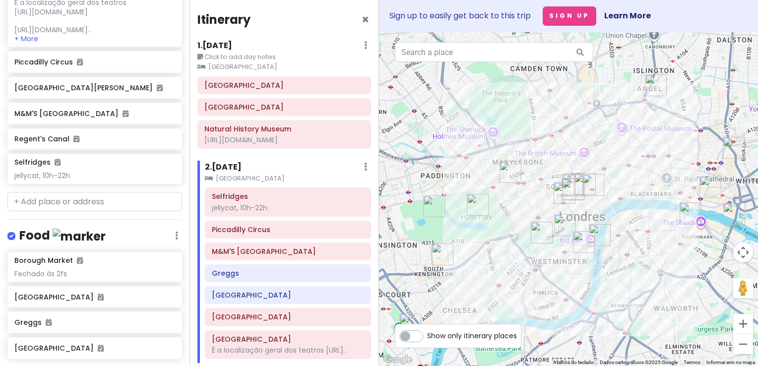
click at [239, 47] on div "1 . [DATE] Edit Day Notes Clear Lodging Delete Day" at bounding box center [284, 47] width 174 height 17
click at [229, 41] on h6 "1 . [DATE]" at bounding box center [214, 46] width 35 height 10
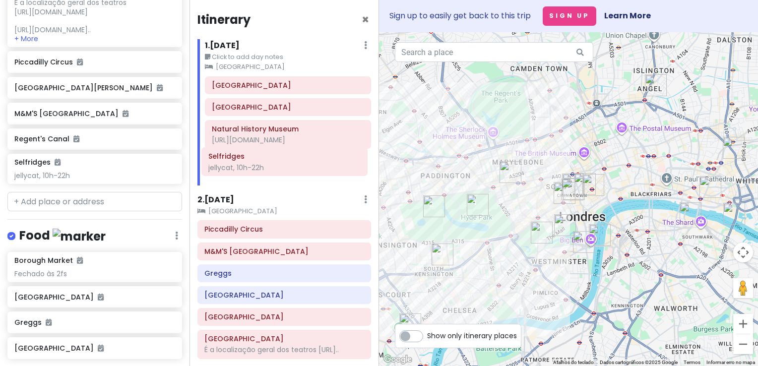
drag, startPoint x: 270, startPoint y: 207, endPoint x: 274, endPoint y: 168, distance: 38.9
click at [274, 168] on div "Itinerary × 1 . [DATE] Edit Day Notes Clear Lodging Delete Day Click to add day…" at bounding box center [285, 183] width 190 height 366
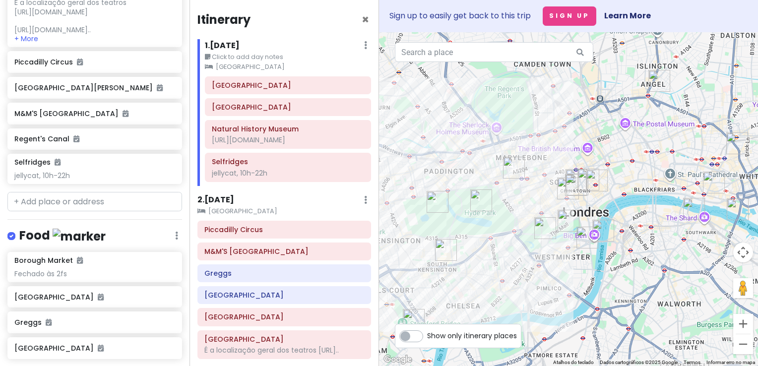
drag, startPoint x: 463, startPoint y: 176, endPoint x: 468, endPoint y: 171, distance: 7.1
click at [468, 171] on div at bounding box center [568, 199] width 379 height 334
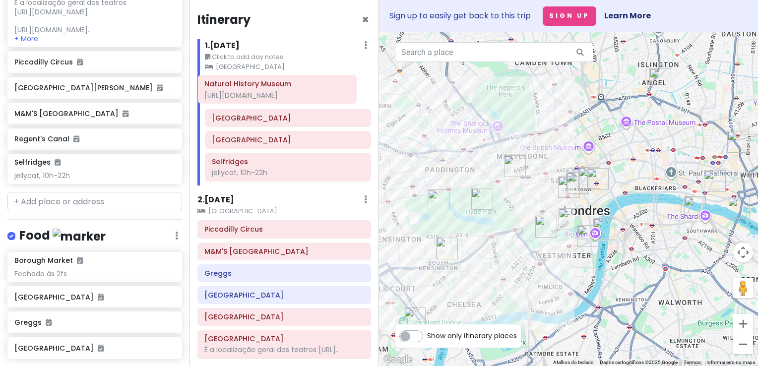
drag, startPoint x: 276, startPoint y: 137, endPoint x: 269, endPoint y: 92, distance: 45.2
click at [269, 92] on div "[GEOGRAPHIC_DATA] [URL][DOMAIN_NAME] Selfridges jellycat, 10h-22h" at bounding box center [287, 131] width 181 height 110
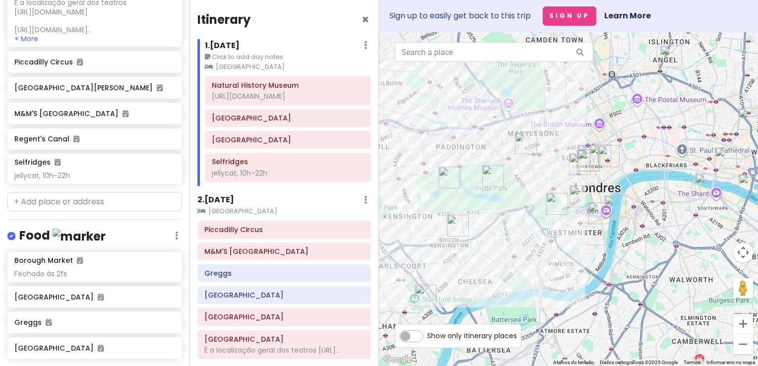
drag, startPoint x: 478, startPoint y: 176, endPoint x: 491, endPoint y: 151, distance: 28.2
click at [491, 151] on div at bounding box center [568, 199] width 379 height 334
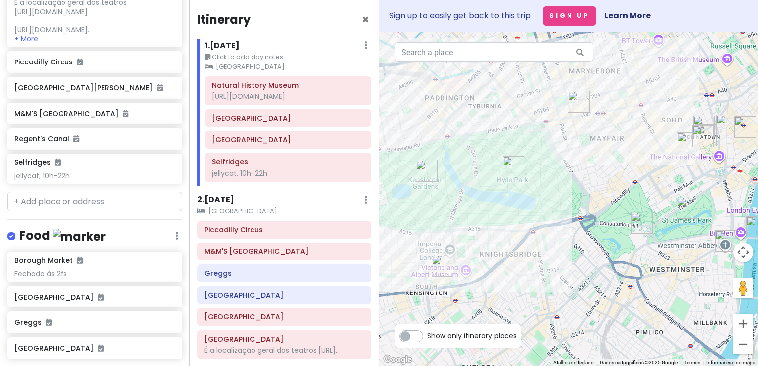
drag, startPoint x: 501, startPoint y: 219, endPoint x: 510, endPoint y: 270, distance: 51.3
click at [510, 270] on div at bounding box center [568, 199] width 379 height 334
drag, startPoint x: 539, startPoint y: 211, endPoint x: 544, endPoint y: 203, distance: 9.8
click at [544, 203] on div at bounding box center [568, 199] width 379 height 334
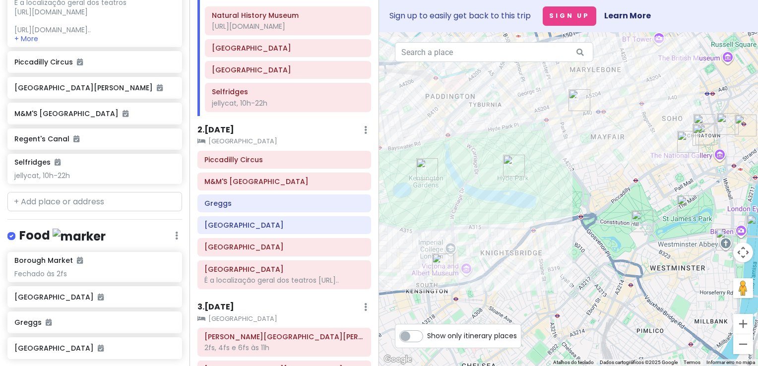
scroll to position [99, 0]
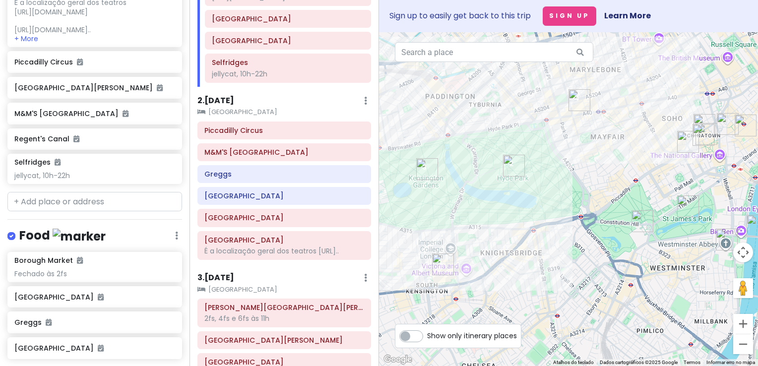
click at [231, 99] on h6 "2 . [DATE]" at bounding box center [215, 101] width 37 height 10
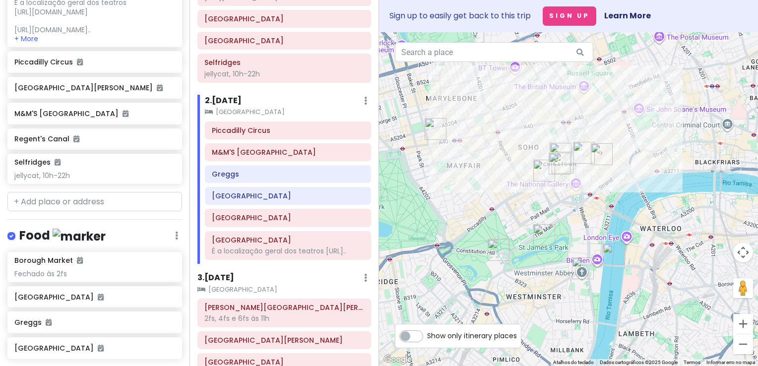
drag, startPoint x: 673, startPoint y: 175, endPoint x: 475, endPoint y: 212, distance: 201.0
click at [475, 212] on div at bounding box center [568, 199] width 379 height 334
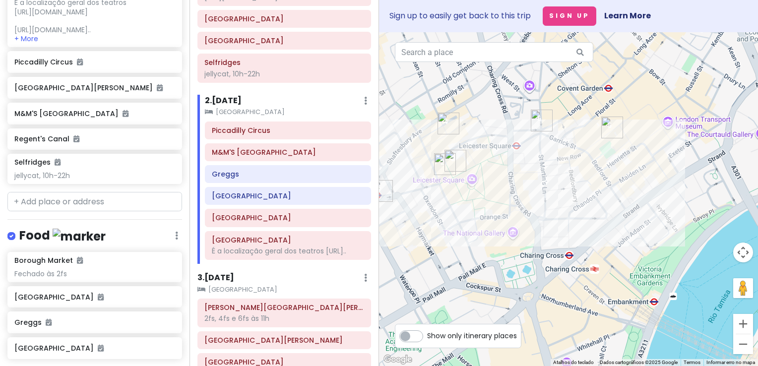
drag, startPoint x: 524, startPoint y: 194, endPoint x: 669, endPoint y: 216, distance: 147.2
click at [669, 216] on div at bounding box center [568, 199] width 379 height 334
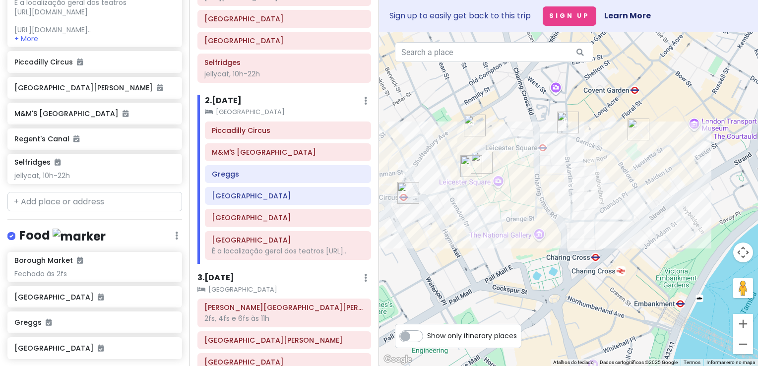
drag, startPoint x: 486, startPoint y: 209, endPoint x: 547, endPoint y: 213, distance: 61.1
click at [547, 213] on div at bounding box center [568, 199] width 379 height 334
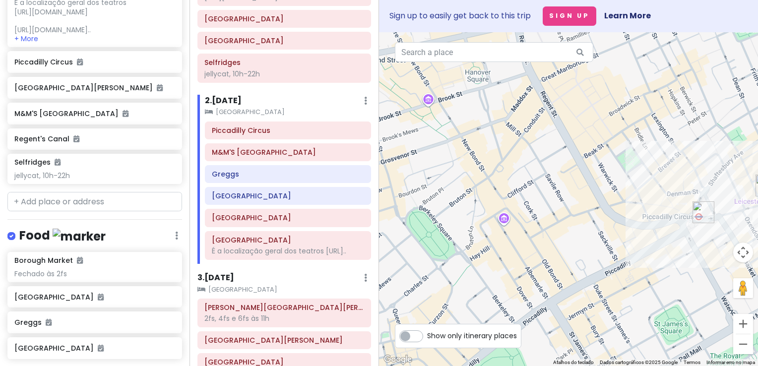
drag, startPoint x: 482, startPoint y: 211, endPoint x: 719, endPoint y: 229, distance: 236.8
click at [719, 229] on div at bounding box center [568, 199] width 379 height 334
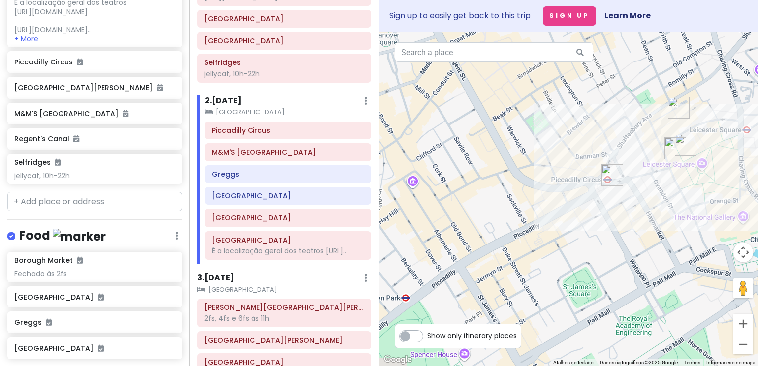
drag, startPoint x: 599, startPoint y: 220, endPoint x: 443, endPoint y: 160, distance: 167.9
click at [443, 160] on div at bounding box center [568, 199] width 379 height 334
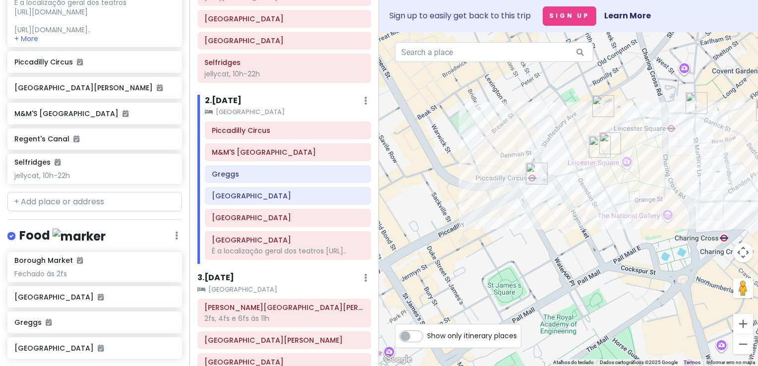
drag, startPoint x: 665, startPoint y: 223, endPoint x: 487, endPoint y: 239, distance: 178.4
click at [487, 239] on div at bounding box center [568, 199] width 379 height 334
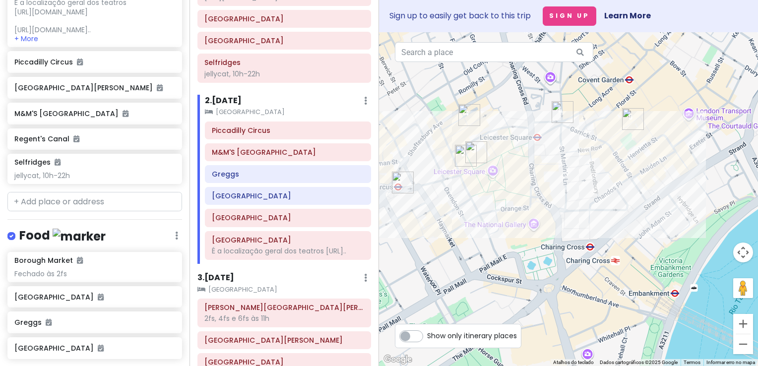
drag, startPoint x: 556, startPoint y: 196, endPoint x: 541, endPoint y: 177, distance: 23.6
click at [541, 177] on div at bounding box center [568, 199] width 379 height 334
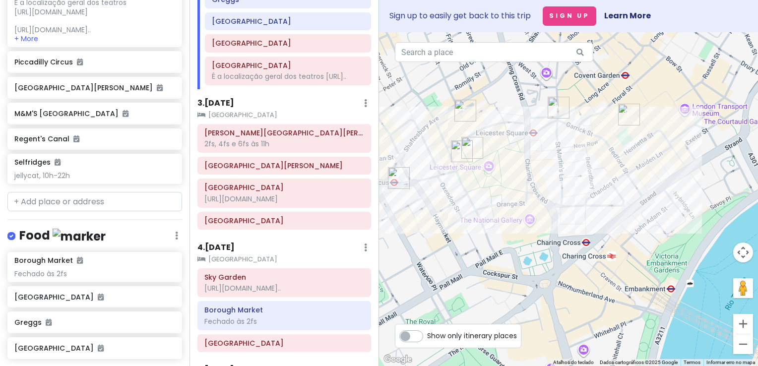
scroll to position [298, 0]
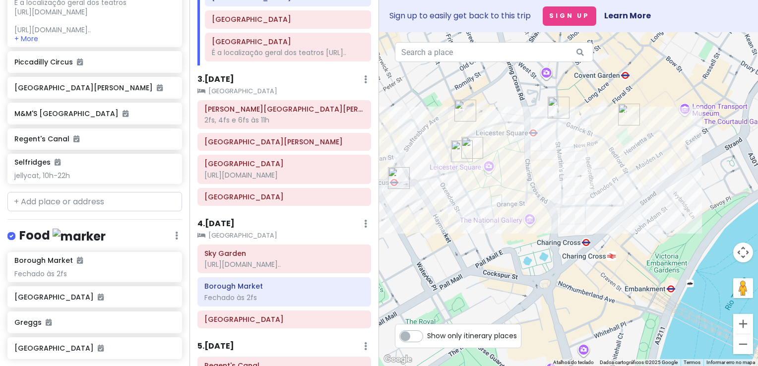
click at [234, 84] on h6 "3 . [DATE]" at bounding box center [215, 79] width 37 height 10
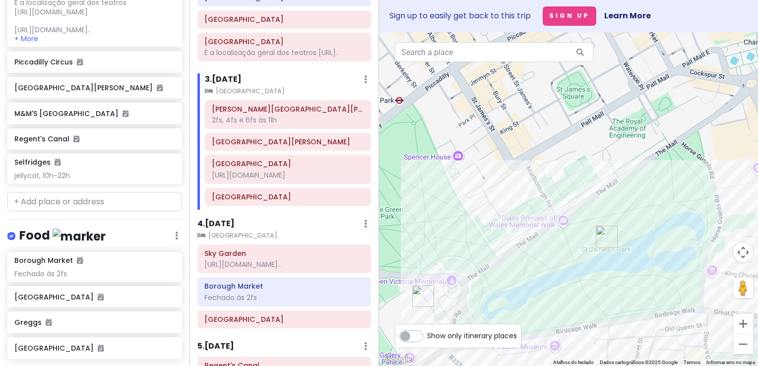
drag, startPoint x: 499, startPoint y: 250, endPoint x: 679, endPoint y: 113, distance: 225.6
click at [701, 47] on div at bounding box center [568, 199] width 379 height 334
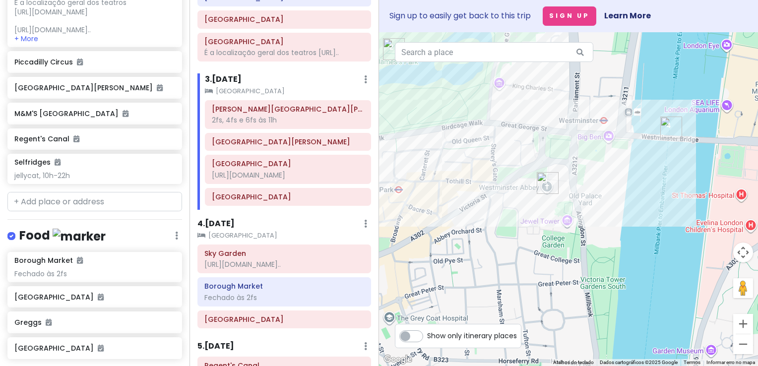
drag, startPoint x: 615, startPoint y: 289, endPoint x: 407, endPoint y: 188, distance: 231.7
click at [407, 188] on div at bounding box center [568, 199] width 379 height 334
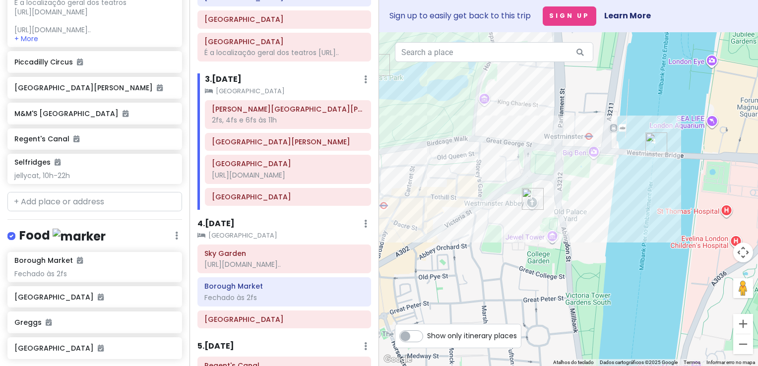
drag, startPoint x: 662, startPoint y: 205, endPoint x: 619, endPoint y: 240, distance: 55.3
click at [619, 240] on div at bounding box center [568, 199] width 379 height 334
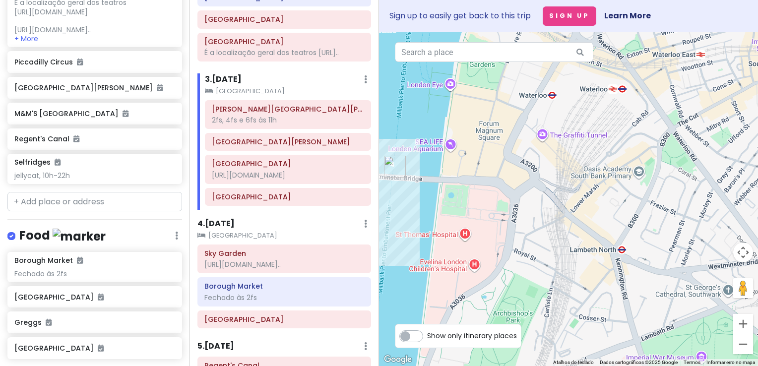
drag, startPoint x: 647, startPoint y: 209, endPoint x: 440, endPoint y: 186, distance: 207.8
click at [440, 186] on div at bounding box center [568, 199] width 379 height 334
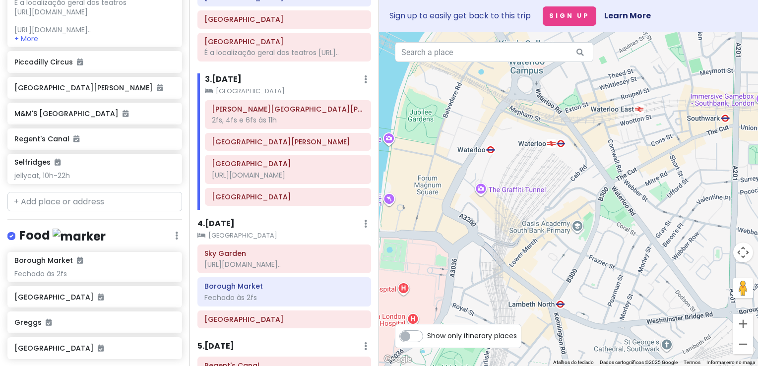
drag, startPoint x: 658, startPoint y: 229, endPoint x: 728, endPoint y: 265, distance: 79.5
click at [638, 295] on div at bounding box center [568, 199] width 379 height 334
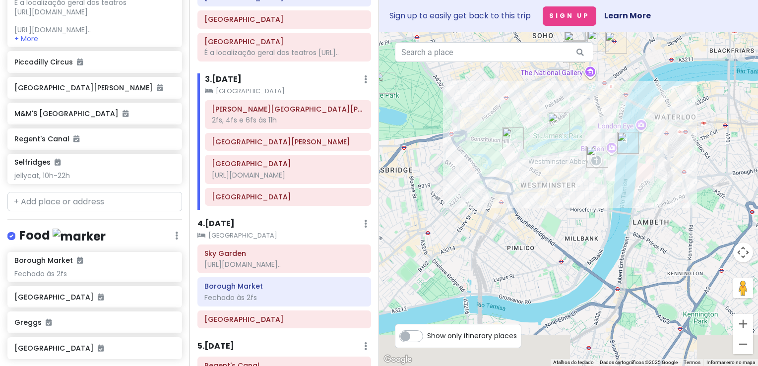
drag, startPoint x: 569, startPoint y: 303, endPoint x: 608, endPoint y: 196, distance: 113.8
click at [608, 196] on div at bounding box center [568, 199] width 379 height 334
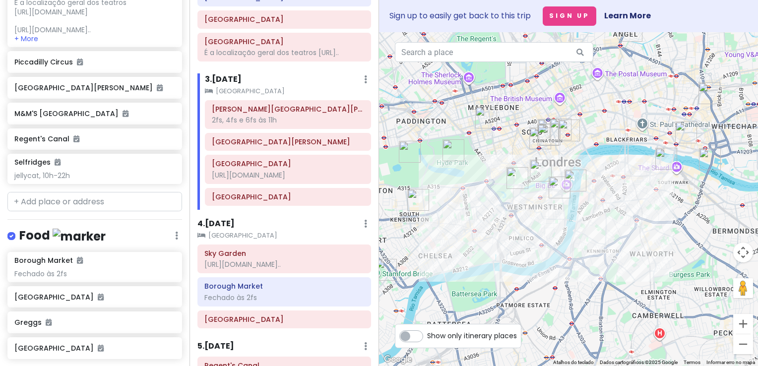
drag, startPoint x: 577, startPoint y: 221, endPoint x: 413, endPoint y: 234, distance: 163.8
click at [532, 237] on div at bounding box center [568, 199] width 379 height 334
click at [231, 229] on h6 "4 . [DATE]" at bounding box center [215, 224] width 37 height 10
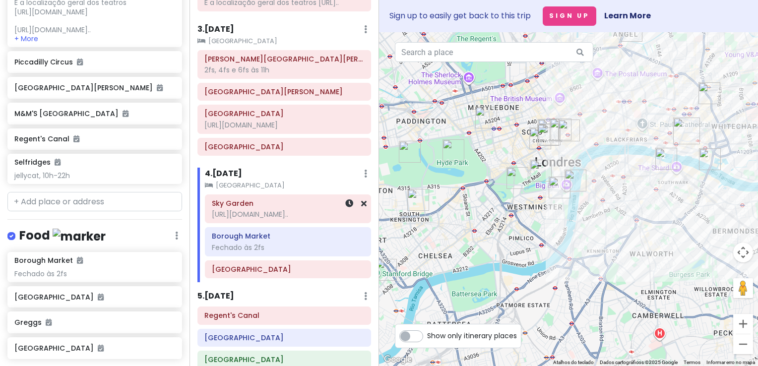
scroll to position [397, 0]
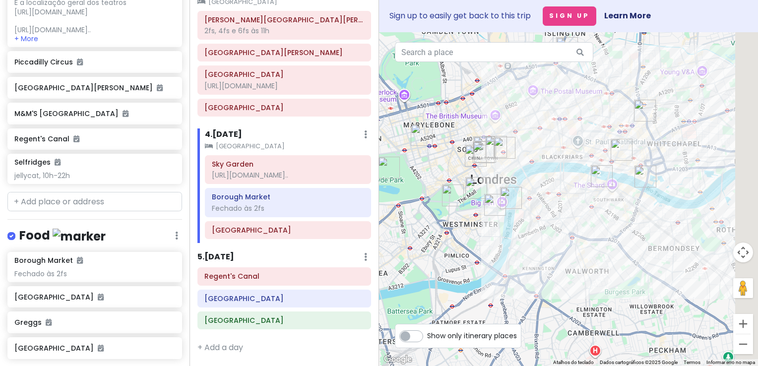
drag, startPoint x: 642, startPoint y: 230, endPoint x: 512, endPoint y: 270, distance: 135.6
click at [512, 270] on div at bounding box center [568, 199] width 379 height 334
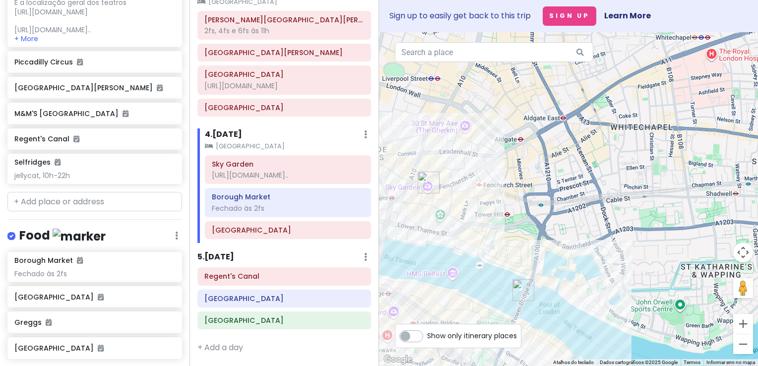
drag, startPoint x: 590, startPoint y: 114, endPoint x: 608, endPoint y: 201, distance: 89.7
click at [608, 201] on div at bounding box center [568, 199] width 379 height 334
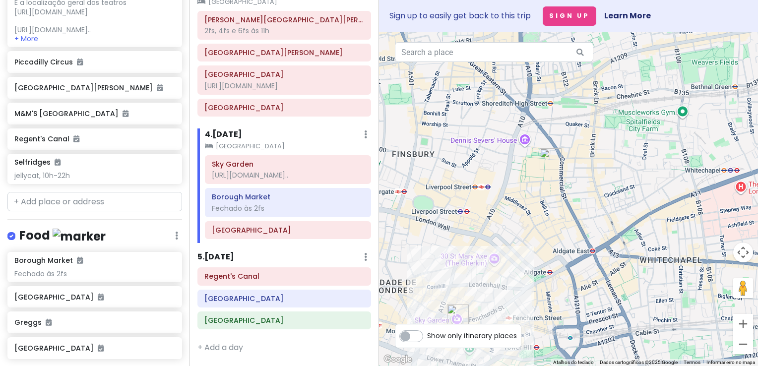
scroll to position [410, 0]
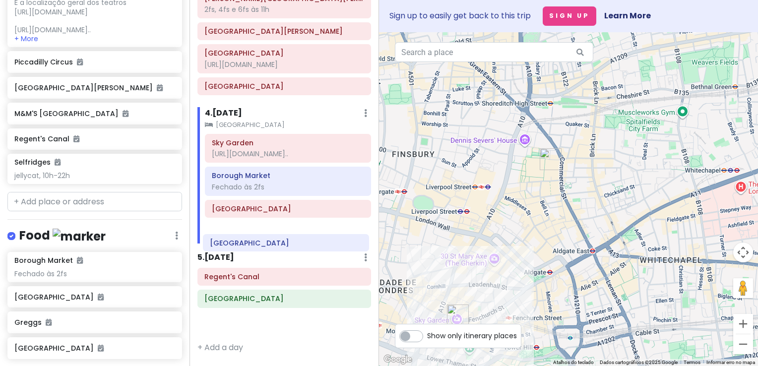
drag, startPoint x: 276, startPoint y: 301, endPoint x: 282, endPoint y: 244, distance: 56.8
click at [282, 244] on div "Itinerary × 1 . [DATE] Edit Day Notes Clear Lodging Delete Day Click to add day…" at bounding box center [285, 183] width 190 height 366
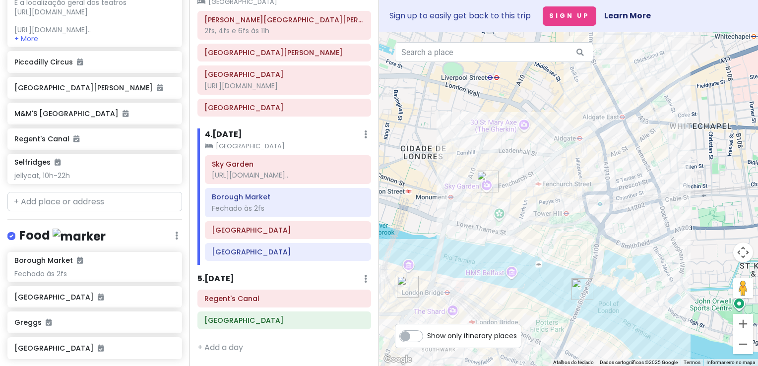
drag, startPoint x: 492, startPoint y: 282, endPoint x: 521, endPoint y: 145, distance: 139.6
click at [521, 145] on div at bounding box center [568, 199] width 379 height 334
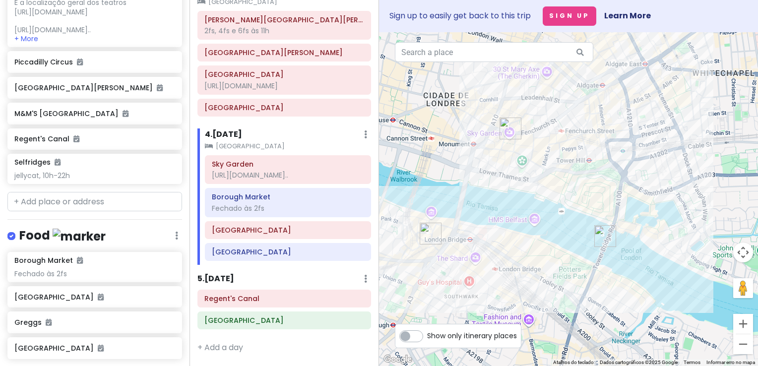
drag, startPoint x: 515, startPoint y: 230, endPoint x: 532, endPoint y: 204, distance: 30.7
click at [532, 204] on div at bounding box center [568, 199] width 379 height 334
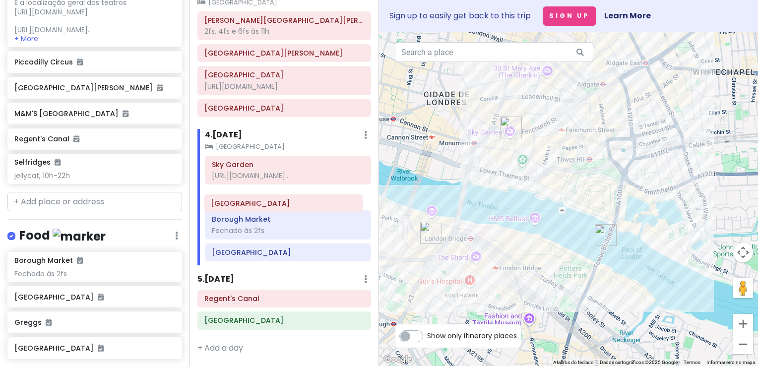
drag, startPoint x: 284, startPoint y: 230, endPoint x: 284, endPoint y: 202, distance: 27.8
click at [284, 202] on div "Sky Garden [URL][DOMAIN_NAME].. [GEOGRAPHIC_DATA] às [GEOGRAPHIC_DATA] [GEOGRAP…" at bounding box center [287, 211] width 181 height 110
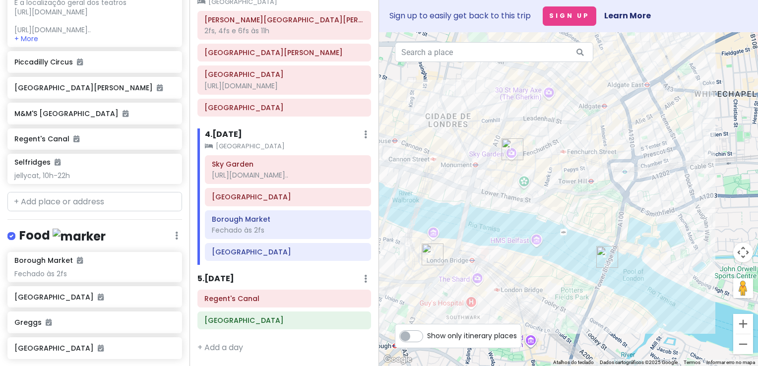
drag, startPoint x: 597, startPoint y: 123, endPoint x: 599, endPoint y: 145, distance: 22.9
click at [599, 145] on div at bounding box center [568, 199] width 379 height 334
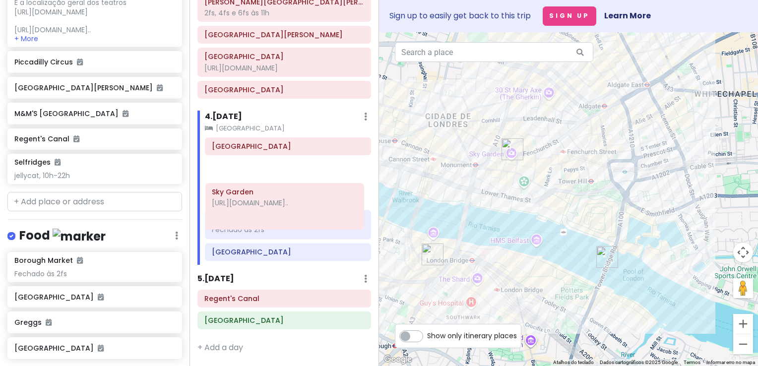
drag, startPoint x: 276, startPoint y: 170, endPoint x: 276, endPoint y: 214, distance: 44.2
click at [276, 214] on div "Sky Garden [URL][DOMAIN_NAME].. [GEOGRAPHIC_DATA] às 2fs [GEOGRAPHIC_DATA]" at bounding box center [287, 201] width 181 height 128
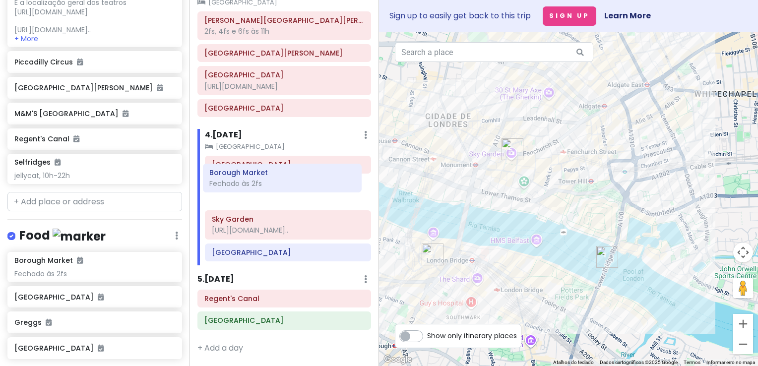
drag, startPoint x: 252, startPoint y: 218, endPoint x: 250, endPoint y: 171, distance: 47.7
click at [250, 171] on div "[GEOGRAPHIC_DATA] [URL][DOMAIN_NAME].. [GEOGRAPHIC_DATA] às [GEOGRAPHIC_DATA]" at bounding box center [287, 211] width 181 height 110
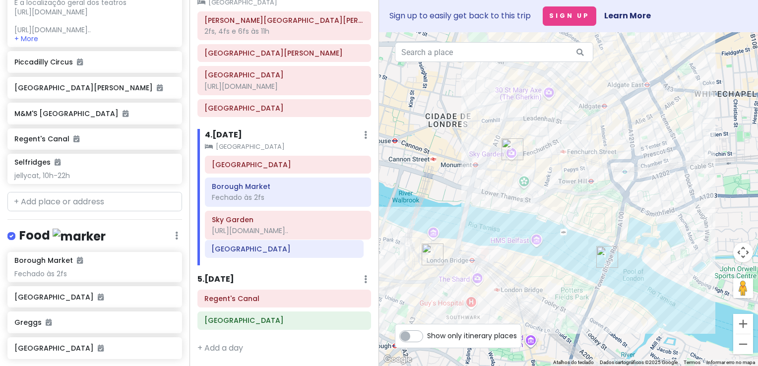
click at [263, 251] on div "[GEOGRAPHIC_DATA] Fechado às 2fs Sky Garden [URL][DOMAIN_NAME].. [GEOGRAPHIC_DA…" at bounding box center [287, 211] width 181 height 110
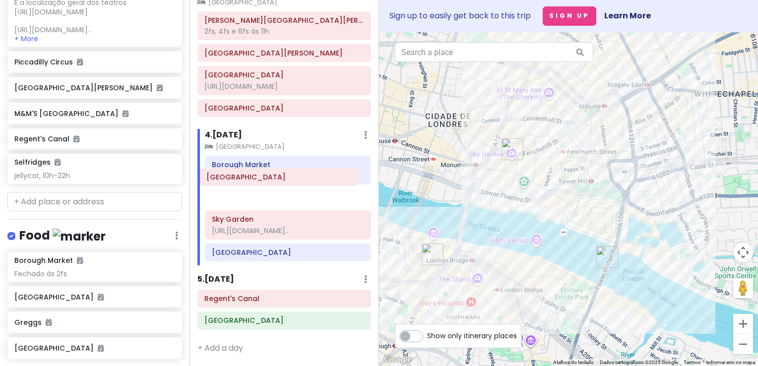
drag, startPoint x: 270, startPoint y: 154, endPoint x: 265, endPoint y: 183, distance: 29.7
click at [265, 183] on div "[GEOGRAPHIC_DATA] Fechado às 2fs Sky Garden [URL][DOMAIN_NAME].. [GEOGRAPHIC_DA…" at bounding box center [287, 211] width 181 height 110
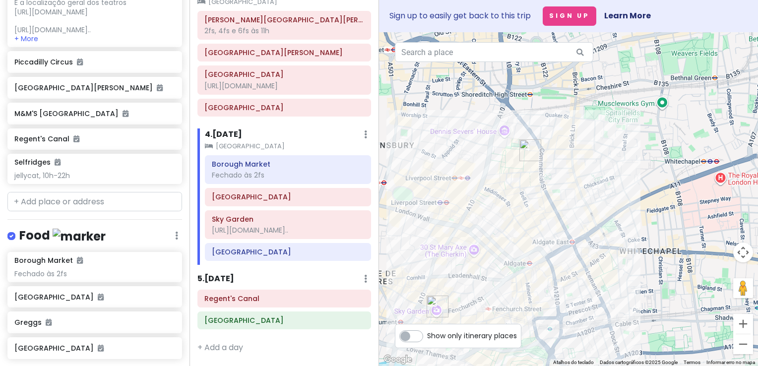
drag, startPoint x: 632, startPoint y: 127, endPoint x: 555, endPoint y: 290, distance: 180.5
click at [555, 290] on div at bounding box center [568, 199] width 379 height 334
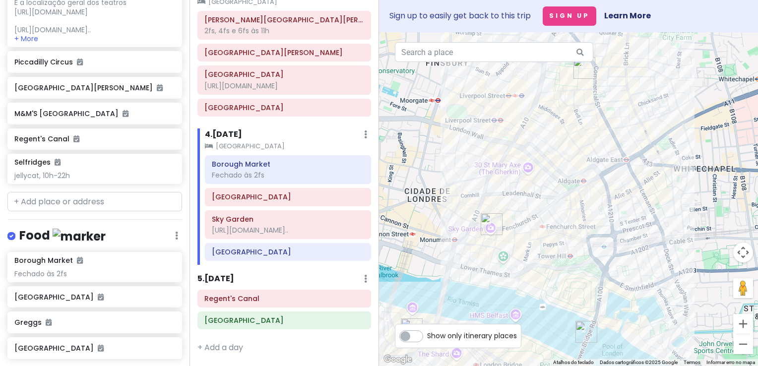
drag, startPoint x: 565, startPoint y: 197, endPoint x: 627, endPoint y: 100, distance: 115.4
click at [627, 100] on div at bounding box center [568, 199] width 379 height 334
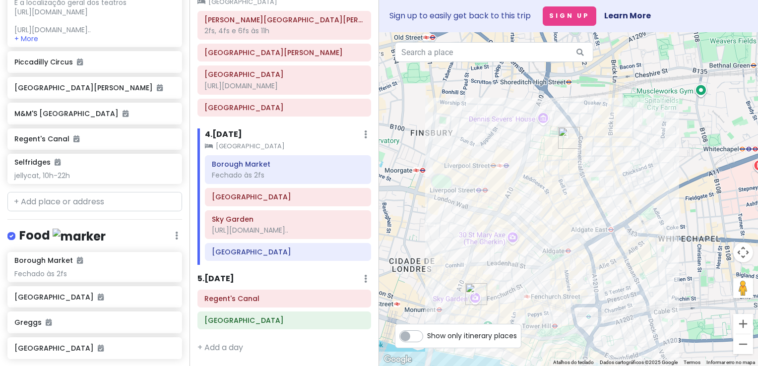
drag, startPoint x: 611, startPoint y: 134, endPoint x: 589, endPoint y: 227, distance: 95.7
click at [589, 227] on div at bounding box center [568, 199] width 379 height 334
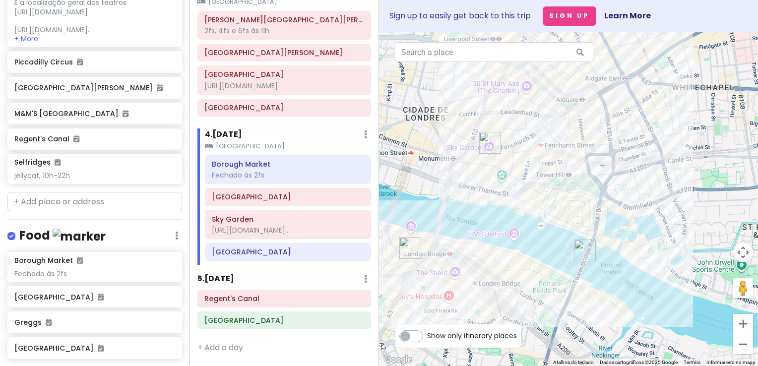
drag, startPoint x: 565, startPoint y: 264, endPoint x: 578, endPoint y: 96, distance: 168.7
click at [578, 96] on div at bounding box center [568, 199] width 379 height 334
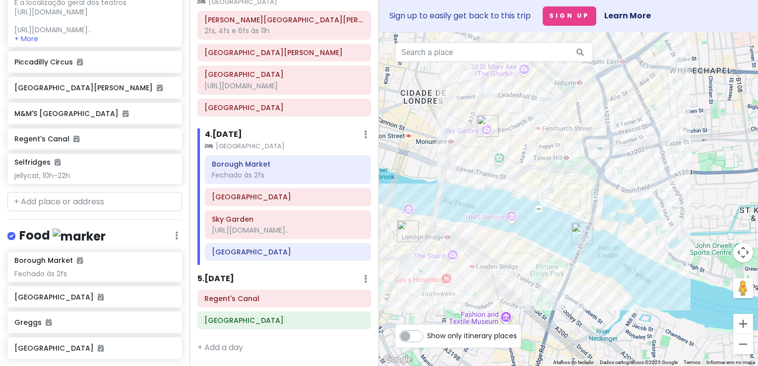
drag, startPoint x: 609, startPoint y: 202, endPoint x: 608, endPoint y: 207, distance: 5.5
click at [608, 207] on div at bounding box center [568, 199] width 379 height 334
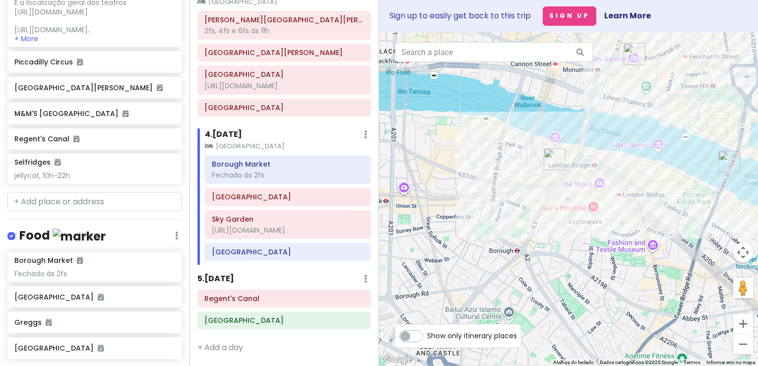
drag, startPoint x: 504, startPoint y: 197, endPoint x: 642, endPoint y: 130, distance: 154.0
click at [642, 130] on div at bounding box center [568, 199] width 379 height 334
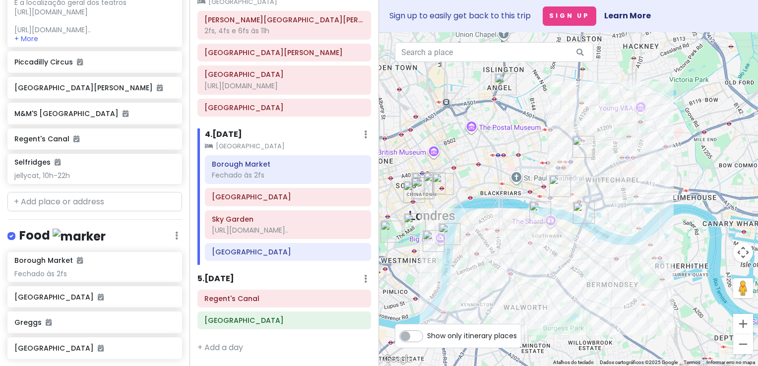
drag, startPoint x: 591, startPoint y: 226, endPoint x: 530, endPoint y: 273, distance: 76.8
click at [530, 273] on div at bounding box center [568, 199] width 379 height 334
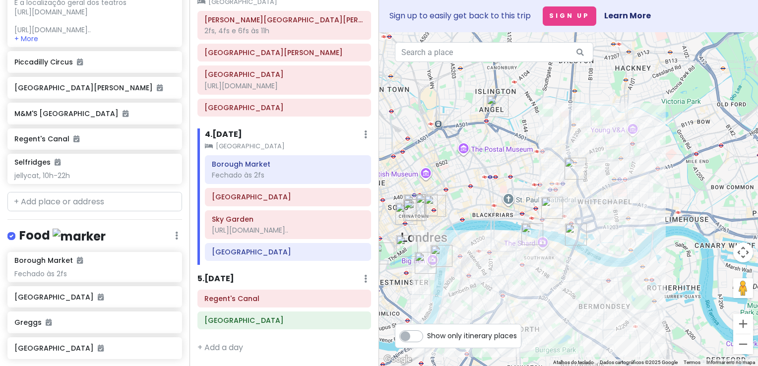
click at [231, 277] on h6 "5 . [DATE]" at bounding box center [215, 279] width 37 height 10
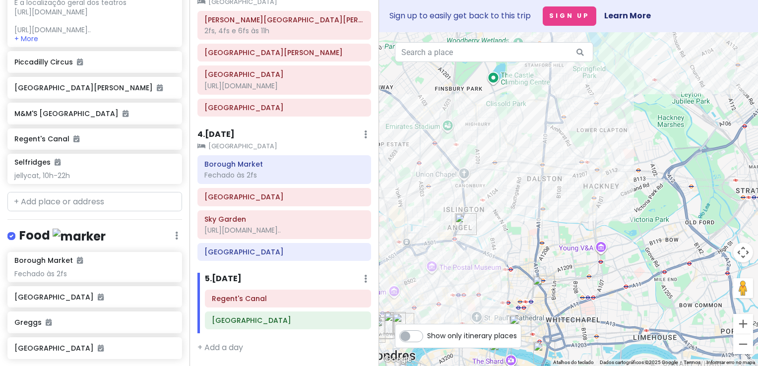
drag, startPoint x: 655, startPoint y: 86, endPoint x: 600, endPoint y: 262, distance: 183.5
click at [600, 262] on div at bounding box center [568, 199] width 379 height 334
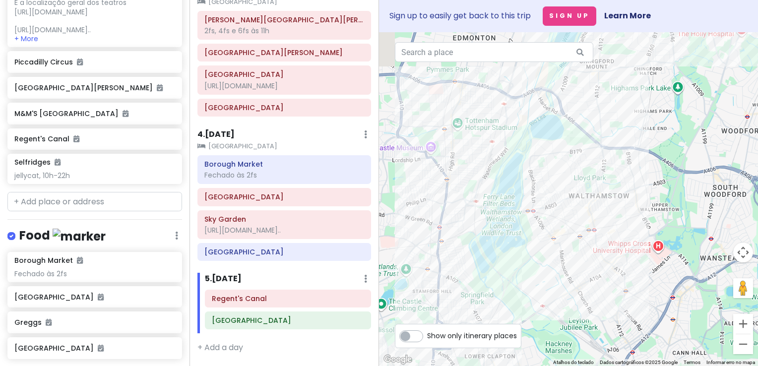
drag, startPoint x: 639, startPoint y: 128, endPoint x: 601, endPoint y: 211, distance: 91.7
click at [559, 274] on div at bounding box center [568, 199] width 379 height 334
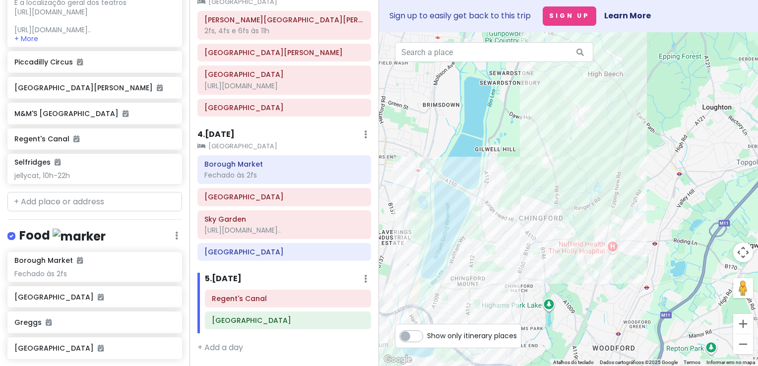
drag, startPoint x: 695, startPoint y: 82, endPoint x: 578, endPoint y: 247, distance: 202.4
click at [582, 281] on div at bounding box center [568, 199] width 379 height 334
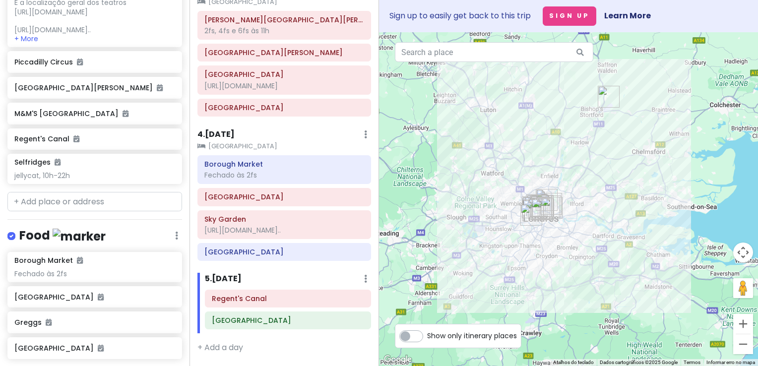
drag, startPoint x: 549, startPoint y: 201, endPoint x: 482, endPoint y: 204, distance: 67.1
click at [482, 204] on div at bounding box center [568, 199] width 379 height 334
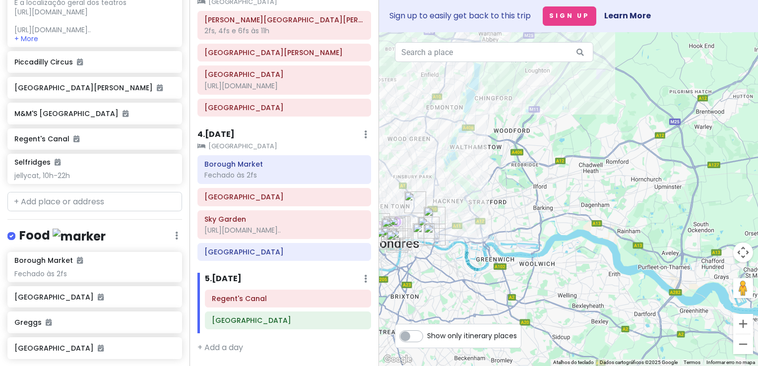
drag, startPoint x: 540, startPoint y: 168, endPoint x: 600, endPoint y: 160, distance: 60.5
click at [601, 161] on div at bounding box center [568, 199] width 379 height 334
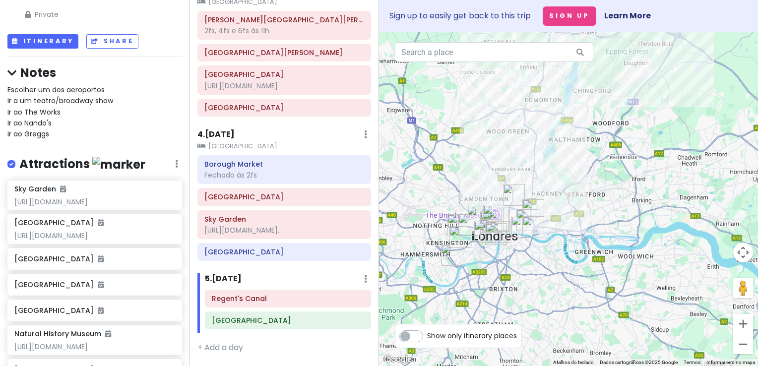
scroll to position [0, 0]
